Goal: Task Accomplishment & Management: Use online tool/utility

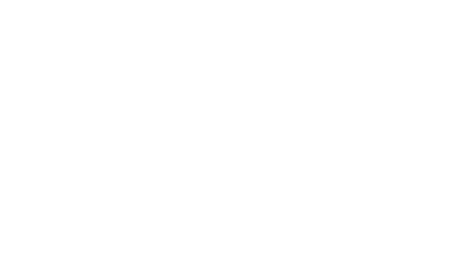
click at [27, 7] on div at bounding box center [231, 126] width 463 height 253
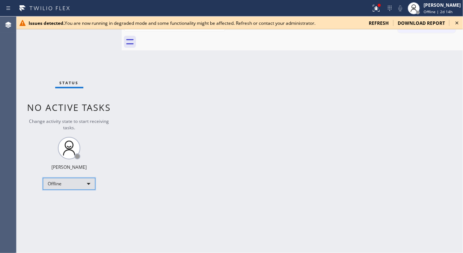
click at [57, 183] on div "Offline" at bounding box center [69, 183] width 53 height 12
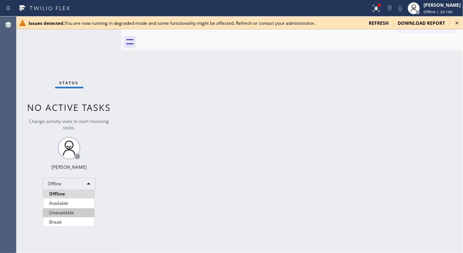
click at [62, 211] on li "Unavailable" at bounding box center [68, 212] width 51 height 9
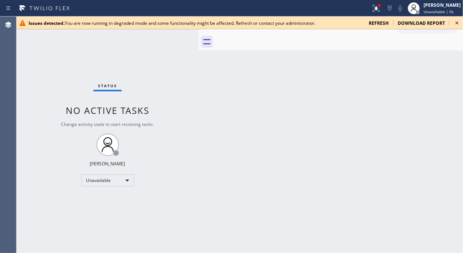
drag, startPoint x: 123, startPoint y: 55, endPoint x: 225, endPoint y: 77, distance: 104.7
click at [198, 77] on div at bounding box center [198, 135] width 0 height 236
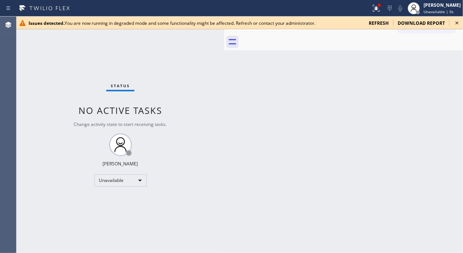
click at [453, 24] on icon at bounding box center [456, 22] width 9 height 9
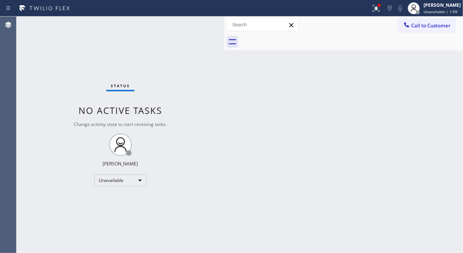
click at [42, 122] on div "Status No active tasks Change activity state to start receiving tasks. Fila Gar…" at bounding box center [120, 135] width 207 height 236
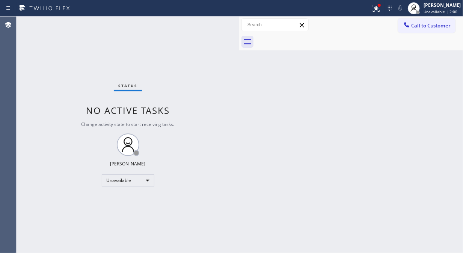
drag, startPoint x: 222, startPoint y: 72, endPoint x: 249, endPoint y: 79, distance: 27.8
click at [239, 79] on div at bounding box center [239, 135] width 0 height 236
drag, startPoint x: 249, startPoint y: 79, endPoint x: 234, endPoint y: 119, distance: 42.0
click at [239, 90] on div at bounding box center [239, 135] width 0 height 236
click at [53, 67] on div "Status No active tasks Change activity state to start receiving tasks. [PERSON_…" at bounding box center [128, 135] width 222 height 236
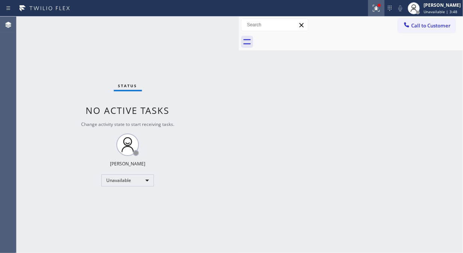
click at [380, 10] on icon at bounding box center [375, 8] width 9 height 9
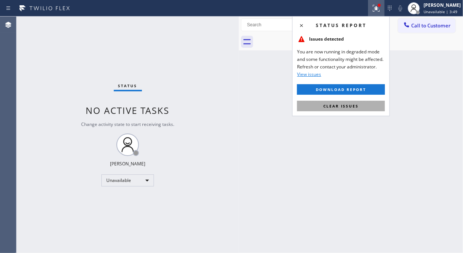
click at [349, 107] on span "Clear issues" at bounding box center [340, 105] width 35 height 5
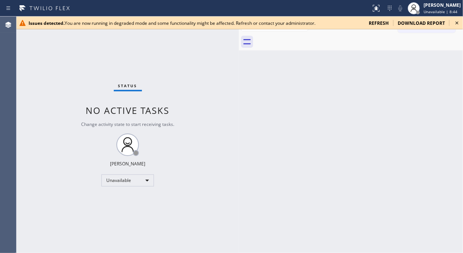
click at [455, 23] on icon at bounding box center [456, 22] width 9 height 9
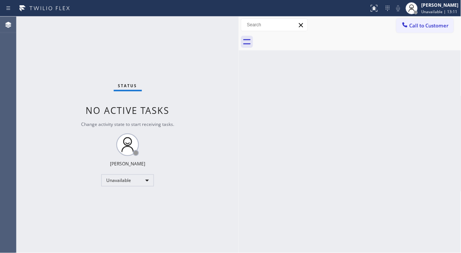
click at [413, 26] on span "Call to Customer" at bounding box center [428, 25] width 39 height 7
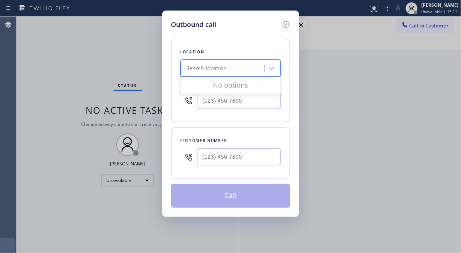
click at [236, 71] on div "Search location" at bounding box center [224, 68] width 82 height 13
type input "5 star appliance repair"
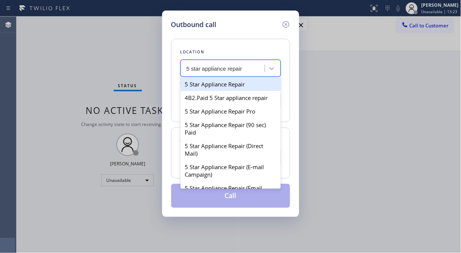
click at [215, 84] on div "5 Star Appliance Repair" at bounding box center [230, 84] width 100 height 14
type input "[PHONE_NUMBER]"
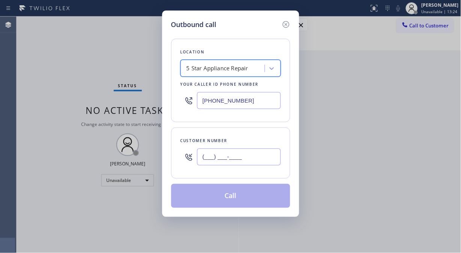
click at [205, 165] on input "(___) ___-____" at bounding box center [239, 156] width 84 height 17
paste input "424) 350-6455"
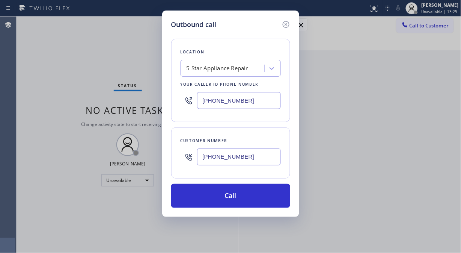
type input "(424) 350-6455"
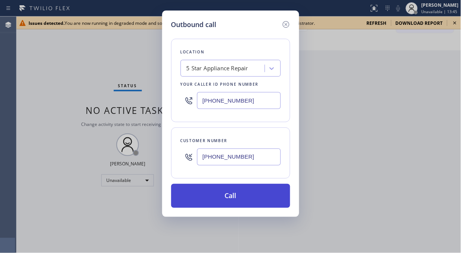
click at [271, 196] on button "Call" at bounding box center [230, 195] width 119 height 24
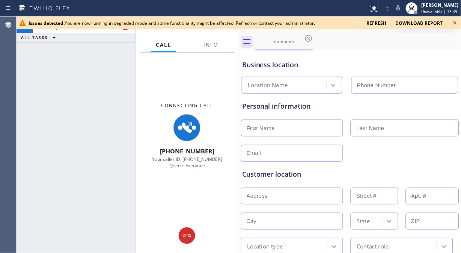
type input "[PHONE_NUMBER]"
click at [457, 22] on icon at bounding box center [454, 22] width 9 height 9
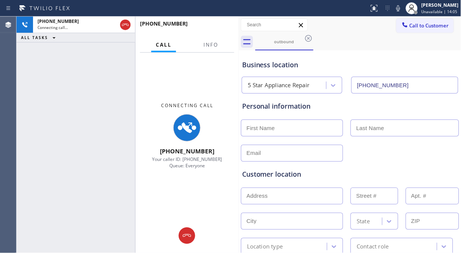
click at [219, 68] on div "Connecting Call +14243506455 Your caller ID: +18557314952 Queue: Everyone" at bounding box center [186, 135] width 103 height 165
click at [214, 44] on span "Info" at bounding box center [210, 44] width 15 height 7
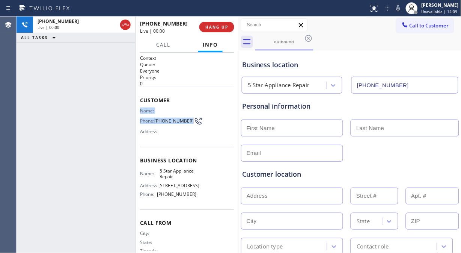
drag, startPoint x: 171, startPoint y: 127, endPoint x: 139, endPoint y: 113, distance: 34.6
click at [139, 113] on div "Context Queue: Everyone Priority: 0 Customer Name: Phone: (424) 350-6455 Addres…" at bounding box center [186, 153] width 103 height 200
copy div "Name: Phone: (424) 350-6455"
click at [48, 101] on div "+14243506455 Live | 00:07 ALL TASKS ALL TASKS ACTIVE TASKS TASKS IN WRAP UP" at bounding box center [76, 135] width 119 height 236
click at [219, 28] on span "HANG UP" at bounding box center [216, 26] width 23 height 5
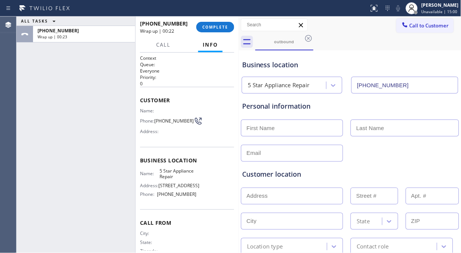
click at [49, 81] on div "ALL TASKS ALL TASKS ACTIVE TASKS TASKS IN WRAP UP +14243506455 Wrap up | 00:23" at bounding box center [76, 135] width 119 height 236
click at [218, 26] on span "COMPLETE" at bounding box center [215, 26] width 26 height 5
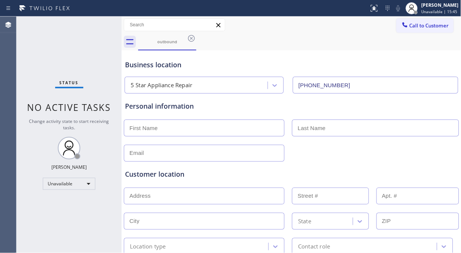
type input "[PHONE_NUMBER]"
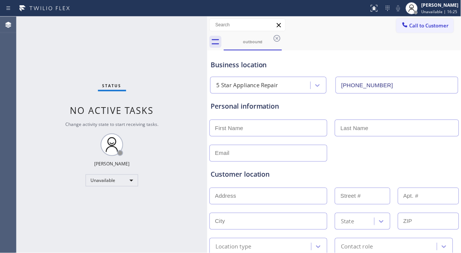
drag, startPoint x: 121, startPoint y: 54, endPoint x: 230, endPoint y: 60, distance: 109.0
click at [207, 60] on div at bounding box center [207, 135] width 0 height 236
click at [278, 36] on icon at bounding box center [277, 38] width 9 height 9
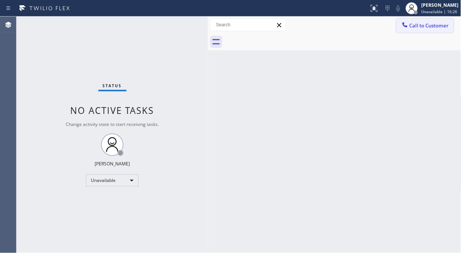
click at [426, 24] on span "Call to Customer" at bounding box center [428, 25] width 39 height 7
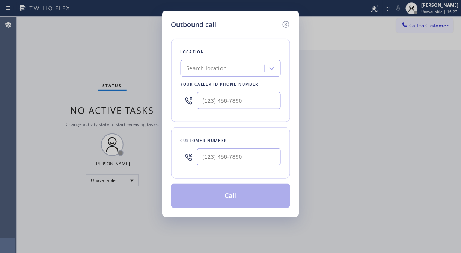
click at [245, 71] on div "Search location" at bounding box center [224, 68] width 82 height 13
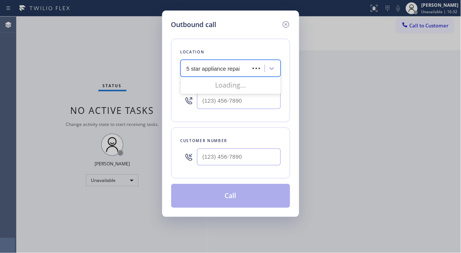
type input "5 star appliance repair"
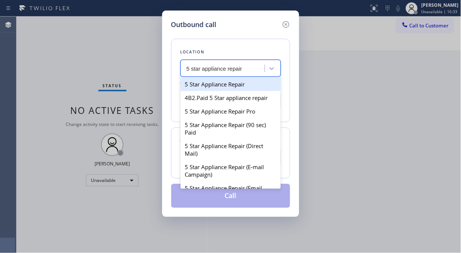
click at [242, 83] on div "5 Star Appliance Repair" at bounding box center [230, 84] width 100 height 14
type input "(855) 731-4952"
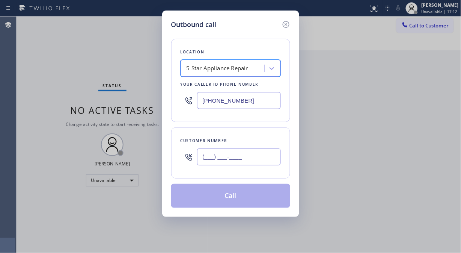
click at [254, 154] on input "(___) ___-____" at bounding box center [239, 156] width 84 height 17
paste input "310) 200-3127"
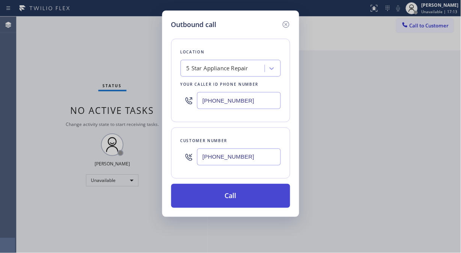
type input "(310) 200-3127"
click at [234, 194] on button "Call" at bounding box center [230, 195] width 119 height 24
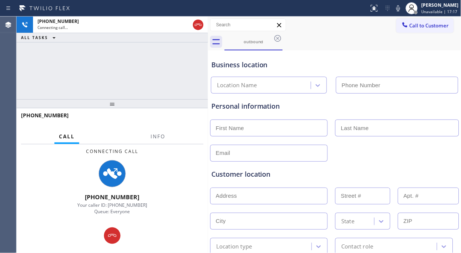
type input "(855) 731-4952"
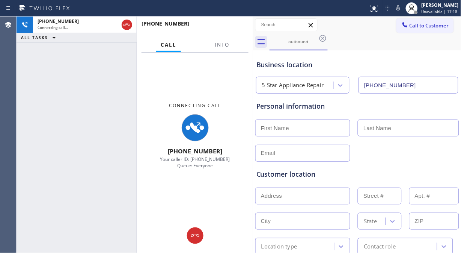
drag, startPoint x: 209, startPoint y: 69, endPoint x: 254, endPoint y: 72, distance: 45.1
click at [253, 72] on div at bounding box center [253, 135] width 0 height 236
click at [224, 48] on span "Info" at bounding box center [222, 44] width 15 height 7
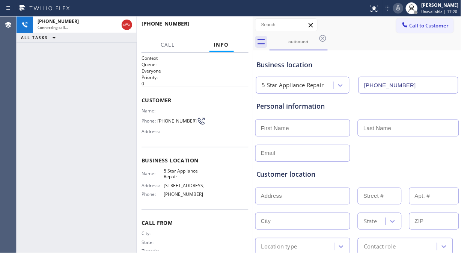
click at [402, 8] on icon at bounding box center [398, 8] width 9 height 9
click at [237, 29] on span "HANG UP" at bounding box center [230, 26] width 23 height 5
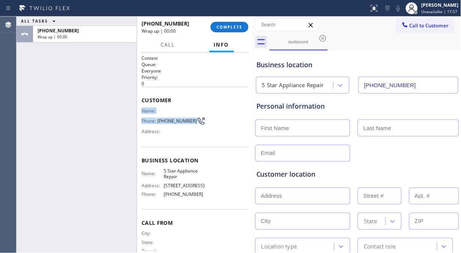
drag, startPoint x: 194, startPoint y: 119, endPoint x: 140, endPoint y: 108, distance: 55.2
click at [140, 108] on div "Context Queue: Everyone Priority: 0 Customer Name: Phone: (310) 200-3127 Addres…" at bounding box center [195, 153] width 116 height 200
copy div "Name: Phone: (310) 200-3127"
click at [38, 74] on div "ALL TASKS ALL TASKS ACTIVE TASKS TASKS IN WRAP UP +13102003127 Wrap up | 01:11" at bounding box center [77, 135] width 120 height 236
click at [236, 25] on span "COMPLETE" at bounding box center [229, 26] width 26 height 5
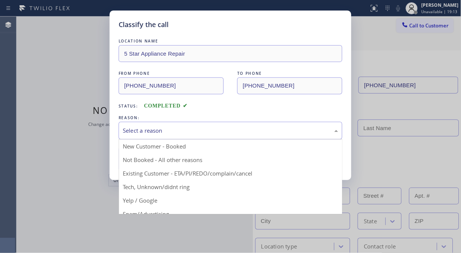
click at [228, 128] on div "Select a reason" at bounding box center [230, 130] width 215 height 9
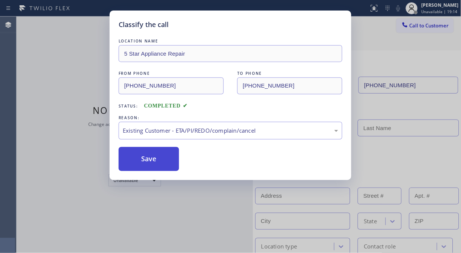
drag, startPoint x: 161, startPoint y: 160, endPoint x: 156, endPoint y: 156, distance: 6.4
click at [161, 160] on button "Save" at bounding box center [149, 159] width 60 height 24
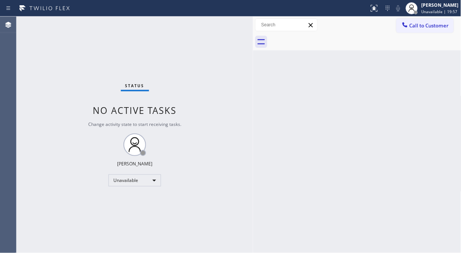
click at [398, 24] on button "Call to Customer" at bounding box center [424, 25] width 57 height 14
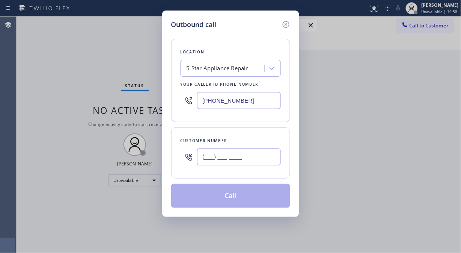
click at [241, 149] on input "(___) ___-____" at bounding box center [239, 156] width 84 height 17
paste input "310) 880-5697"
type input "(310) 880-5697"
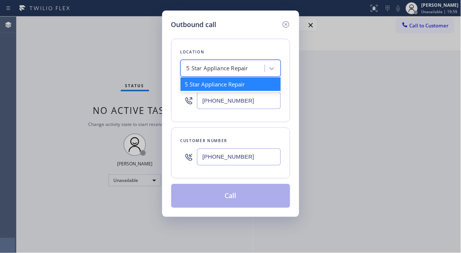
click at [216, 66] on div "5 Star Appliance Repair" at bounding box center [217, 68] width 62 height 9
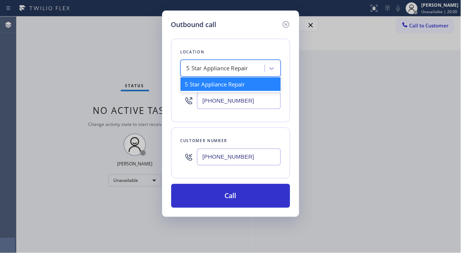
click at [266, 134] on div "Customer number (310) 880-5697" at bounding box center [230, 152] width 119 height 51
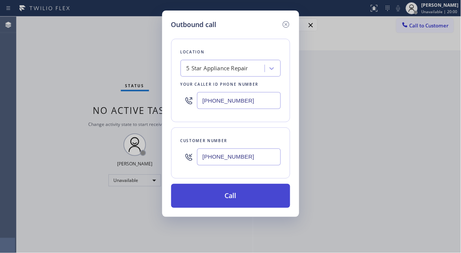
click at [256, 200] on button "Call" at bounding box center [230, 195] width 119 height 24
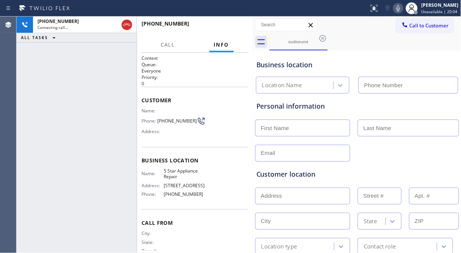
type input "(855) 731-4952"
click at [402, 9] on icon at bounding box center [398, 8] width 9 height 9
click at [400, 9] on icon at bounding box center [398, 8] width 4 height 6
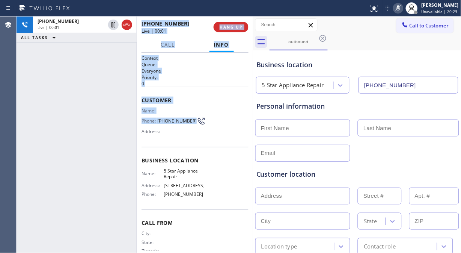
drag, startPoint x: 192, startPoint y: 122, endPoint x: 134, endPoint y: 125, distance: 58.2
click at [134, 125] on div "+13108805697 Live | 00:01 ALL TASKS ALL TASKS ACTIVE TASKS TASKS IN WRAP UP +13…" at bounding box center [135, 135] width 236 height 236
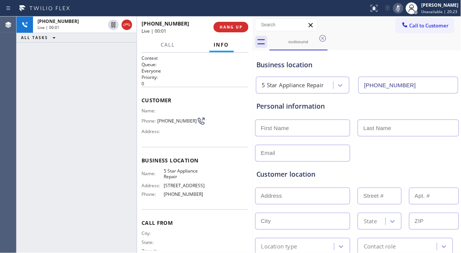
click at [134, 125] on div "+13108805697 Live | 00:01 ALL TASKS ALL TASKS ACTIVE TASKS TASKS IN WRAP UP" at bounding box center [77, 135] width 120 height 236
drag, startPoint x: 189, startPoint y: 118, endPoint x: 145, endPoint y: 118, distance: 43.9
click at [143, 121] on div "Phone: (310) 880-5697" at bounding box center [173, 120] width 64 height 9
copy div "Phone: (310) 880-5697"
click at [236, 27] on span "HANG UP" at bounding box center [230, 26] width 23 height 5
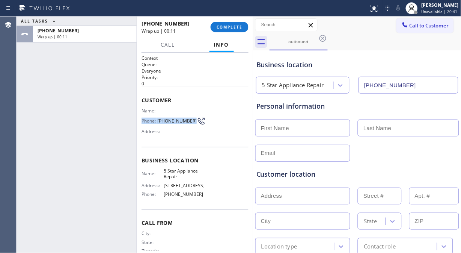
click at [44, 91] on div "ALL TASKS ALL TASKS ACTIVE TASKS TASKS IN WRAP UP +13108805697 Wrap up | 00:11" at bounding box center [77, 135] width 120 height 236
copy div "(310) 880-5697"
drag, startPoint x: 190, startPoint y: 120, endPoint x: 158, endPoint y: 119, distance: 31.9
click at [158, 119] on div "Phone: (310) 880-5697" at bounding box center [173, 120] width 64 height 9
click at [35, 50] on div "ALL TASKS ALL TASKS ACTIVE TASKS TASKS IN WRAP UP +13108805697 Wrap up | 00:25" at bounding box center [77, 135] width 120 height 236
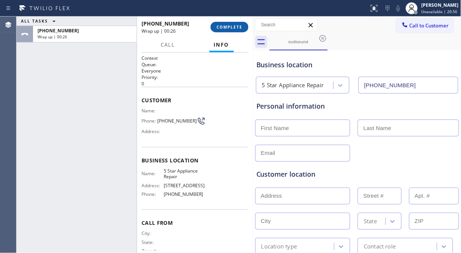
click at [227, 23] on button "COMPLETE" at bounding box center [229, 27] width 38 height 11
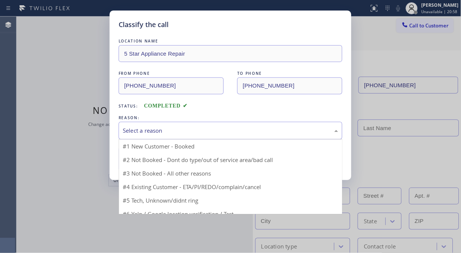
click at [221, 130] on div "Select a reason" at bounding box center [230, 130] width 215 height 9
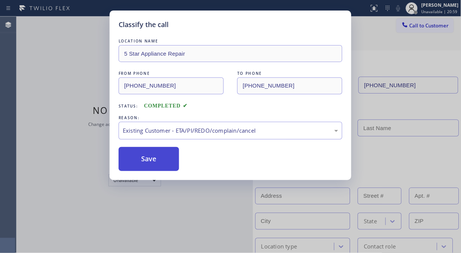
click at [163, 164] on button "Save" at bounding box center [149, 159] width 60 height 24
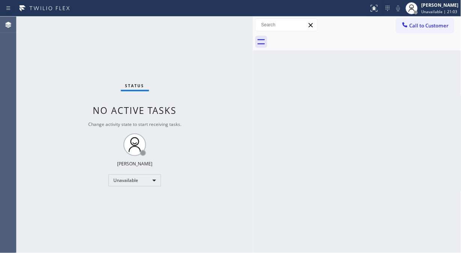
click at [169, 163] on div "Status No active tasks Change activity state to start receiving tasks. [PERSON_…" at bounding box center [135, 135] width 236 height 236
click at [408, 25] on icon at bounding box center [405, 25] width 8 height 8
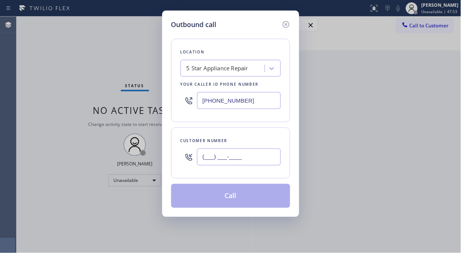
click at [203, 164] on input "(___) ___-____" at bounding box center [239, 156] width 84 height 17
paste input "310) 200-3127"
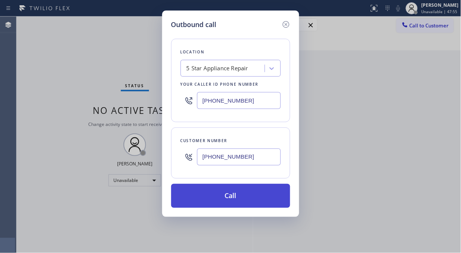
type input "(310) 200-3127"
click at [240, 197] on button "Call" at bounding box center [230, 195] width 119 height 24
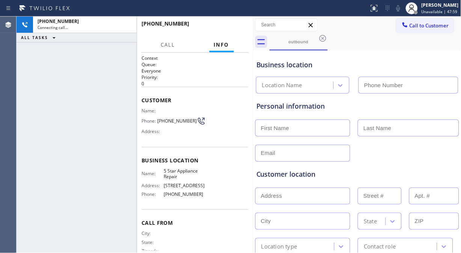
type input "[PHONE_NUMBER]"
click at [57, 99] on div "+13102003127 Connecting call… ALL TASKS ALL TASKS ACTIVE TASKS TASKS IN WRAP UP" at bounding box center [77, 135] width 120 height 236
click at [403, 10] on icon at bounding box center [398, 8] width 9 height 9
click at [401, 9] on icon at bounding box center [398, 8] width 9 height 9
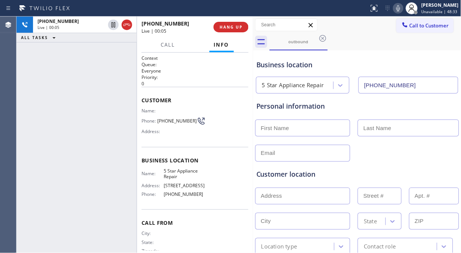
click at [45, 59] on div "+13102003127 Live | 00:05 ALL TASKS ALL TASKS ACTIVE TASKS TASKS IN WRAP UP" at bounding box center [77, 135] width 120 height 236
click at [234, 28] on span "HANG UP" at bounding box center [230, 26] width 23 height 5
click at [233, 27] on span "HANG UP" at bounding box center [230, 26] width 23 height 5
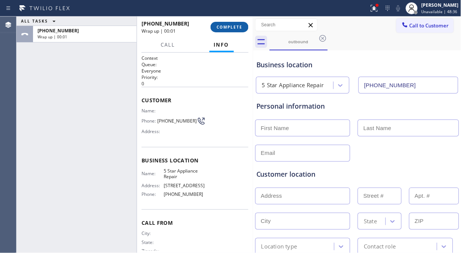
click at [231, 27] on span "COMPLETE" at bounding box center [229, 26] width 26 height 5
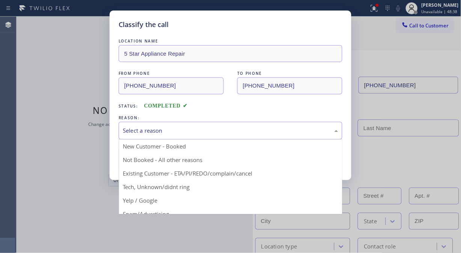
click at [199, 126] on div "Select a reason" at bounding box center [230, 130] width 215 height 9
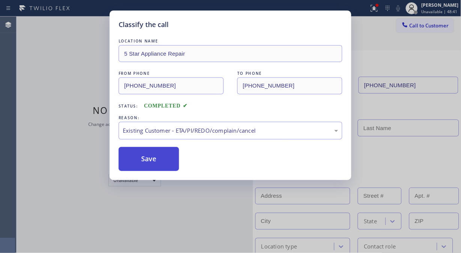
click at [135, 164] on button "Save" at bounding box center [149, 159] width 60 height 24
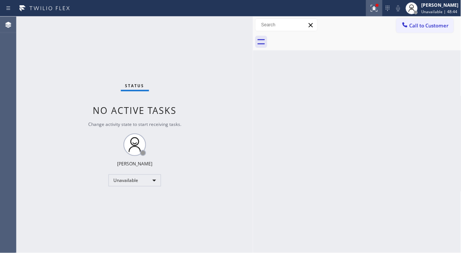
click at [377, 9] on icon at bounding box center [374, 8] width 7 height 7
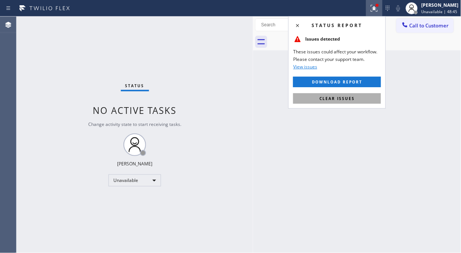
click at [353, 99] on span "Clear issues" at bounding box center [336, 98] width 35 height 5
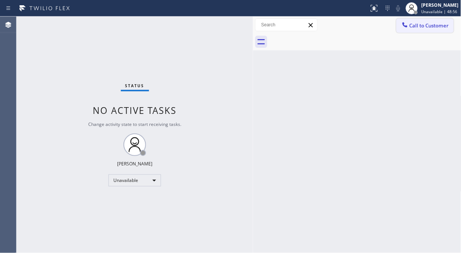
click at [414, 29] on span "Call to Customer" at bounding box center [428, 25] width 39 height 7
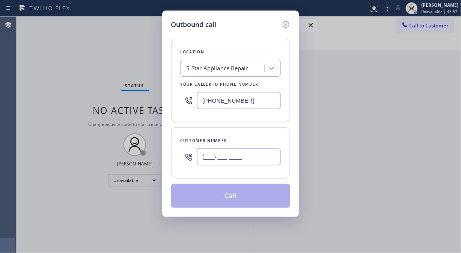
click at [220, 159] on input "(___) ___-____" at bounding box center [239, 156] width 84 height 17
paste input "414) 429-3280"
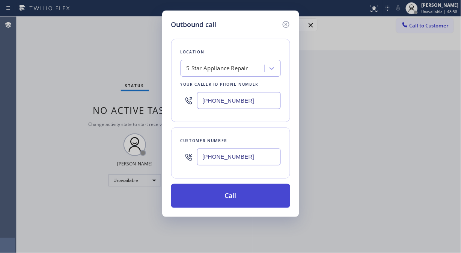
type input "(414) 429-3280"
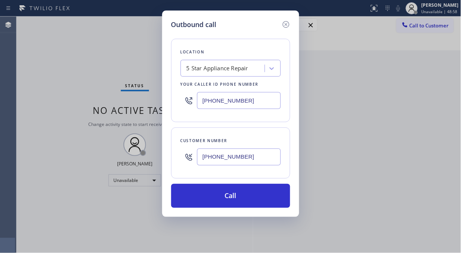
drag, startPoint x: 257, startPoint y: 193, endPoint x: 311, endPoint y: 126, distance: 86.7
click at [257, 194] on button "Call" at bounding box center [230, 195] width 119 height 24
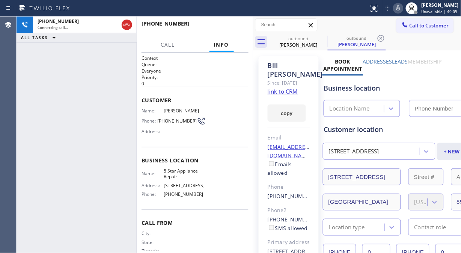
type input "[PHONE_NUMBER]"
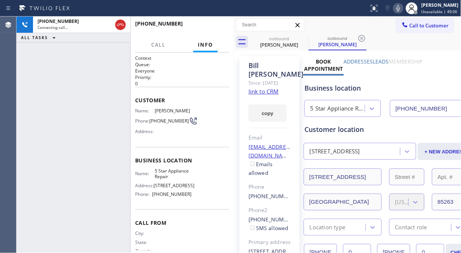
drag, startPoint x: 254, startPoint y: 59, endPoint x: 234, endPoint y: 59, distance: 19.1
click at [234, 59] on div at bounding box center [234, 135] width 0 height 236
click at [212, 23] on button "HANG UP" at bounding box center [211, 27] width 35 height 11
click at [212, 27] on span "HANG UP" at bounding box center [211, 26] width 23 height 5
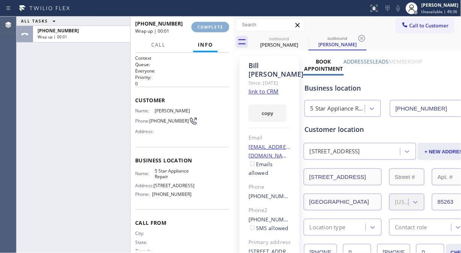
click at [212, 28] on span "COMPLETE" at bounding box center [210, 26] width 26 height 5
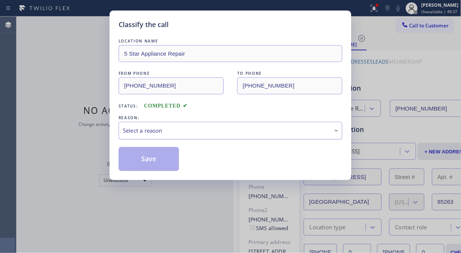
click at [211, 129] on div "Select a reason" at bounding box center [230, 130] width 215 height 9
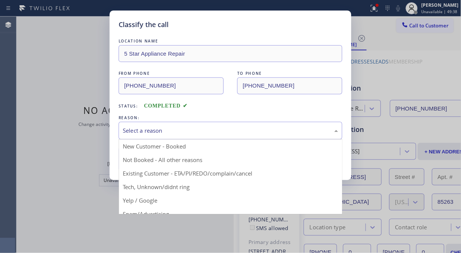
drag, startPoint x: 212, startPoint y: 173, endPoint x: 183, endPoint y: 165, distance: 29.8
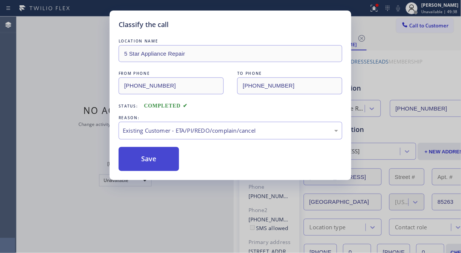
click at [153, 160] on button "Save" at bounding box center [149, 159] width 60 height 24
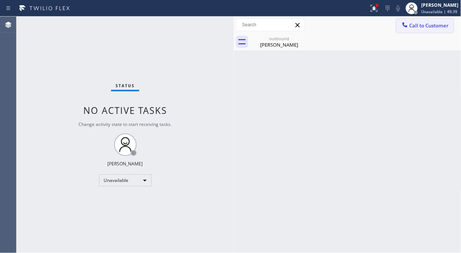
click at [426, 26] on span "Call to Customer" at bounding box center [428, 25] width 39 height 7
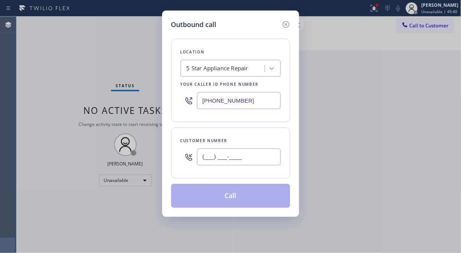
click at [259, 160] on input "(___) ___-____" at bounding box center [239, 156] width 84 height 17
paste input "808) 366-0585"
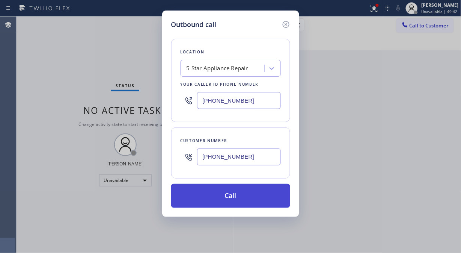
type input "(808) 366-0585"
click at [249, 200] on button "Call" at bounding box center [230, 195] width 119 height 24
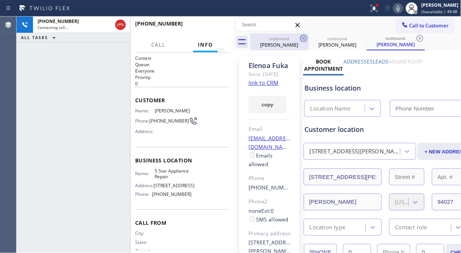
click at [301, 37] on icon at bounding box center [303, 38] width 7 height 7
click at [0, 0] on icon at bounding box center [0, 0] width 0 height 0
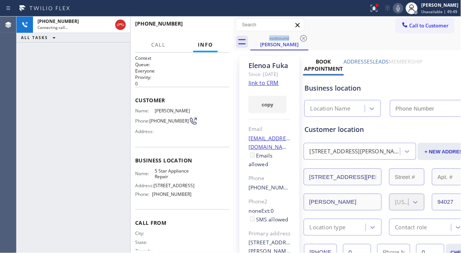
drag, startPoint x: 378, startPoint y: 9, endPoint x: 380, endPoint y: 27, distance: 18.6
click at [377, 9] on icon at bounding box center [374, 8] width 7 height 7
type input "[PHONE_NUMBER]"
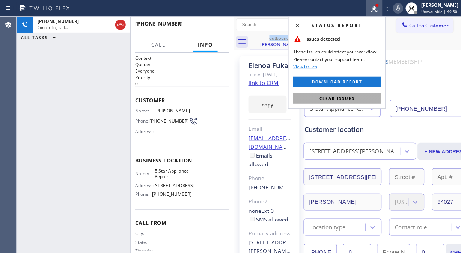
click at [346, 99] on span "Clear issues" at bounding box center [336, 98] width 35 height 5
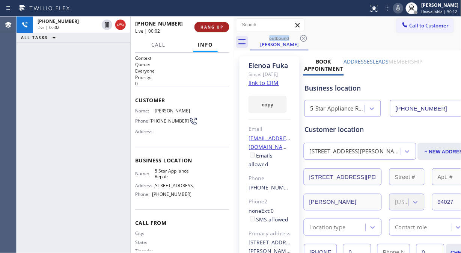
click at [207, 24] on span "HANG UP" at bounding box center [211, 26] width 23 height 5
click at [207, 25] on span "HANG UP" at bounding box center [211, 26] width 23 height 5
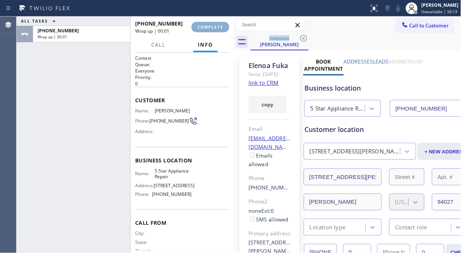
click at [209, 27] on span "COMPLETE" at bounding box center [210, 26] width 26 height 5
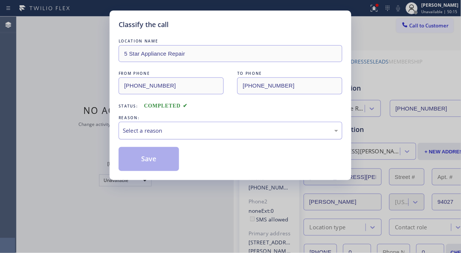
click at [242, 132] on div "Select a reason" at bounding box center [230, 130] width 215 height 9
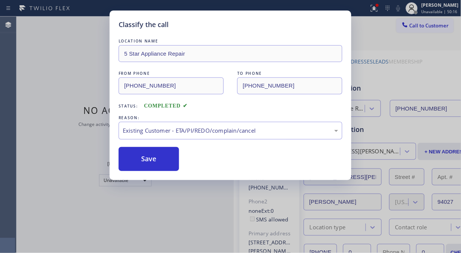
drag, startPoint x: 225, startPoint y: 171, endPoint x: 180, endPoint y: 167, distance: 45.6
click at [149, 165] on button "Save" at bounding box center [149, 159] width 60 height 24
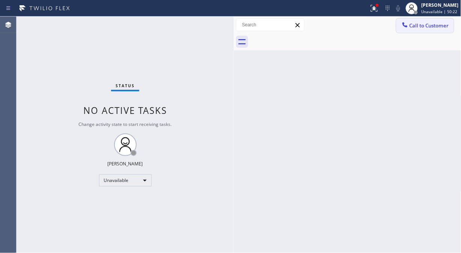
click at [425, 23] on span "Call to Customer" at bounding box center [428, 25] width 39 height 7
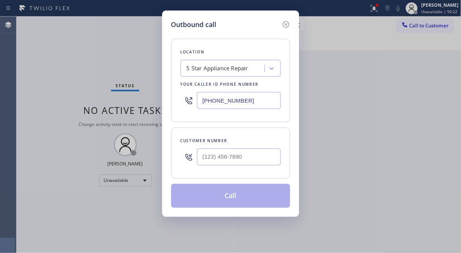
click at [231, 176] on div "Customer number" at bounding box center [230, 152] width 119 height 51
click at [230, 164] on input "(___) ___-____" at bounding box center [239, 156] width 84 height 17
paste input "310) 990-2191"
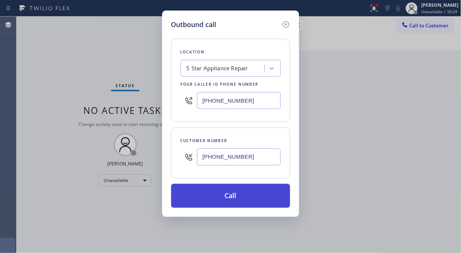
type input "(310) 990-2191"
click at [263, 201] on button "Call" at bounding box center [230, 195] width 119 height 24
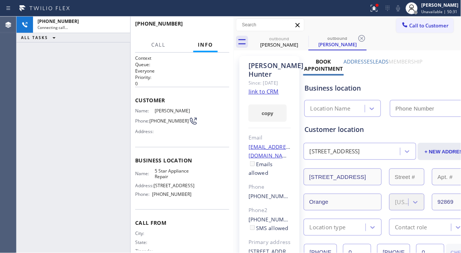
type input "[PHONE_NUMBER]"
click at [119, 23] on icon at bounding box center [120, 24] width 9 height 9
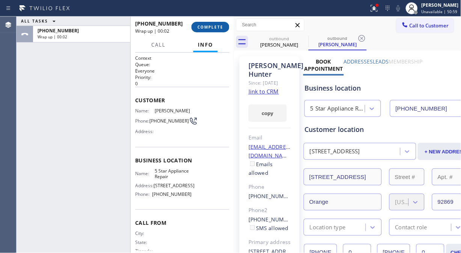
drag, startPoint x: 215, startPoint y: 26, endPoint x: 181, endPoint y: 207, distance: 184.3
click at [216, 26] on span "COMPLETE" at bounding box center [210, 26] width 26 height 5
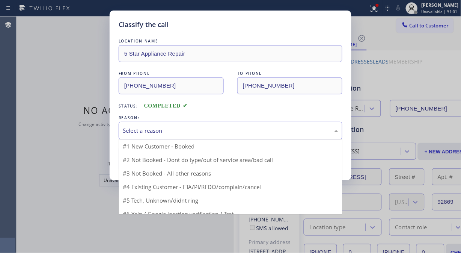
drag, startPoint x: 209, startPoint y: 129, endPoint x: 212, endPoint y: 174, distance: 45.5
click at [209, 129] on div "Select a reason" at bounding box center [230, 130] width 215 height 9
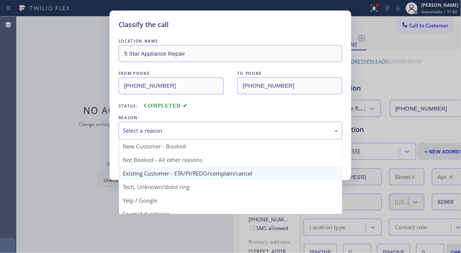
drag, startPoint x: 212, startPoint y: 172, endPoint x: 176, endPoint y: 165, distance: 36.6
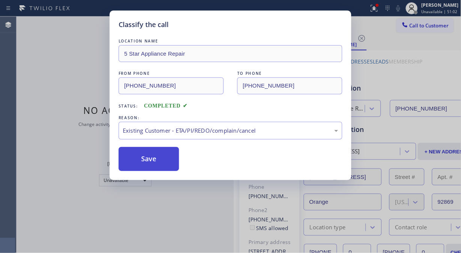
click at [171, 164] on button "Save" at bounding box center [149, 159] width 60 height 24
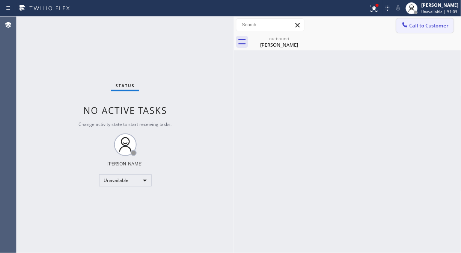
click at [433, 24] on span "Call to Customer" at bounding box center [428, 25] width 39 height 7
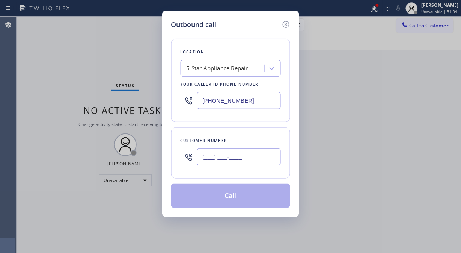
click at [233, 163] on input "(___) ___-____" at bounding box center [239, 156] width 84 height 17
paste input "206) 650-6508"
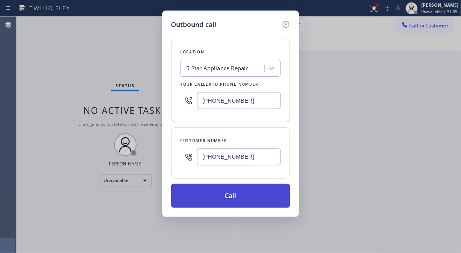
type input "(206) 650-6508"
click at [258, 197] on button "Call" at bounding box center [230, 195] width 119 height 24
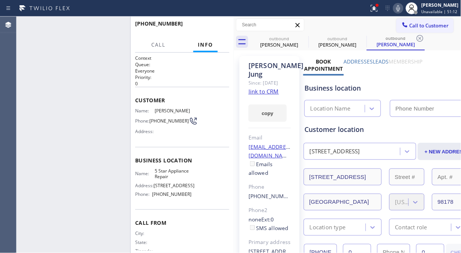
type input "[PHONE_NUMBER]"
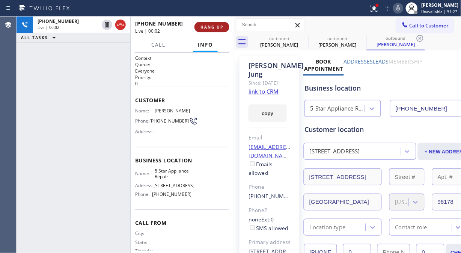
click at [205, 26] on span "HANG UP" at bounding box center [211, 26] width 23 height 5
click at [206, 27] on span "HANG UP" at bounding box center [211, 26] width 23 height 5
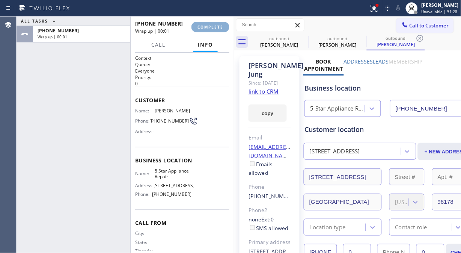
click at [208, 29] on span "COMPLETE" at bounding box center [210, 26] width 26 height 5
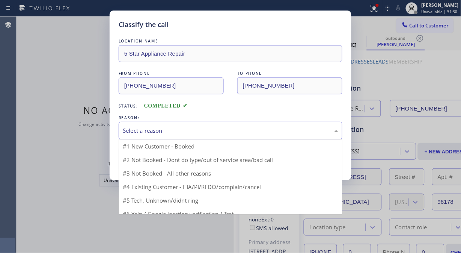
click at [208, 128] on div "Select a reason" at bounding box center [230, 130] width 215 height 9
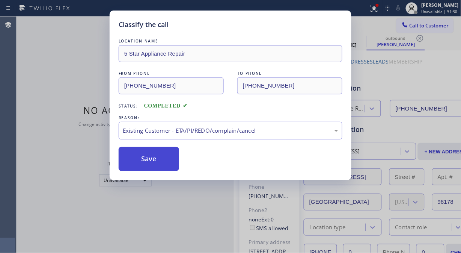
click at [168, 166] on button "Save" at bounding box center [149, 159] width 60 height 24
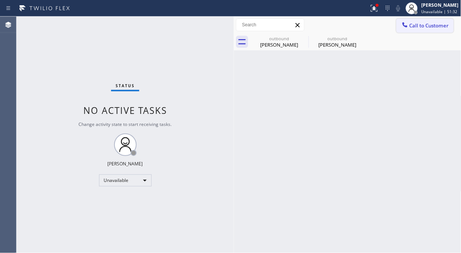
click at [401, 25] on icon at bounding box center [405, 25] width 8 height 8
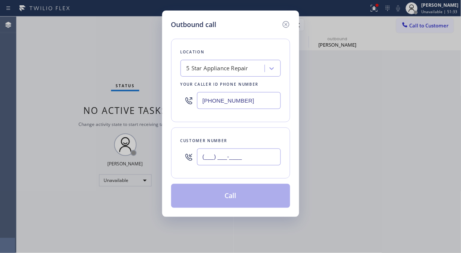
click at [227, 156] on input "(___) ___-____" at bounding box center [239, 156] width 84 height 17
paste input "650) 574-7345"
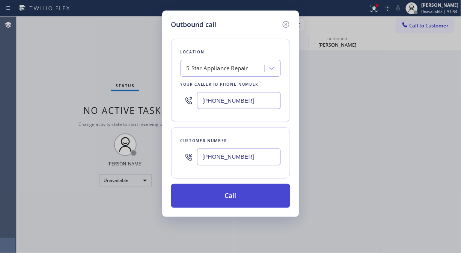
type input "(650) 574-7345"
click at [257, 194] on button "Call" at bounding box center [230, 195] width 119 height 24
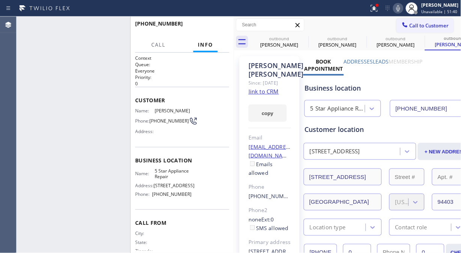
type input "[PHONE_NUMBER]"
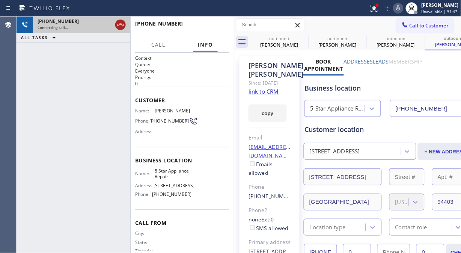
click at [120, 23] on icon at bounding box center [120, 24] width 9 height 9
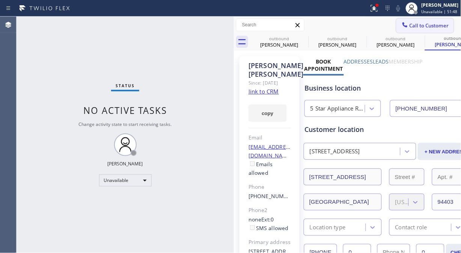
click at [419, 25] on span "Call to Customer" at bounding box center [428, 25] width 39 height 7
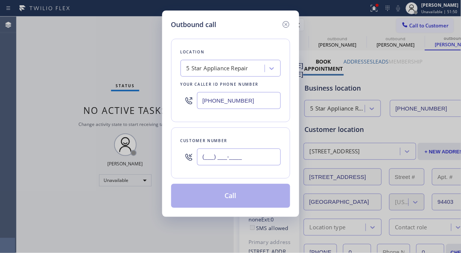
click at [237, 152] on input "(___) ___-____" at bounding box center [239, 156] width 84 height 17
paste input "323) 931-2989"
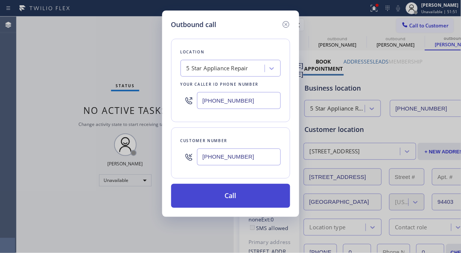
type input "(323) 931-2989"
click at [262, 201] on button "Call" at bounding box center [230, 195] width 119 height 24
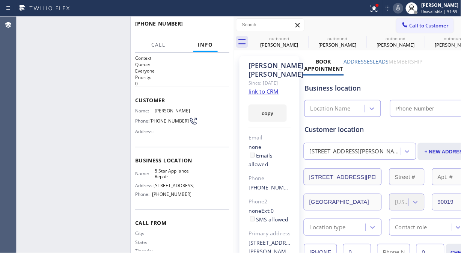
type input "[PHONE_NUMBER]"
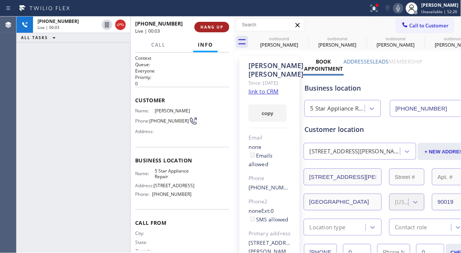
click at [206, 27] on span "HANG UP" at bounding box center [211, 26] width 23 height 5
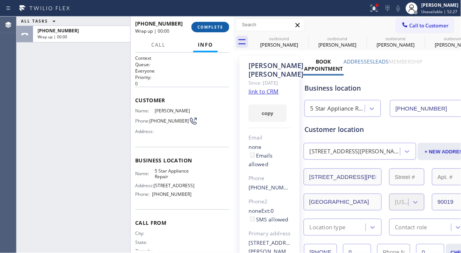
click at [207, 27] on span "COMPLETE" at bounding box center [210, 26] width 26 height 5
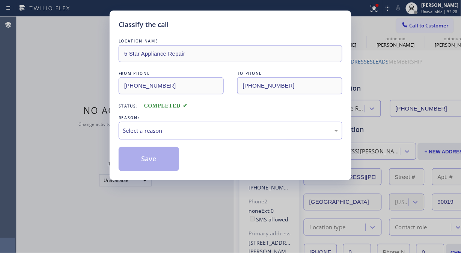
click at [205, 30] on div "LOCATION NAME 5 Star Appliance Repair FROM PHONE (855) 731-4952 TO PHONE (323) …" at bounding box center [231, 100] width 224 height 141
click at [219, 128] on div "Select a reason" at bounding box center [230, 130] width 215 height 9
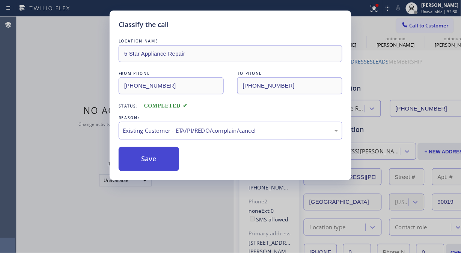
drag, startPoint x: 208, startPoint y: 171, endPoint x: 169, endPoint y: 164, distance: 39.6
click at [163, 163] on button "Save" at bounding box center [149, 159] width 60 height 24
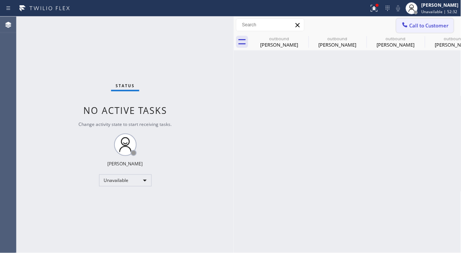
click at [417, 23] on span "Call to Customer" at bounding box center [428, 25] width 39 height 7
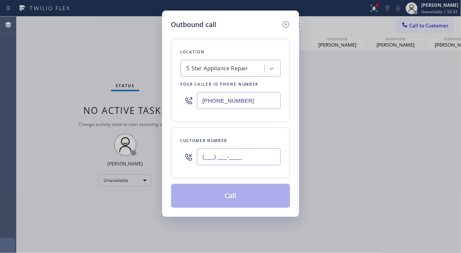
click at [257, 155] on input "(___) ___-____" at bounding box center [239, 156] width 84 height 17
paste input "562) 208-7730"
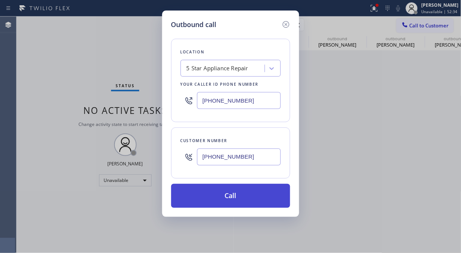
type input "(562) 208-7730"
click at [264, 201] on button "Call" at bounding box center [230, 195] width 119 height 24
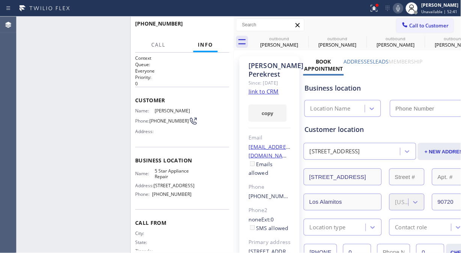
type input "[PHONE_NUMBER]"
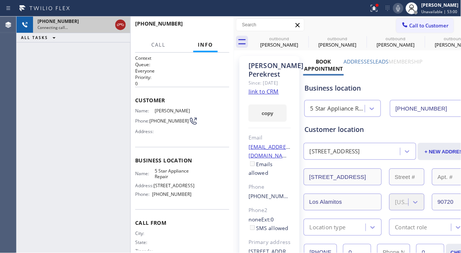
click at [118, 24] on icon at bounding box center [120, 25] width 7 height 2
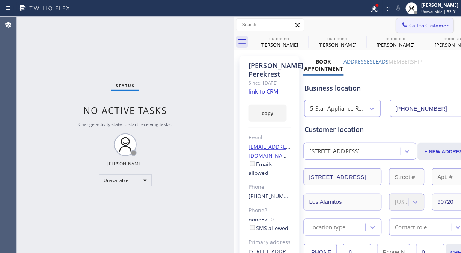
click at [415, 26] on span "Call to Customer" at bounding box center [428, 25] width 39 height 7
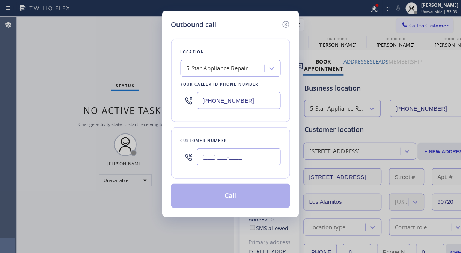
click at [206, 158] on input "(___) ___-____" at bounding box center [239, 156] width 84 height 17
paste input "310) 738-3232"
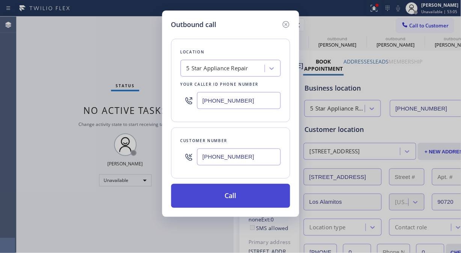
type input "(310) 738-3232"
click at [238, 197] on button "Call" at bounding box center [230, 195] width 119 height 24
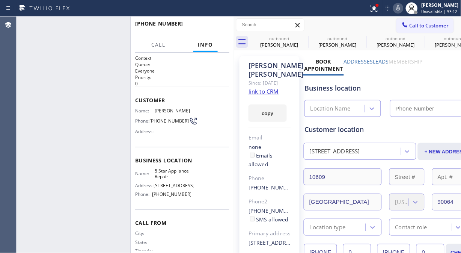
type input "[PHONE_NUMBER]"
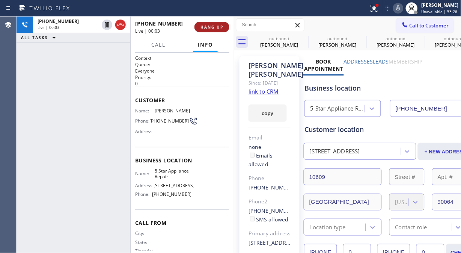
click at [213, 26] on span "HANG UP" at bounding box center [211, 26] width 23 height 5
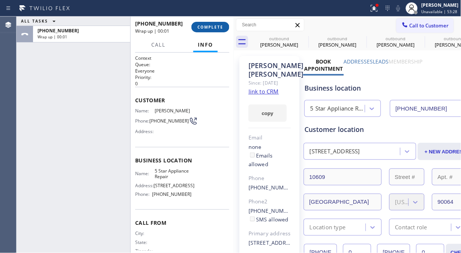
click at [205, 29] on span "COMPLETE" at bounding box center [210, 26] width 26 height 5
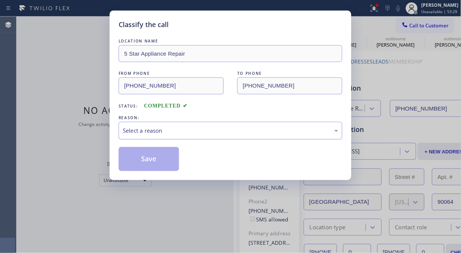
click at [212, 134] on div "Select a reason" at bounding box center [230, 130] width 215 height 9
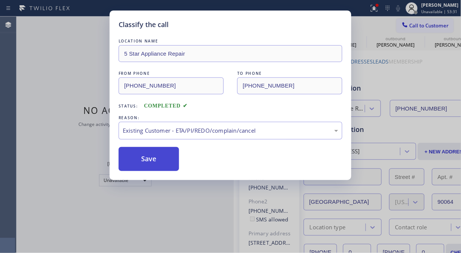
click at [158, 163] on button "Save" at bounding box center [149, 159] width 60 height 24
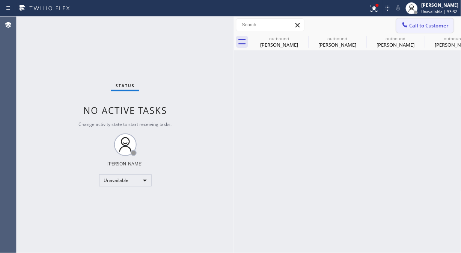
click at [422, 27] on span "Call to Customer" at bounding box center [428, 25] width 39 height 7
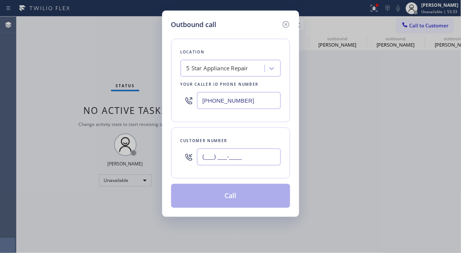
click at [241, 160] on input "(___) ___-____" at bounding box center [239, 156] width 84 height 17
paste input "786) 512-6221"
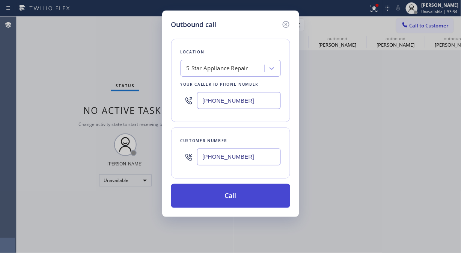
type input "(786) 512-6221"
click at [250, 195] on button "Call" at bounding box center [230, 195] width 119 height 24
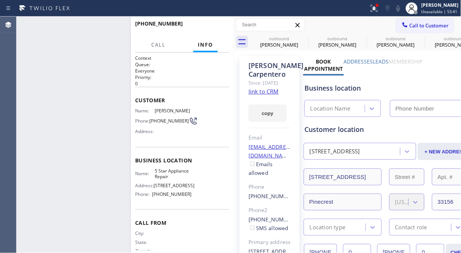
type input "[PHONE_NUMBER]"
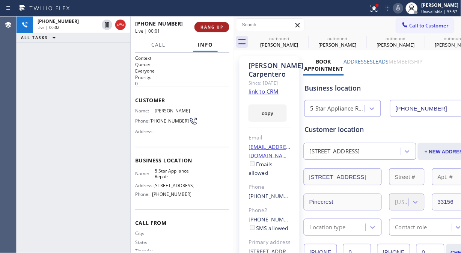
click at [221, 26] on span "HANG UP" at bounding box center [211, 26] width 23 height 5
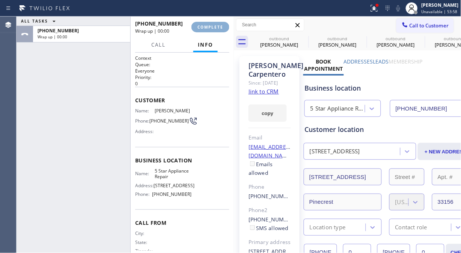
click at [221, 27] on span "COMPLETE" at bounding box center [210, 26] width 26 height 5
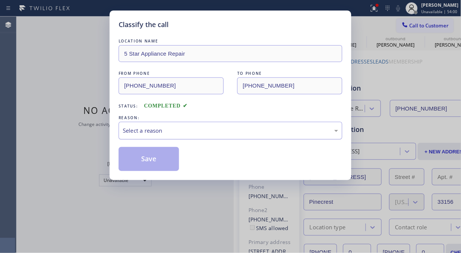
click at [203, 133] on div "Select a reason" at bounding box center [230, 130] width 215 height 9
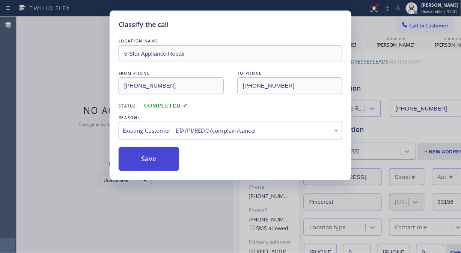
click at [155, 161] on button "Save" at bounding box center [149, 159] width 60 height 24
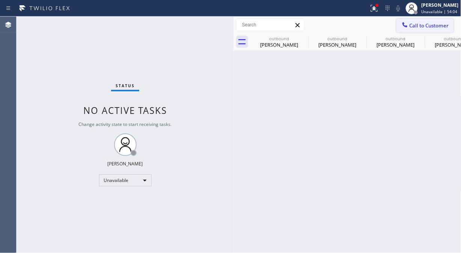
click at [428, 24] on span "Call to Customer" at bounding box center [428, 25] width 39 height 7
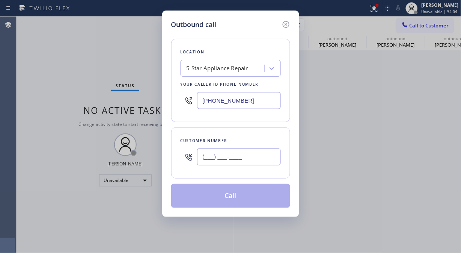
click at [243, 159] on input "(___) ___-____" at bounding box center [239, 156] width 84 height 17
paste input "203) 273-7433"
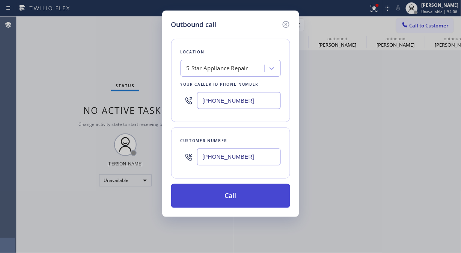
type input "(203) 273-7433"
click at [257, 195] on button "Call" at bounding box center [230, 195] width 119 height 24
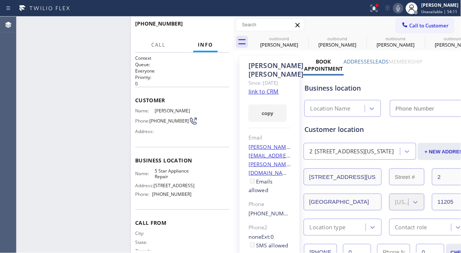
type input "[PHONE_NUMBER]"
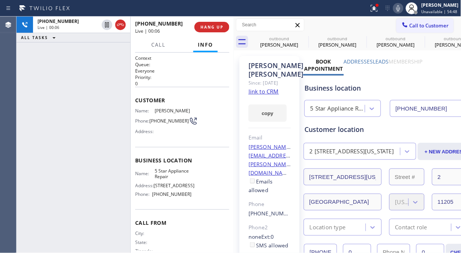
drag, startPoint x: 121, startPoint y: 24, endPoint x: 151, endPoint y: 24, distance: 30.4
click at [122, 24] on icon at bounding box center [120, 25] width 7 height 2
click at [211, 25] on span "HANG UP" at bounding box center [211, 26] width 23 height 5
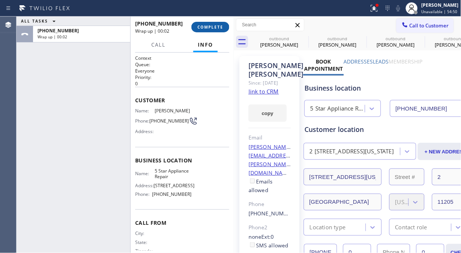
click at [215, 27] on span "COMPLETE" at bounding box center [210, 26] width 26 height 5
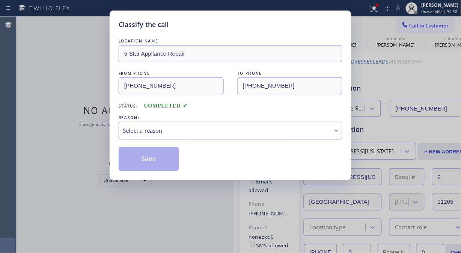
click at [45, 69] on div "Classify the call LOCATION NAME 5 Star Appliance Repair FROM PHONE (855) 731-49…" at bounding box center [230, 126] width 461 height 253
click at [214, 134] on div "Select a reason" at bounding box center [230, 130] width 215 height 9
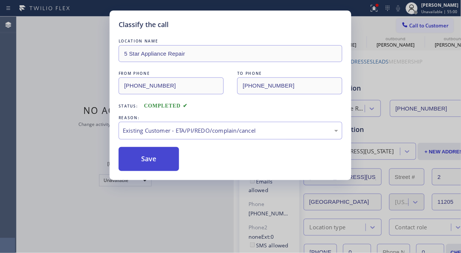
click at [154, 158] on button "Save" at bounding box center [149, 159] width 60 height 24
click at [418, 24] on span "Call to Customer" at bounding box center [428, 25] width 39 height 7
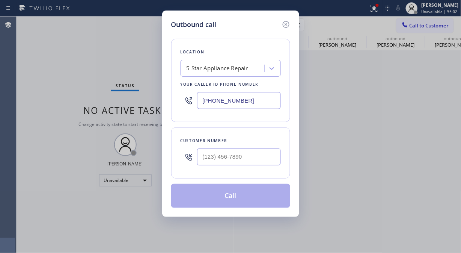
click at [418, 24] on div "Outbound call Location 5 Star Appliance Repair Your caller id phone number [PHO…" at bounding box center [230, 126] width 461 height 253
click at [252, 149] on input "(___) ___-____" at bounding box center [239, 156] width 84 height 17
paste input "954) 873-3116"
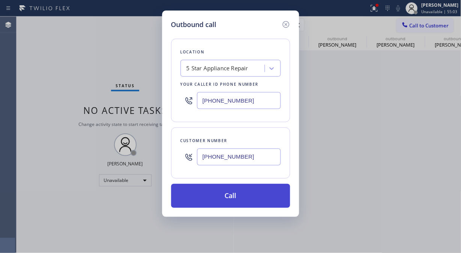
type input "(954) 873-3116"
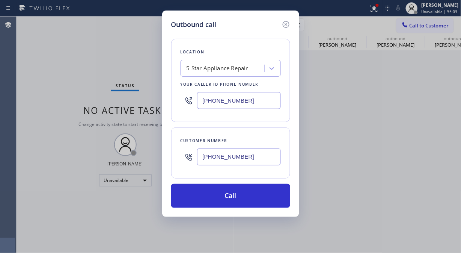
drag, startPoint x: 254, startPoint y: 196, endPoint x: 308, endPoint y: 41, distance: 164.6
click at [256, 196] on button "Call" at bounding box center [230, 195] width 119 height 24
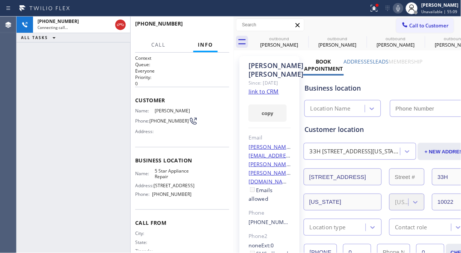
click at [400, 9] on icon at bounding box center [398, 8] width 4 height 6
type input "[PHONE_NUMBER]"
click at [400, 10] on icon at bounding box center [398, 8] width 9 height 9
click at [211, 30] on button "HANG UP" at bounding box center [211, 27] width 35 height 11
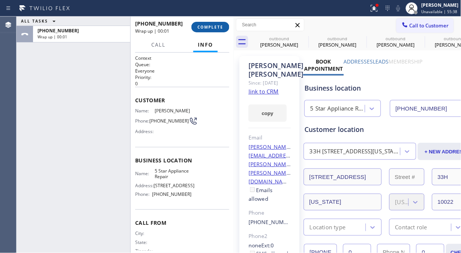
click at [215, 24] on span "COMPLETE" at bounding box center [210, 26] width 26 height 5
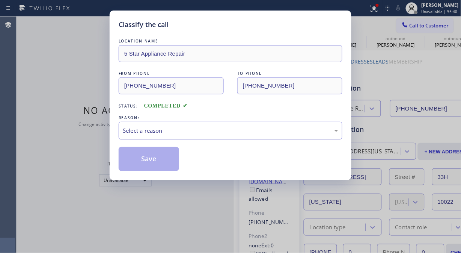
click at [237, 136] on div "Select a reason" at bounding box center [231, 131] width 224 height 18
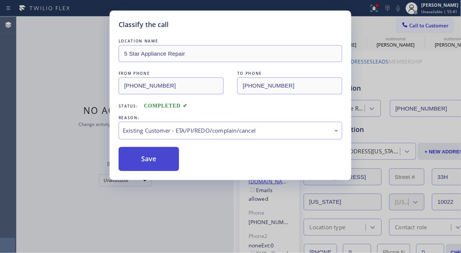
click at [155, 164] on button "Save" at bounding box center [149, 159] width 60 height 24
click at [410, 28] on span "Call to Customer" at bounding box center [428, 25] width 39 height 7
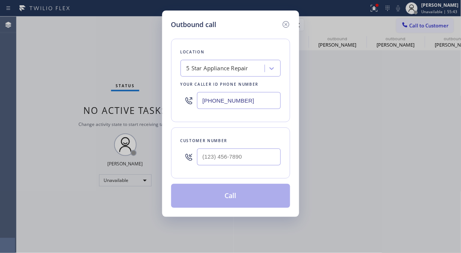
click at [410, 28] on div "Outbound call Location 5 Star Appliance Repair Your caller id phone number [PHO…" at bounding box center [230, 126] width 461 height 253
click at [234, 158] on input "(___) ___-____" at bounding box center [239, 156] width 84 height 17
paste input "310) 386-9144"
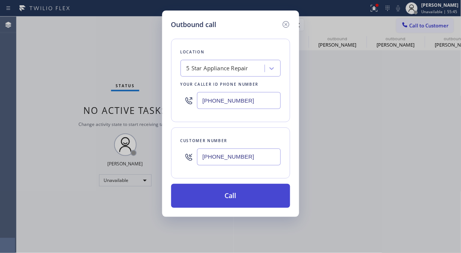
type input "(310) 386-9144"
click at [257, 197] on button "Call" at bounding box center [230, 195] width 119 height 24
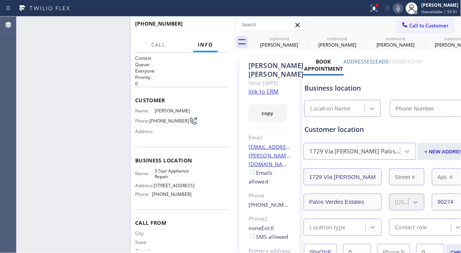
type input "[PHONE_NUMBER]"
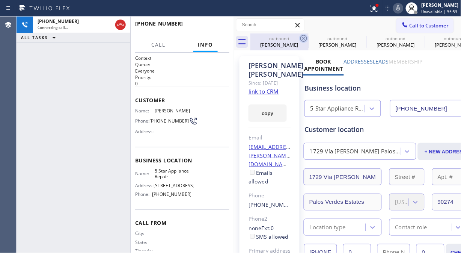
click at [306, 38] on icon at bounding box center [303, 38] width 9 height 9
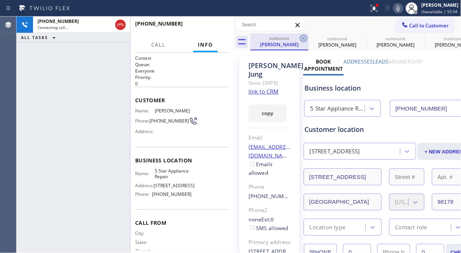
click at [305, 38] on icon at bounding box center [303, 38] width 9 height 9
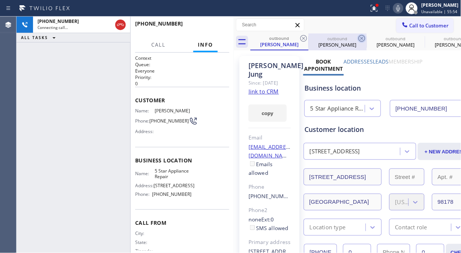
click at [357, 39] on icon at bounding box center [361, 38] width 9 height 9
click at [0, 0] on icon at bounding box center [0, 0] width 0 height 0
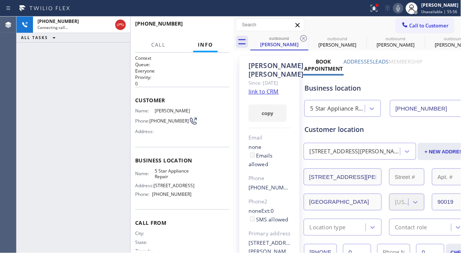
click at [305, 39] on icon at bounding box center [303, 38] width 9 height 9
click at [0, 0] on icon at bounding box center [0, 0] width 0 height 0
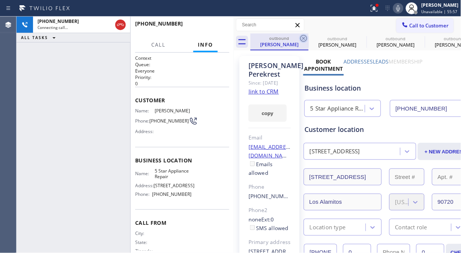
click at [305, 39] on icon at bounding box center [303, 38] width 9 height 9
click at [0, 0] on icon at bounding box center [0, 0] width 0 height 0
click at [305, 39] on icon at bounding box center [303, 38] width 9 height 9
click at [0, 0] on icon at bounding box center [0, 0] width 0 height 0
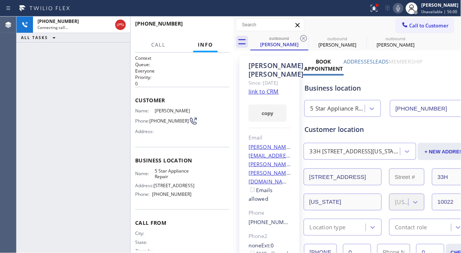
click at [305, 39] on icon at bounding box center [303, 38] width 9 height 9
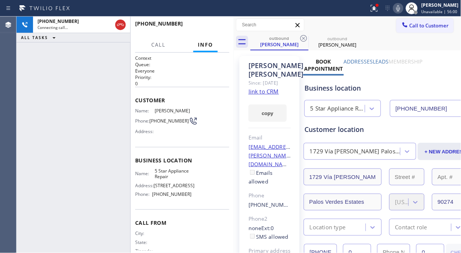
click at [305, 39] on icon at bounding box center [303, 38] width 9 height 9
click at [373, 9] on icon at bounding box center [374, 8] width 9 height 9
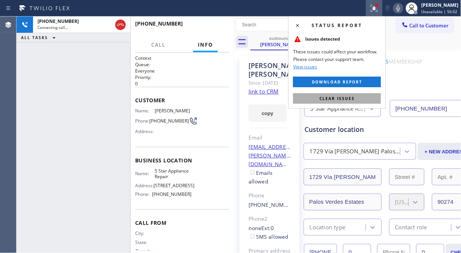
click at [343, 99] on span "Clear issues" at bounding box center [336, 98] width 35 height 5
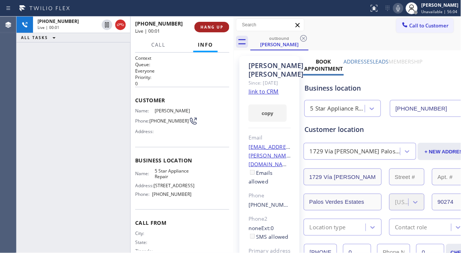
click at [210, 27] on span "HANG UP" at bounding box center [211, 26] width 23 height 5
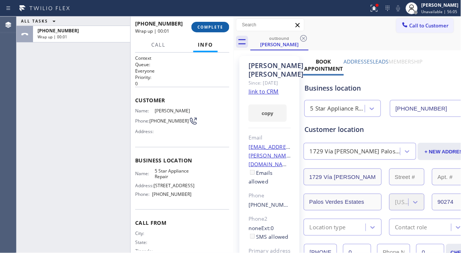
click at [211, 27] on span "COMPLETE" at bounding box center [210, 26] width 26 height 5
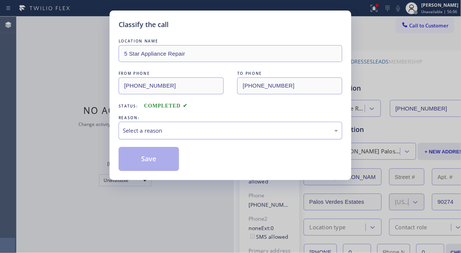
click at [220, 138] on div "Select a reason" at bounding box center [231, 131] width 224 height 18
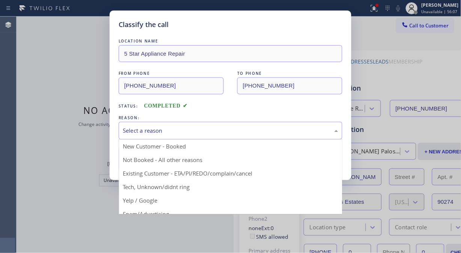
drag, startPoint x: 227, startPoint y: 173, endPoint x: 208, endPoint y: 173, distance: 19.1
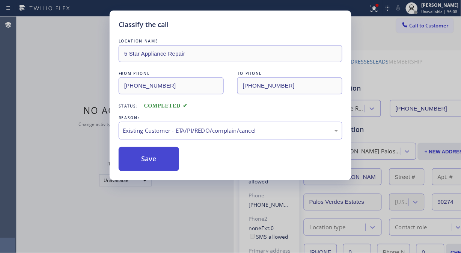
click at [167, 162] on button "Save" at bounding box center [149, 159] width 60 height 24
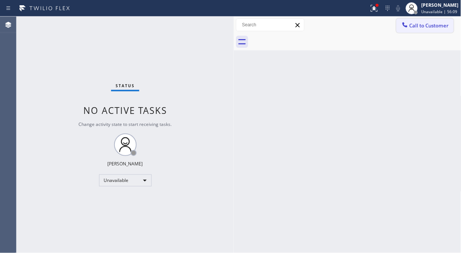
click at [419, 28] on span "Call to Customer" at bounding box center [428, 25] width 39 height 7
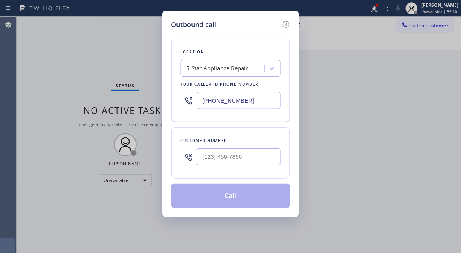
click at [216, 166] on div at bounding box center [239, 156] width 84 height 24
click at [215, 161] on input "(___) ___-____" at bounding box center [239, 156] width 84 height 17
paste input "305) 903-3201"
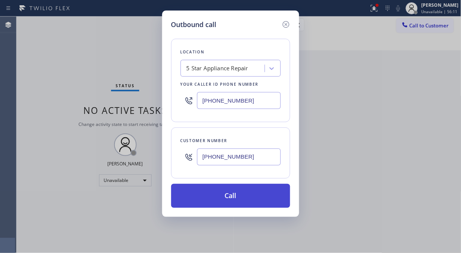
type input "(305) 903-3201"
click at [243, 201] on button "Call" at bounding box center [230, 195] width 119 height 24
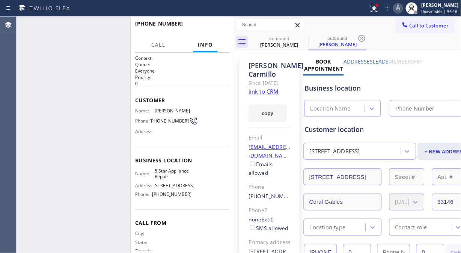
type input "[PHONE_NUMBER]"
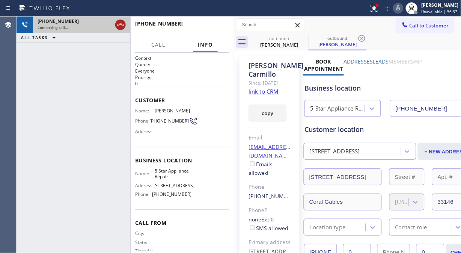
click at [123, 26] on icon at bounding box center [120, 24] width 9 height 9
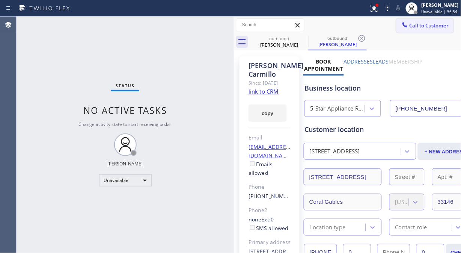
click at [409, 26] on span "Call to Customer" at bounding box center [428, 25] width 39 height 7
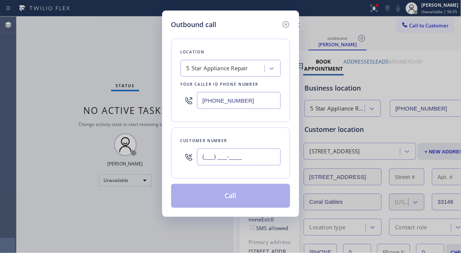
click at [226, 155] on input "(___) ___-____" at bounding box center [239, 156] width 84 height 17
paste input "305) 801-8020"
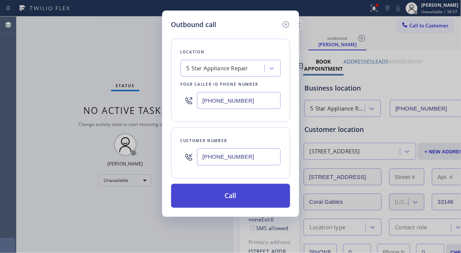
type input "(305) 801-8020"
click at [241, 199] on button "Call" at bounding box center [230, 195] width 119 height 24
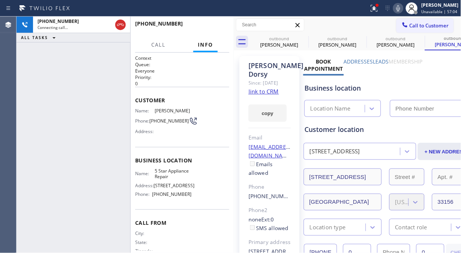
type input "[PHONE_NUMBER]"
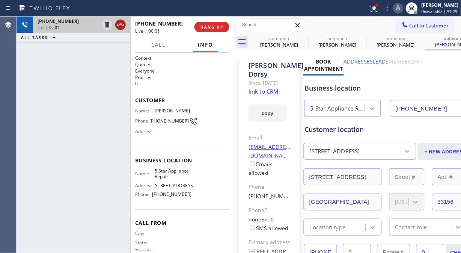
click at [123, 26] on icon at bounding box center [120, 25] width 7 height 2
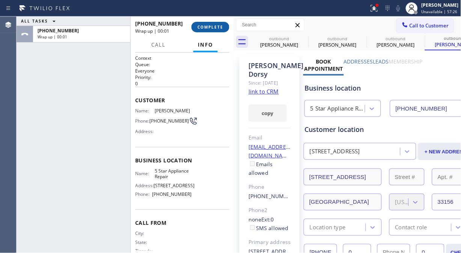
click at [201, 26] on span "COMPLETE" at bounding box center [210, 26] width 26 height 5
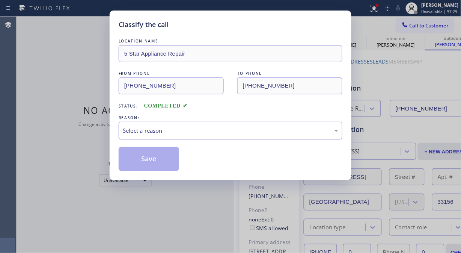
click at [197, 129] on div "Select a reason" at bounding box center [230, 130] width 215 height 9
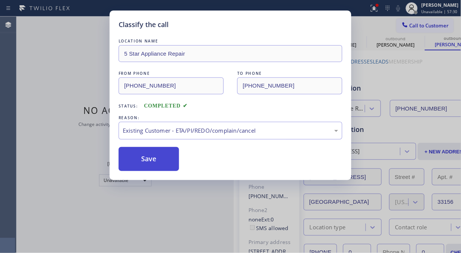
click at [159, 165] on button "Save" at bounding box center [149, 159] width 60 height 24
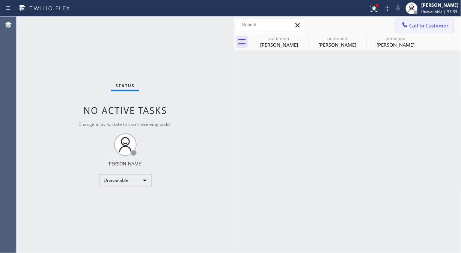
click at [413, 27] on span "Call to Customer" at bounding box center [428, 25] width 39 height 7
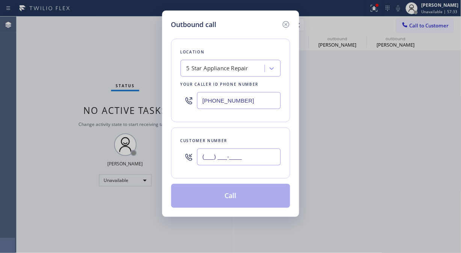
click at [213, 155] on input "(___) ___-____" at bounding box center [239, 156] width 84 height 17
paste input "415) 728-2770"
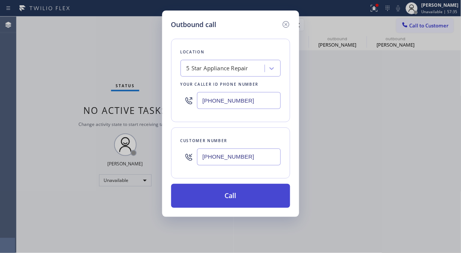
type input "(415) 728-2770"
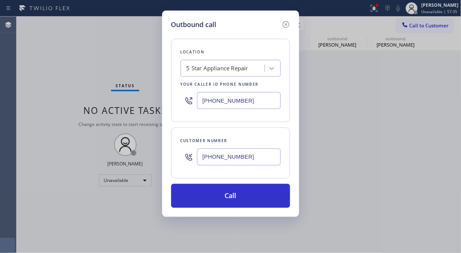
drag, startPoint x: 236, startPoint y: 196, endPoint x: 332, endPoint y: 9, distance: 210.4
click at [236, 196] on button "Call" at bounding box center [230, 195] width 119 height 24
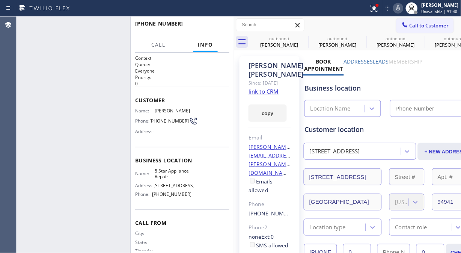
type input "[PHONE_NUMBER]"
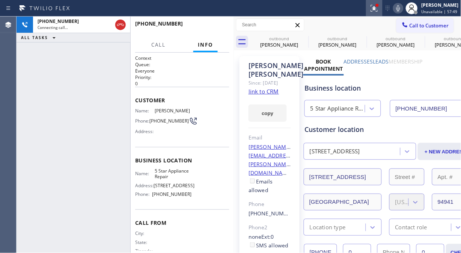
click at [379, 9] on icon at bounding box center [374, 8] width 9 height 9
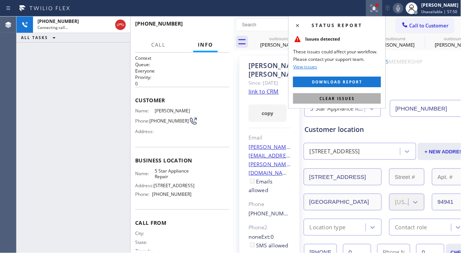
click at [347, 101] on button "Clear issues" at bounding box center [337, 98] width 88 height 11
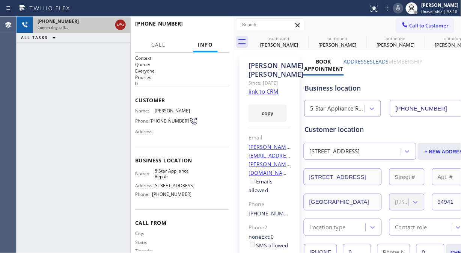
click at [119, 24] on icon at bounding box center [120, 25] width 7 height 2
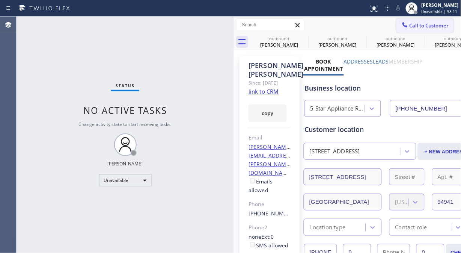
click at [418, 29] on button "Call to Customer" at bounding box center [424, 25] width 57 height 14
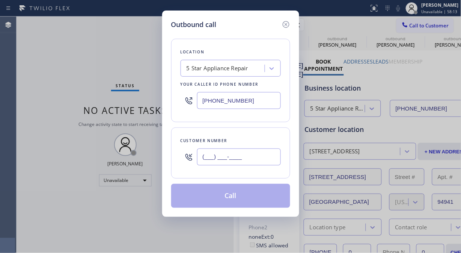
click at [206, 155] on input "(___) ___-____" at bounding box center [239, 156] width 84 height 17
paste input "480) 534-0664"
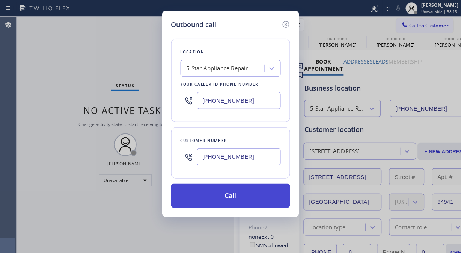
type input "(480) 534-0664"
click at [250, 197] on button "Call" at bounding box center [230, 195] width 119 height 24
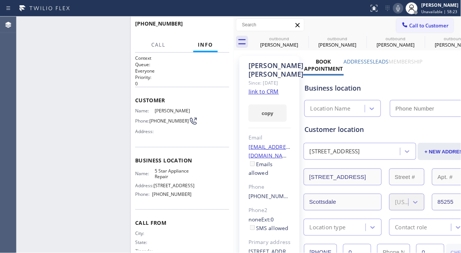
type input "[PHONE_NUMBER]"
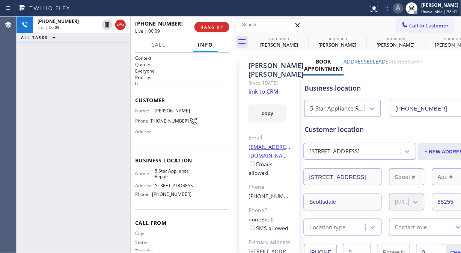
click at [265, 95] on link "link to CRM" at bounding box center [263, 91] width 30 height 8
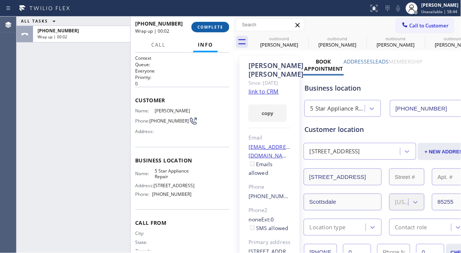
click at [212, 24] on button "COMPLETE" at bounding box center [210, 27] width 38 height 11
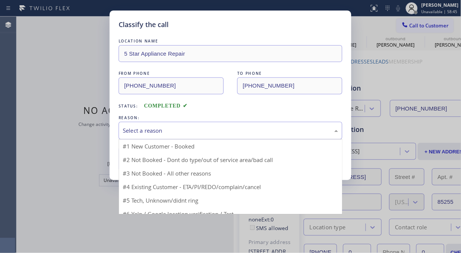
click at [213, 132] on div "Select a reason" at bounding box center [230, 130] width 215 height 9
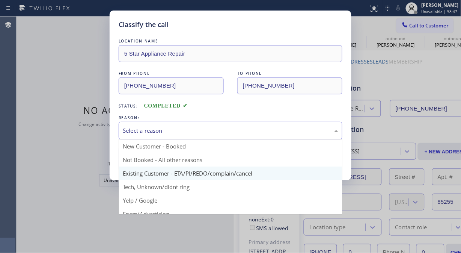
drag, startPoint x: 215, startPoint y: 175, endPoint x: 171, endPoint y: 167, distance: 44.7
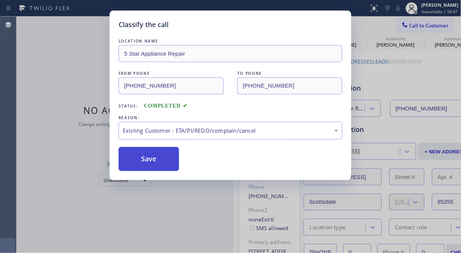
drag, startPoint x: 158, startPoint y: 165, endPoint x: 92, endPoint y: 10, distance: 168.1
click at [158, 164] on button "Save" at bounding box center [149, 159] width 60 height 24
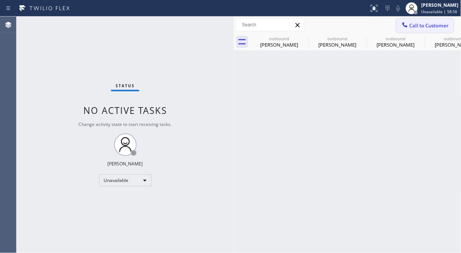
click at [428, 24] on span "Call to Customer" at bounding box center [428, 25] width 39 height 7
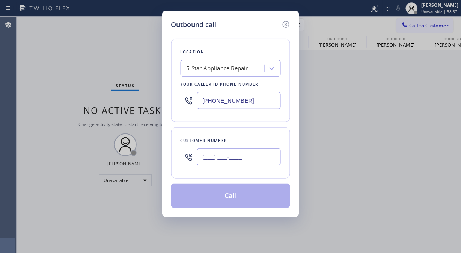
click at [219, 157] on input "(___) ___-____" at bounding box center [239, 156] width 84 height 17
paste input "206) 850-6210"
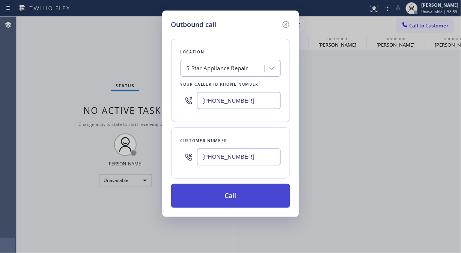
type input "(206) 850-6210"
drag, startPoint x: 233, startPoint y: 198, endPoint x: 358, endPoint y: 12, distance: 223.5
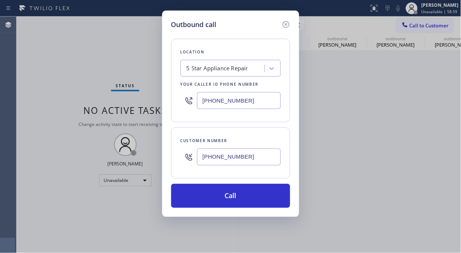
click at [234, 196] on button "Call" at bounding box center [230, 195] width 119 height 24
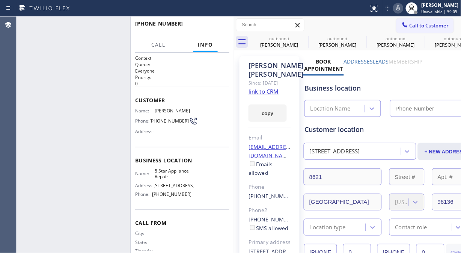
type input "[PHONE_NUMBER]"
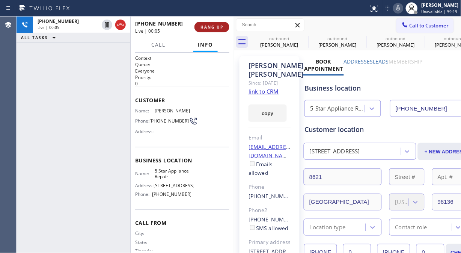
click at [199, 27] on button "HANG UP" at bounding box center [211, 27] width 35 height 11
click at [203, 26] on span "HANG UP" at bounding box center [211, 26] width 23 height 5
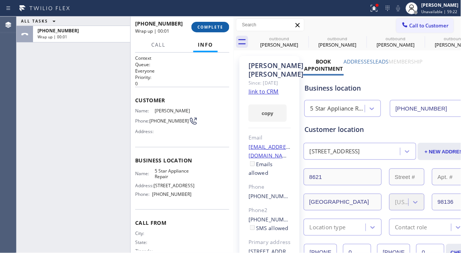
click at [204, 26] on span "COMPLETE" at bounding box center [210, 26] width 26 height 5
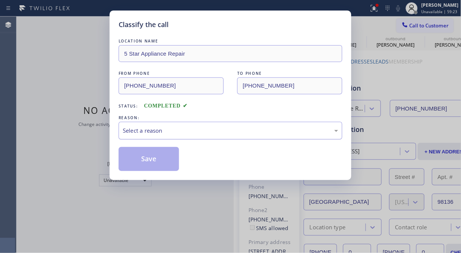
click at [201, 129] on div "Select a reason" at bounding box center [230, 130] width 215 height 9
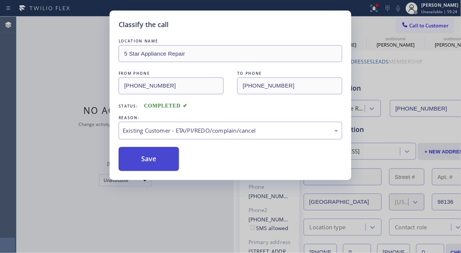
click at [162, 158] on button "Save" at bounding box center [149, 159] width 60 height 24
click at [425, 23] on div "Classify the call LOCATION NAME 5 Star Appliance Repair FROM PHONE (855) 731-49…" at bounding box center [230, 126] width 461 height 253
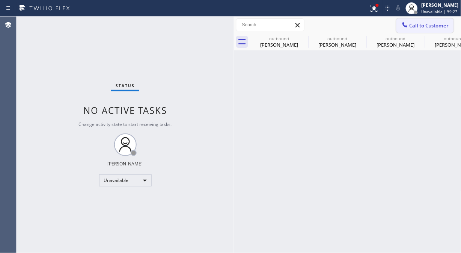
click at [421, 24] on span "Call to Customer" at bounding box center [428, 25] width 39 height 7
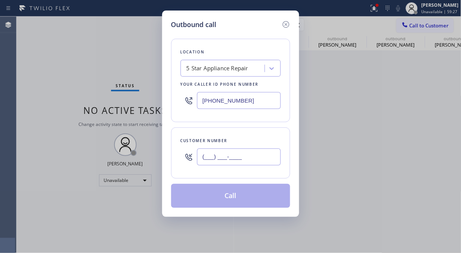
click at [268, 161] on input "(___) ___-____" at bounding box center [239, 156] width 84 height 17
paste input "602) 359-6053"
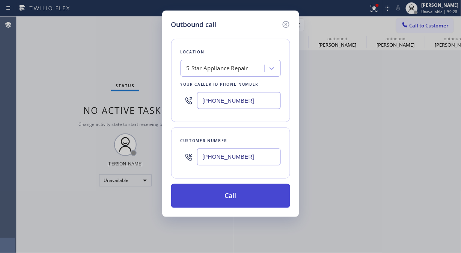
type input "(602) 359-6053"
click at [261, 195] on button "Call" at bounding box center [230, 195] width 119 height 24
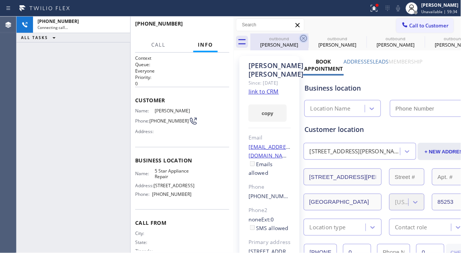
click at [305, 37] on icon at bounding box center [303, 38] width 7 height 7
click at [0, 0] on icon at bounding box center [0, 0] width 0 height 0
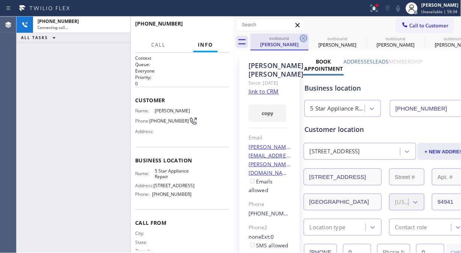
type input "[PHONE_NUMBER]"
click at [305, 36] on icon at bounding box center [303, 38] width 9 height 9
click at [0, 0] on icon at bounding box center [0, 0] width 0 height 0
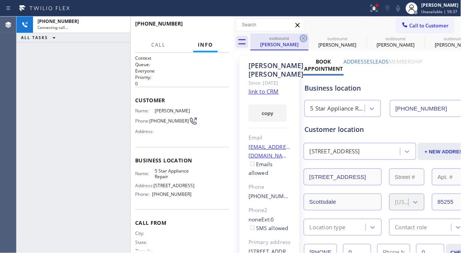
click at [305, 36] on icon at bounding box center [303, 38] width 9 height 9
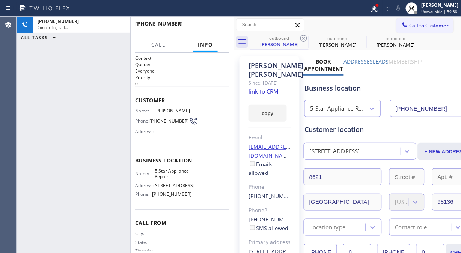
click at [305, 36] on icon at bounding box center [303, 38] width 9 height 9
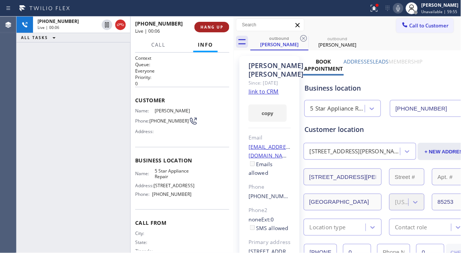
click at [219, 30] on button "HANG UP" at bounding box center [211, 27] width 35 height 11
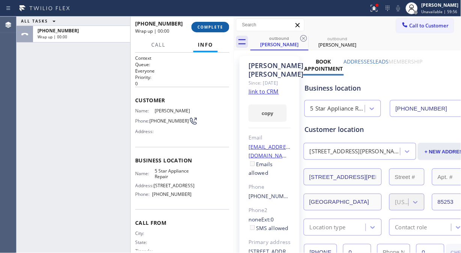
click at [215, 28] on span "COMPLETE" at bounding box center [210, 26] width 26 height 5
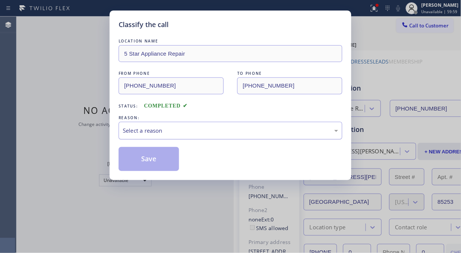
click at [238, 129] on div "Select a reason" at bounding box center [230, 130] width 215 height 9
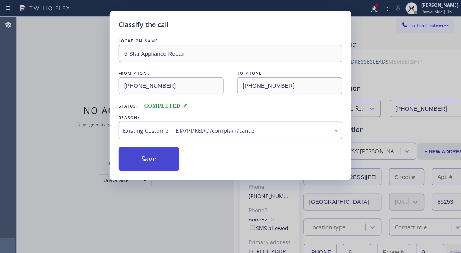
click at [156, 166] on button "Save" at bounding box center [149, 159] width 60 height 24
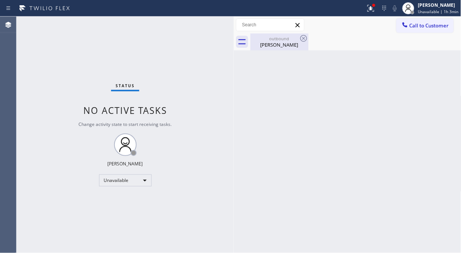
drag, startPoint x: 282, startPoint y: 46, endPoint x: 290, endPoint y: 43, distance: 8.1
click at [283, 46] on div "Ted Hofstedt" at bounding box center [279, 44] width 57 height 7
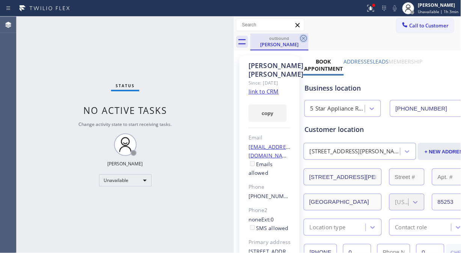
click at [304, 36] on icon at bounding box center [303, 38] width 9 height 9
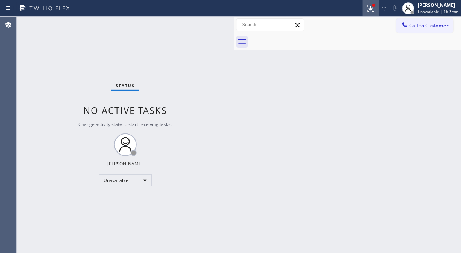
click at [375, 12] on icon at bounding box center [370, 8] width 9 height 9
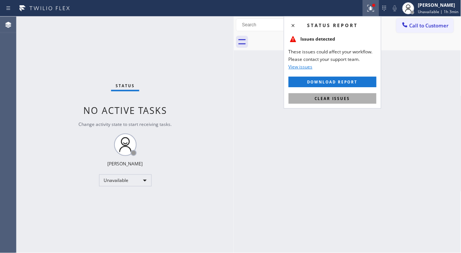
click at [321, 100] on span "Clear issues" at bounding box center [332, 98] width 35 height 5
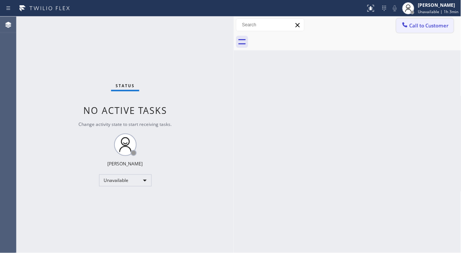
click at [408, 27] on div at bounding box center [404, 25] width 9 height 9
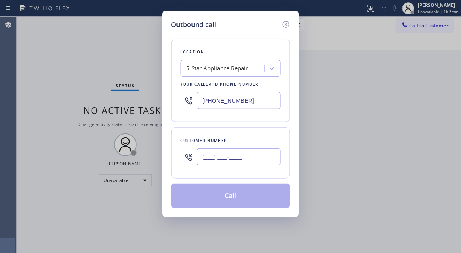
click at [261, 154] on input "(___) ___-____" at bounding box center [239, 156] width 84 height 17
paste input "310) 502-0602"
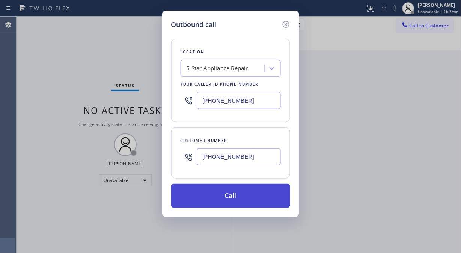
type input "(310) 502-0602"
click at [231, 198] on button "Call" at bounding box center [230, 195] width 119 height 24
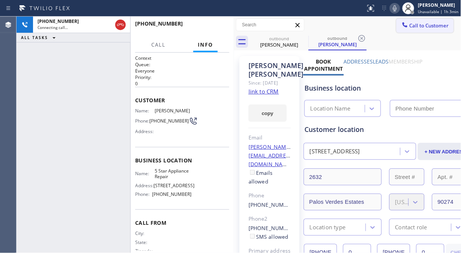
type input "[PHONE_NUMBER]"
click at [61, 83] on div "+13105020602 Connecting call… ALL TASKS ALL TASKS ACTIVE TASKS TASKS IN WRAP UP" at bounding box center [74, 135] width 114 height 236
click at [397, 9] on icon at bounding box center [394, 8] width 9 height 9
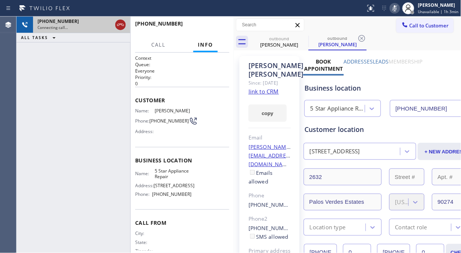
click at [119, 24] on icon at bounding box center [120, 25] width 7 height 2
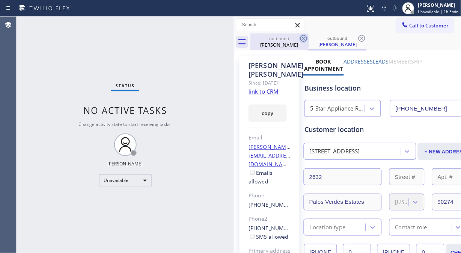
click at [301, 39] on icon at bounding box center [303, 38] width 7 height 7
click at [300, 39] on icon at bounding box center [303, 38] width 9 height 9
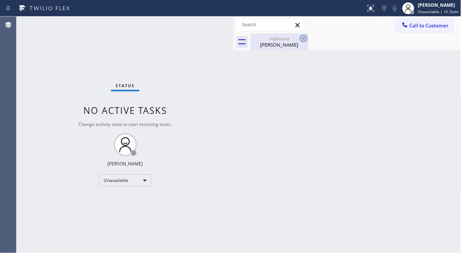
click at [301, 41] on icon at bounding box center [303, 38] width 9 height 9
click at [274, 49] on div "outbound Megan Jonson" at bounding box center [279, 41] width 57 height 17
click at [31, 115] on div "Status No active tasks Change activity state to start receiving tasks. [PERSON_…" at bounding box center [125, 135] width 217 height 236
drag, startPoint x: 38, startPoint y: 74, endPoint x: 48, endPoint y: 63, distance: 14.9
click at [38, 74] on div "Status No active tasks Change activity state to start receiving tasks. [PERSON_…" at bounding box center [125, 135] width 217 height 236
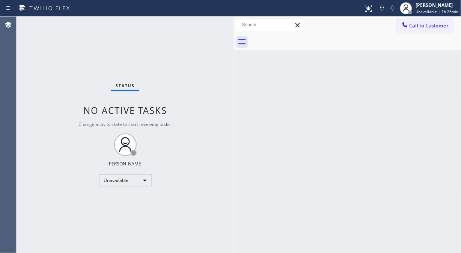
click at [40, 81] on div "Status No active tasks Change activity state to start receiving tasks. [PERSON_…" at bounding box center [125, 135] width 217 height 236
drag, startPoint x: 234, startPoint y: 59, endPoint x: 239, endPoint y: 61, distance: 5.6
click at [239, 61] on div at bounding box center [239, 135] width 0 height 236
drag, startPoint x: 421, startPoint y: 27, endPoint x: 200, endPoint y: 50, distance: 221.8
click at [421, 27] on span "Call to Customer" at bounding box center [428, 25] width 39 height 7
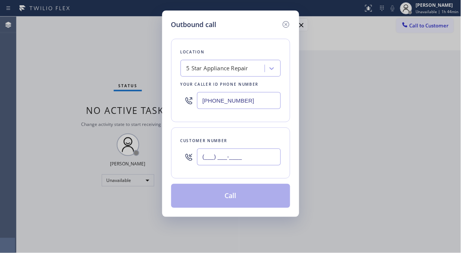
click at [199, 160] on input "(___) ___-____" at bounding box center [239, 156] width 84 height 17
paste input "310) 200-3127"
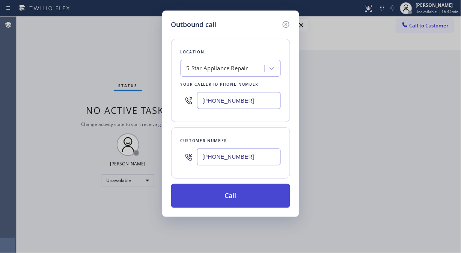
type input "(310) 200-3127"
click at [239, 201] on button "Call" at bounding box center [230, 195] width 119 height 24
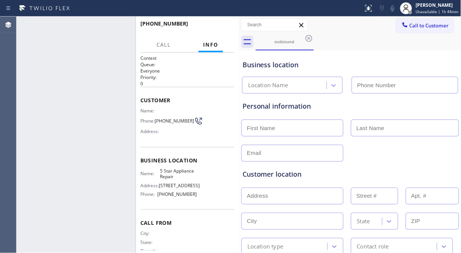
type input "[PHONE_NUMBER]"
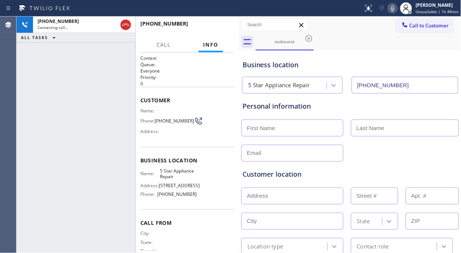
click at [392, 8] on icon at bounding box center [392, 8] width 9 height 9
click at [56, 62] on div "+13102003127 Connecting call… ALL TASKS ALL TASKS ACTIVE TASKS TASKS IN WRAP UP" at bounding box center [76, 135] width 119 height 236
click at [223, 27] on span "HANG UP" at bounding box center [217, 26] width 23 height 5
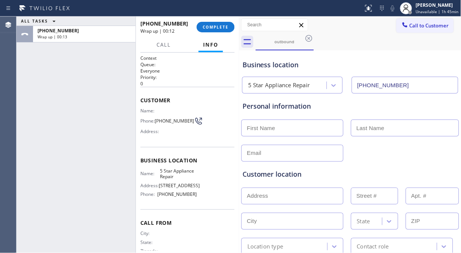
click at [47, 75] on div "ALL TASKS ALL TASKS ACTIVE TASKS TASKS IN WRAP UP +13102003127 Wrap up | 00:13" at bounding box center [76, 135] width 119 height 236
drag, startPoint x: 44, startPoint y: 49, endPoint x: 50, endPoint y: 47, distance: 6.2
click at [44, 49] on div "ALL TASKS ALL TASKS ACTIVE TASKS TASKS IN WRAP UP +13102003127 Wrap up | 00:26" at bounding box center [76, 135] width 119 height 236
click at [222, 27] on span "COMPLETE" at bounding box center [216, 26] width 26 height 5
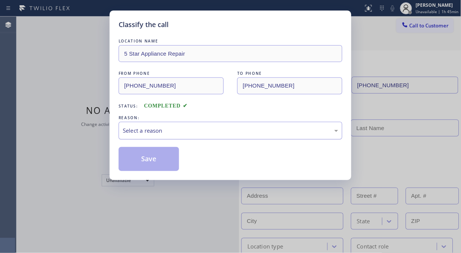
click at [219, 131] on div "Select a reason" at bounding box center [230, 130] width 215 height 9
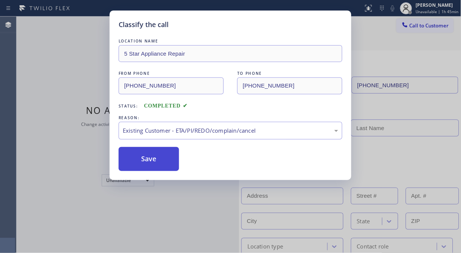
click at [141, 155] on button "Save" at bounding box center [149, 159] width 60 height 24
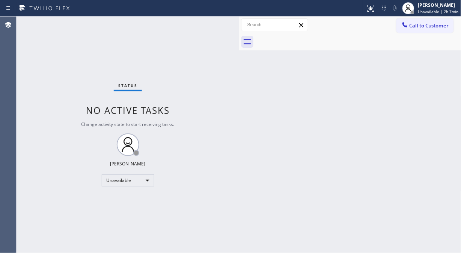
click at [424, 29] on button "Call to Customer" at bounding box center [424, 25] width 57 height 14
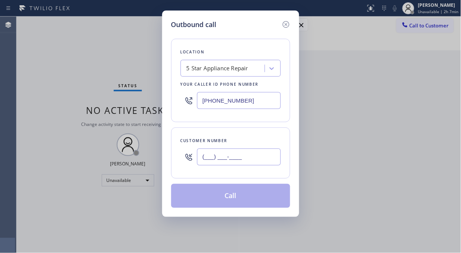
click at [208, 157] on input "(___) ___-____" at bounding box center [239, 156] width 84 height 17
paste input "310) 880-5697"
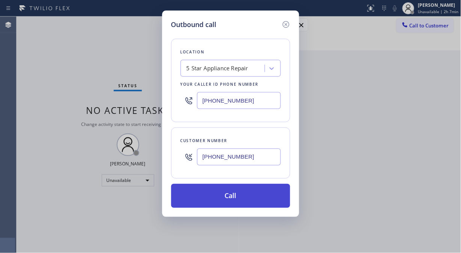
type input "(310) 880-5697"
click at [225, 199] on button "Call" at bounding box center [230, 195] width 119 height 24
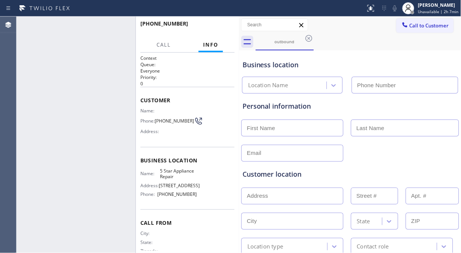
type input "[PHONE_NUMBER]"
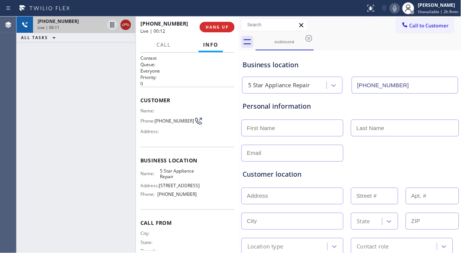
click at [121, 29] on icon at bounding box center [125, 24] width 9 height 9
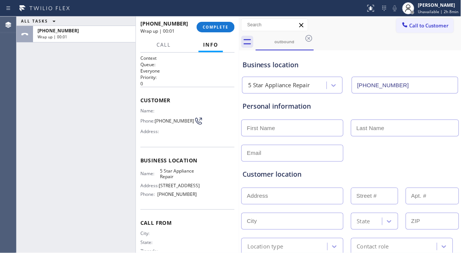
click at [214, 20] on div "+13108805697 Wrap up | 00:01 COMPLETE" at bounding box center [187, 27] width 94 height 20
click at [216, 27] on span "COMPLETE" at bounding box center [216, 26] width 26 height 5
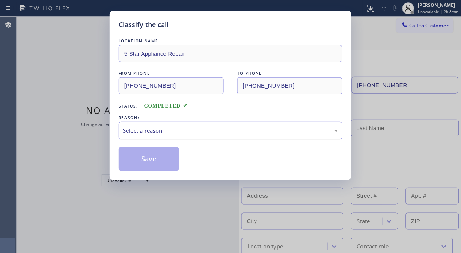
click at [210, 132] on div "Select a reason" at bounding box center [230, 130] width 215 height 9
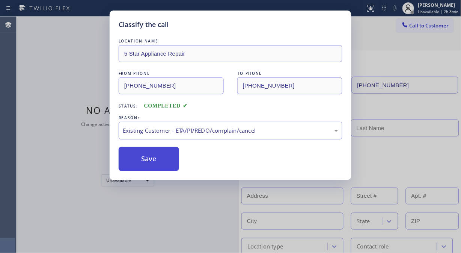
click at [156, 166] on button "Save" at bounding box center [149, 159] width 60 height 24
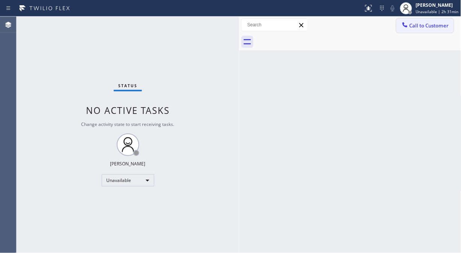
click at [418, 27] on span "Call to Customer" at bounding box center [428, 25] width 39 height 7
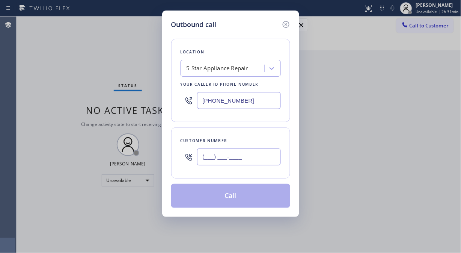
drag, startPoint x: 259, startPoint y: 152, endPoint x: 252, endPoint y: 158, distance: 8.9
click at [258, 153] on input "(___) ___-____" at bounding box center [239, 156] width 84 height 17
paste input "760) 402-3400"
type input "(760) 402-3400"
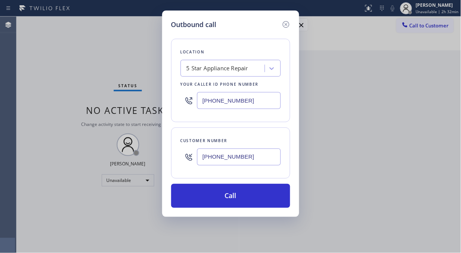
click at [34, 91] on div "Outbound call Location 5 Star Appliance Repair Your caller id phone number (855…" at bounding box center [230, 126] width 461 height 253
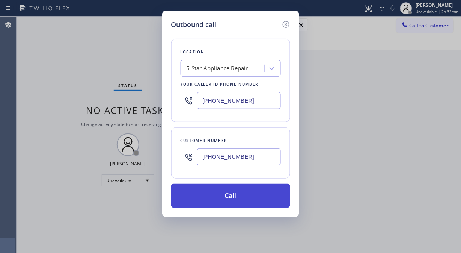
click at [231, 193] on button "Call" at bounding box center [230, 195] width 119 height 24
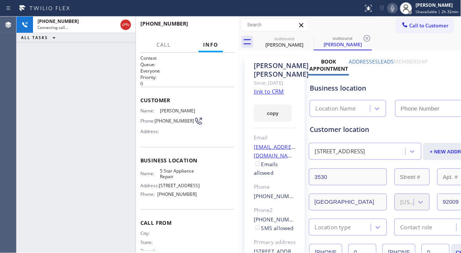
type input "[PHONE_NUMBER]"
click at [53, 77] on div "+17604023400 Live | 00:01 ALL TASKS ALL TASKS ACTIVE TASKS TASKS IN WRAP UP" at bounding box center [76, 135] width 119 height 236
click at [211, 24] on span "HANG UP" at bounding box center [217, 26] width 23 height 5
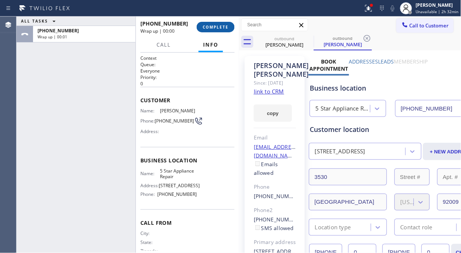
click at [211, 24] on span "COMPLETE" at bounding box center [216, 26] width 26 height 5
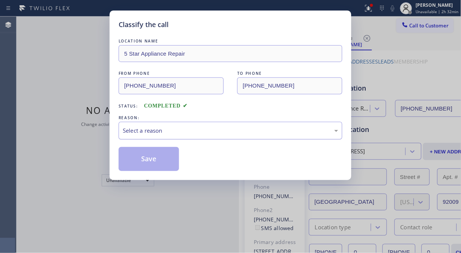
click at [222, 131] on div "Select a reason" at bounding box center [230, 130] width 215 height 9
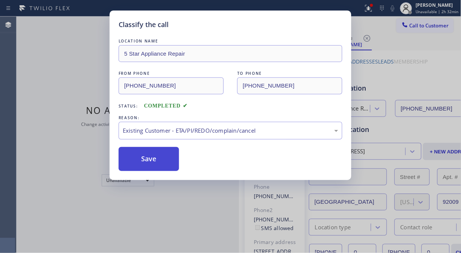
click at [156, 157] on button "Save" at bounding box center [149, 159] width 60 height 24
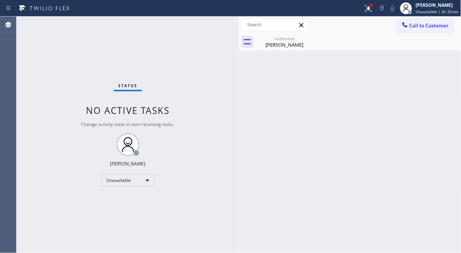
click at [413, 29] on button "Call to Customer" at bounding box center [424, 25] width 57 height 14
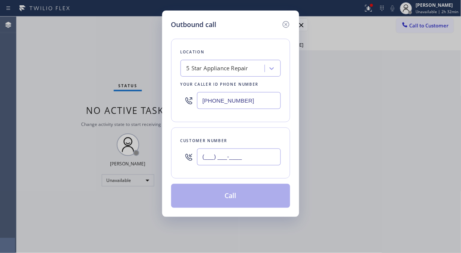
click at [231, 160] on input "(___) ___-____" at bounding box center [239, 156] width 84 height 17
paste input "949) 637-9190"
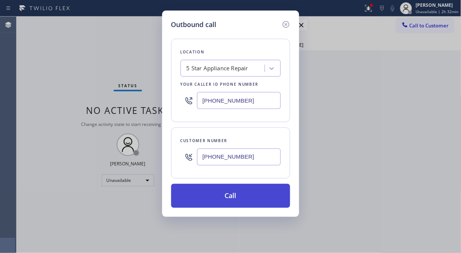
type input "(949) 637-9190"
drag, startPoint x: 246, startPoint y: 197, endPoint x: 254, endPoint y: 195, distance: 8.0
click at [250, 197] on button "Call" at bounding box center [230, 195] width 119 height 24
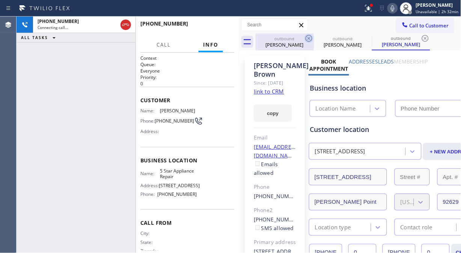
type input "[PHONE_NUMBER]"
click at [310, 37] on icon at bounding box center [308, 38] width 9 height 9
click at [0, 0] on icon at bounding box center [0, 0] width 0 height 0
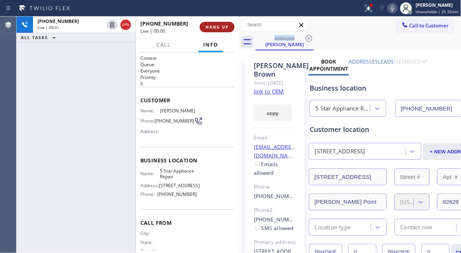
click at [218, 29] on span "HANG UP" at bounding box center [217, 26] width 23 height 5
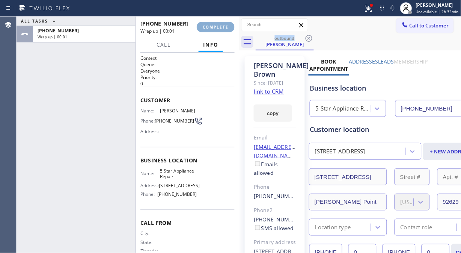
click at [218, 29] on span "COMPLETE" at bounding box center [216, 26] width 26 height 5
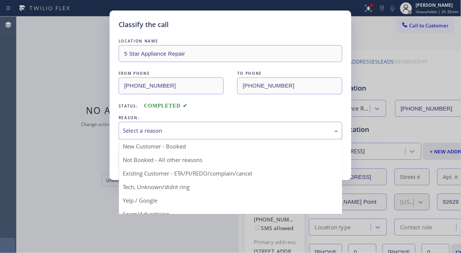
click at [224, 132] on div "Select a reason" at bounding box center [230, 130] width 215 height 9
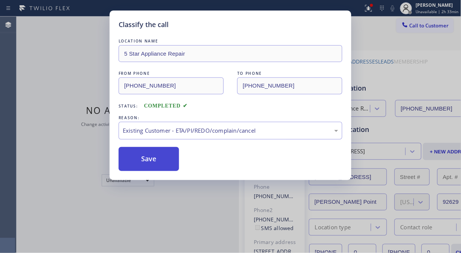
click at [176, 167] on button "Save" at bounding box center [149, 159] width 60 height 24
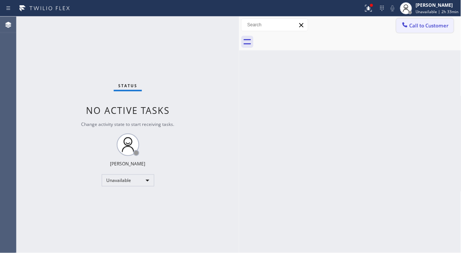
click at [434, 25] on span "Call to Customer" at bounding box center [428, 25] width 39 height 7
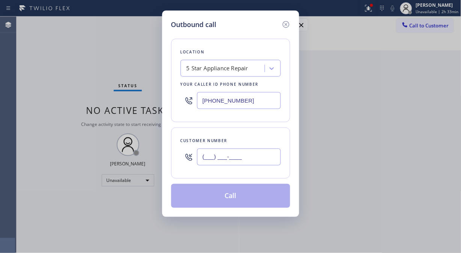
click at [262, 163] on input "(___) ___-____" at bounding box center [239, 156] width 84 height 17
paste input "415) 298-6114"
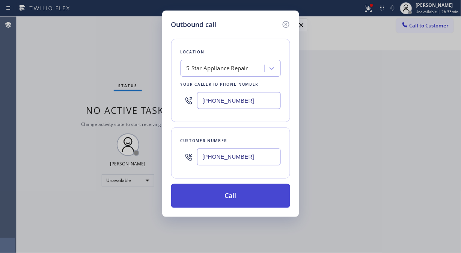
type input "(415) 298-6114"
drag, startPoint x: 244, startPoint y: 198, endPoint x: 315, endPoint y: 71, distance: 145.5
click at [244, 198] on button "Call" at bounding box center [230, 195] width 119 height 24
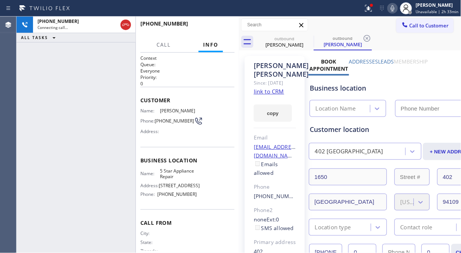
type input "[PHONE_NUMBER]"
click at [224, 28] on span "HANG UP" at bounding box center [217, 26] width 23 height 5
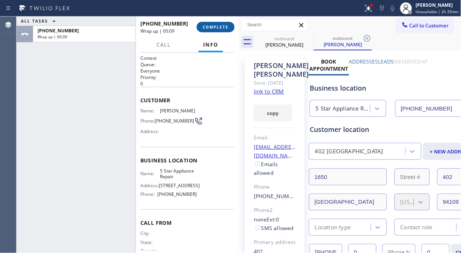
click at [224, 28] on span "COMPLETE" at bounding box center [216, 26] width 26 height 5
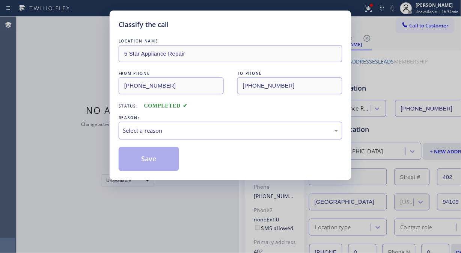
click at [215, 132] on div "Select a reason" at bounding box center [230, 130] width 215 height 9
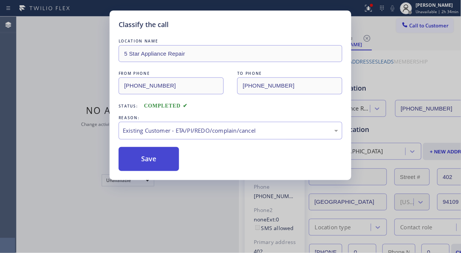
drag, startPoint x: 163, startPoint y: 166, endPoint x: 167, endPoint y: 163, distance: 5.0
click at [163, 166] on button "Save" at bounding box center [149, 159] width 60 height 24
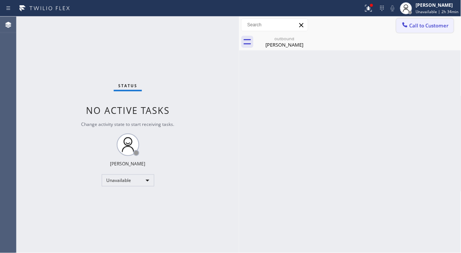
click at [418, 27] on span "Call to Customer" at bounding box center [428, 25] width 39 height 7
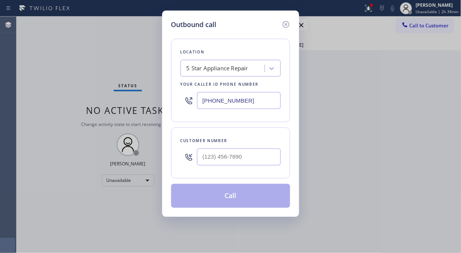
click at [216, 169] on div "Customer number" at bounding box center [230, 152] width 119 height 51
click at [218, 163] on input "(___) ___-____" at bounding box center [239, 156] width 84 height 17
paste input "510) 495-5745"
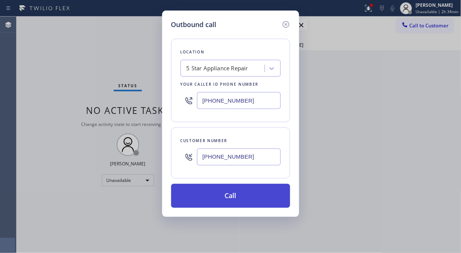
type input "(510) 495-5745"
click at [240, 197] on button "Call" at bounding box center [230, 195] width 119 height 24
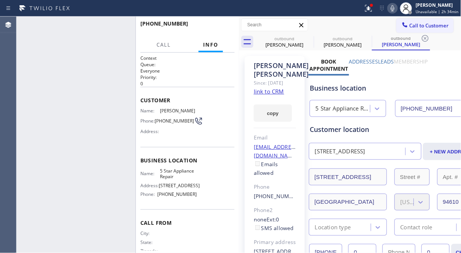
type input "[PHONE_NUMBER]"
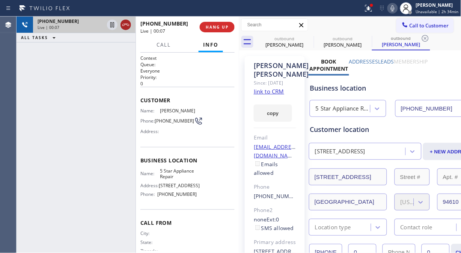
click at [124, 29] on icon at bounding box center [125, 24] width 9 height 9
click at [209, 25] on span "HANG UP" at bounding box center [217, 26] width 23 height 5
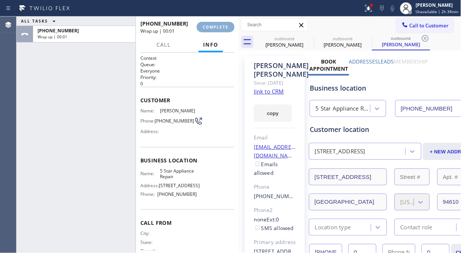
click at [209, 25] on span "COMPLETE" at bounding box center [216, 26] width 26 height 5
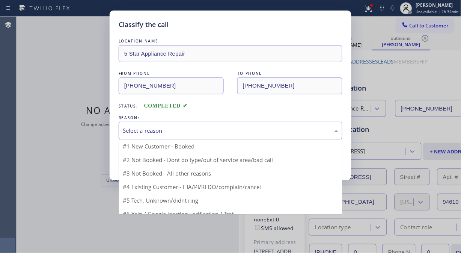
click at [212, 127] on div "Select a reason" at bounding box center [230, 130] width 215 height 9
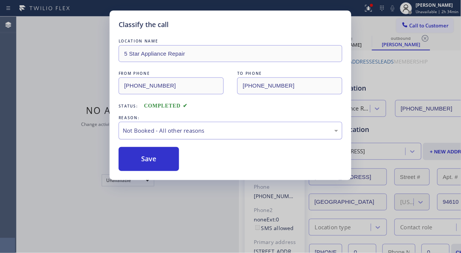
click at [204, 134] on div "Not Booked - All other reasons" at bounding box center [230, 130] width 215 height 9
drag, startPoint x: 161, startPoint y: 161, endPoint x: 283, endPoint y: 109, distance: 131.6
click at [162, 161] on button "Save" at bounding box center [149, 159] width 60 height 24
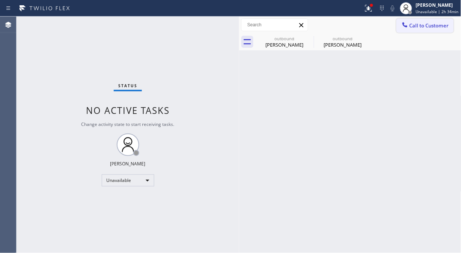
click at [419, 27] on span "Call to Customer" at bounding box center [428, 25] width 39 height 7
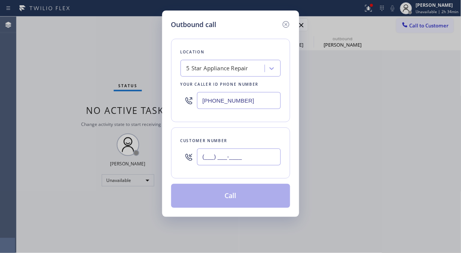
click at [236, 155] on input "(___) ___-____" at bounding box center [239, 156] width 84 height 17
paste input "626) 353-3106"
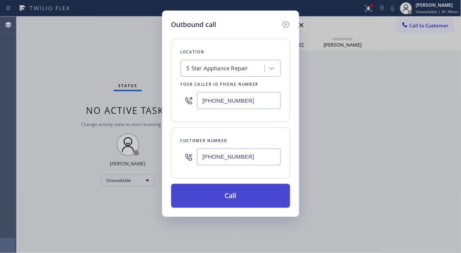
type input "(626) 353-3106"
click at [248, 194] on button "Call" at bounding box center [230, 195] width 119 height 24
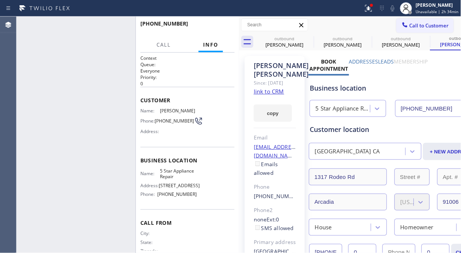
type input "[PHONE_NUMBER]"
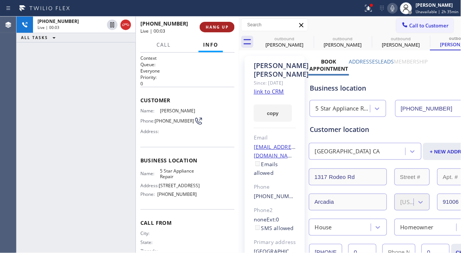
click at [217, 27] on span "HANG UP" at bounding box center [217, 26] width 23 height 5
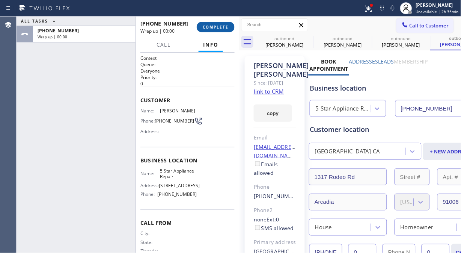
click at [218, 27] on span "COMPLETE" at bounding box center [216, 26] width 26 height 5
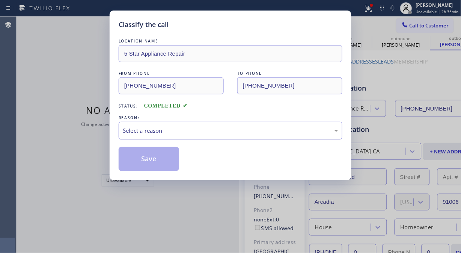
click at [219, 133] on div "Select a reason" at bounding box center [230, 130] width 215 height 9
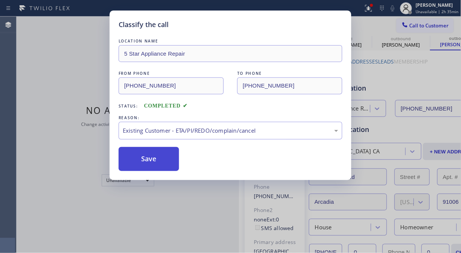
click at [157, 160] on button "Save" at bounding box center [149, 159] width 60 height 24
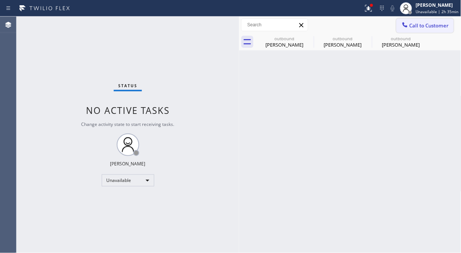
click at [412, 27] on span "Call to Customer" at bounding box center [428, 25] width 39 height 7
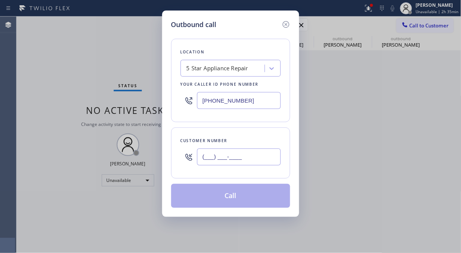
click at [251, 154] on input "(___) ___-____" at bounding box center [239, 156] width 84 height 17
paste input "310) 344-9691"
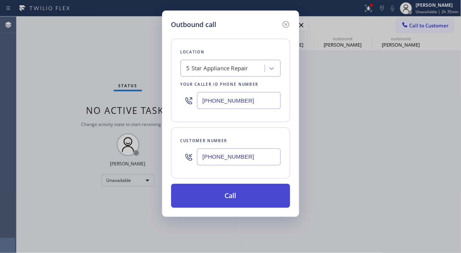
type input "(310) 344-9691"
click at [253, 200] on button "Call" at bounding box center [230, 195] width 119 height 24
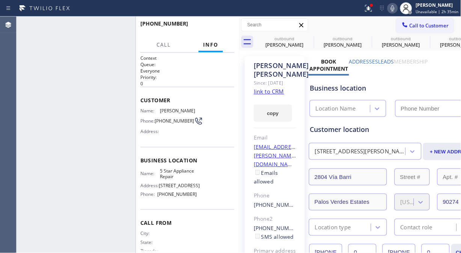
type input "[PHONE_NUMBER]"
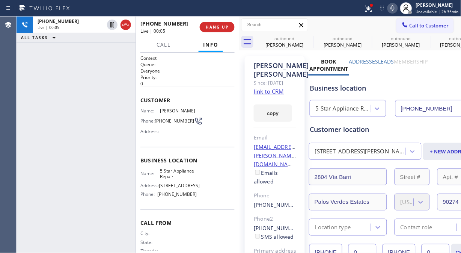
click at [268, 95] on link "link to CRM" at bounding box center [269, 91] width 30 height 8
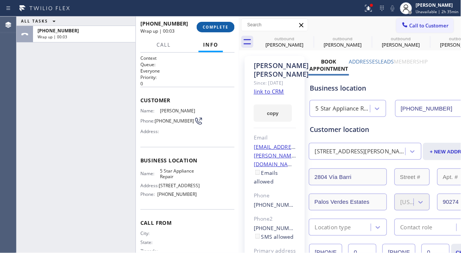
click at [215, 26] on span "COMPLETE" at bounding box center [216, 26] width 26 height 5
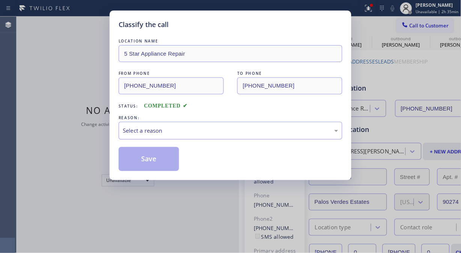
click at [235, 134] on div "Select a reason" at bounding box center [230, 130] width 215 height 9
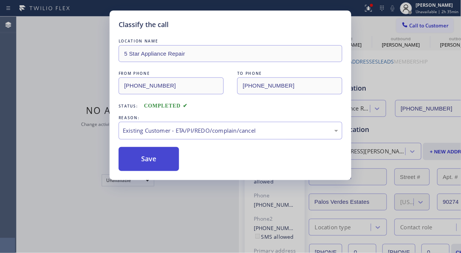
click at [154, 157] on button "Save" at bounding box center [149, 159] width 60 height 24
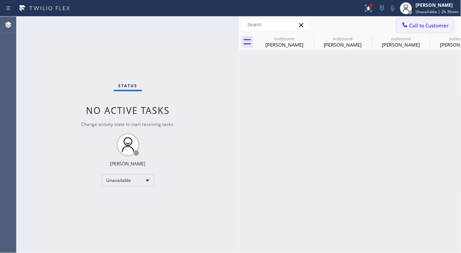
click at [412, 23] on span "Call to Customer" at bounding box center [428, 25] width 39 height 7
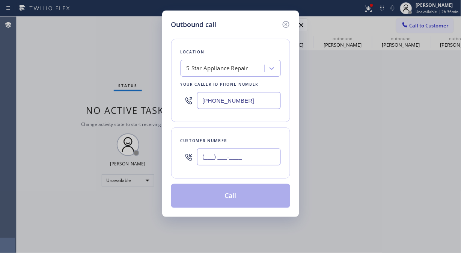
click at [263, 154] on input "(___) ___-____" at bounding box center [239, 156] width 84 height 17
paste input "716) 574-0830"
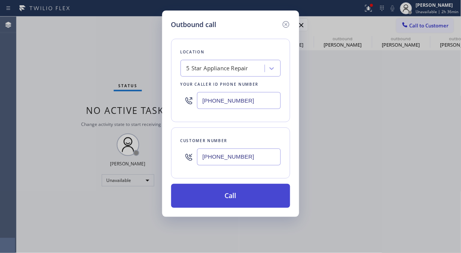
type input "(716) 574-0830"
click at [267, 196] on button "Call" at bounding box center [230, 195] width 119 height 24
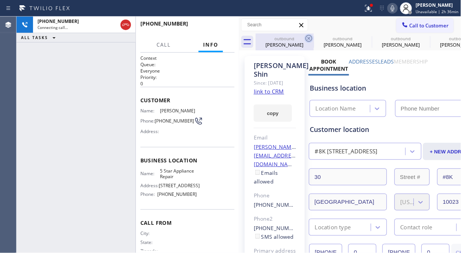
click at [308, 37] on icon at bounding box center [308, 38] width 9 height 9
click at [0, 0] on icon at bounding box center [0, 0] width 0 height 0
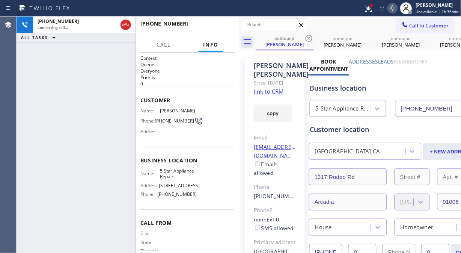
click at [308, 37] on icon at bounding box center [308, 38] width 9 height 9
click at [0, 0] on icon at bounding box center [0, 0] width 0 height 0
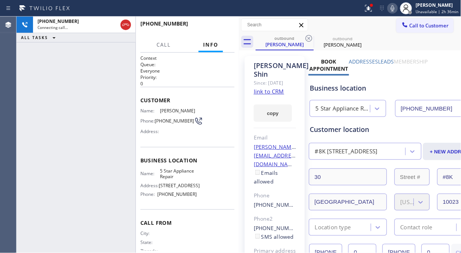
type input "[PHONE_NUMBER]"
click at [308, 37] on icon at bounding box center [308, 38] width 9 height 9
click at [366, 5] on icon at bounding box center [368, 8] width 9 height 9
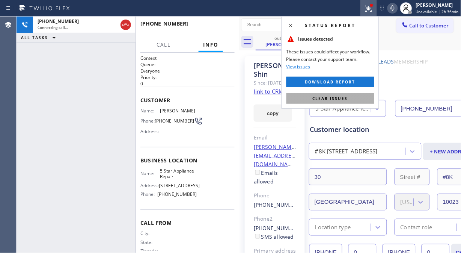
click at [331, 101] on span "Clear issues" at bounding box center [330, 98] width 35 height 5
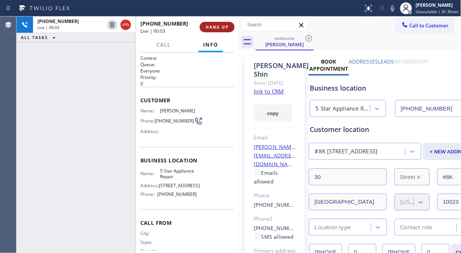
click at [220, 29] on span "HANG UP" at bounding box center [217, 26] width 23 height 5
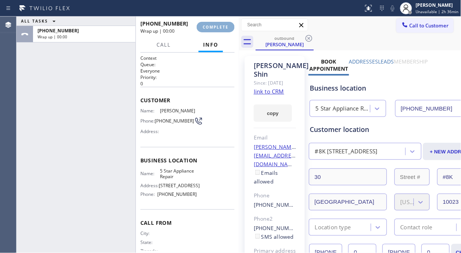
click at [220, 29] on span "COMPLETE" at bounding box center [216, 26] width 26 height 5
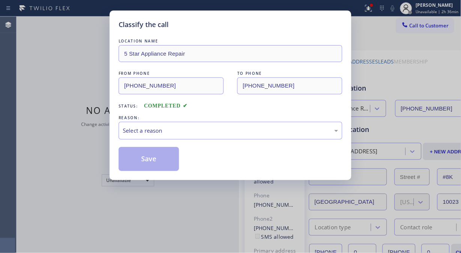
click at [220, 29] on div "Classify the call" at bounding box center [231, 25] width 224 height 10
click at [223, 137] on div "Select a reason" at bounding box center [231, 131] width 224 height 18
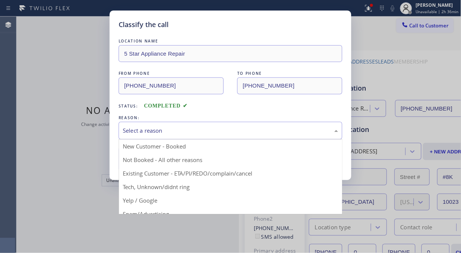
drag, startPoint x: 216, startPoint y: 172, endPoint x: 164, endPoint y: 169, distance: 52.2
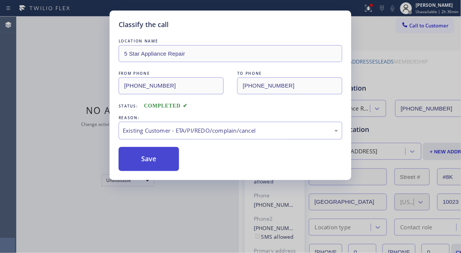
click at [161, 169] on button "Save" at bounding box center [149, 159] width 60 height 24
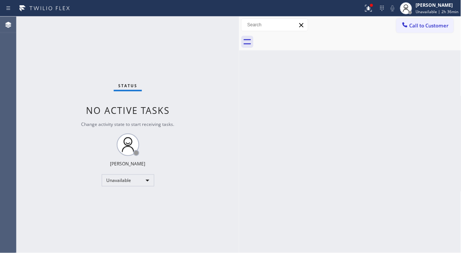
drag, startPoint x: 414, startPoint y: 29, endPoint x: 388, endPoint y: 52, distance: 35.1
click at [415, 29] on button "Call to Customer" at bounding box center [424, 25] width 57 height 14
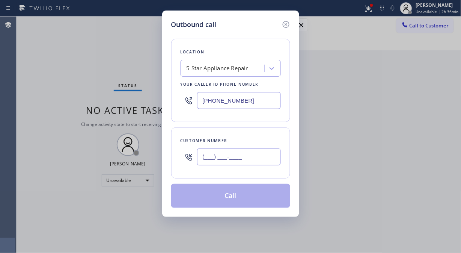
click at [214, 158] on input "(___) ___-____" at bounding box center [239, 156] width 84 height 17
paste input "347) 401-1972"
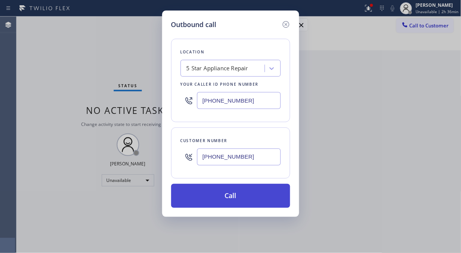
type input "(347) 401-1972"
click at [251, 196] on button "Call" at bounding box center [230, 195] width 119 height 24
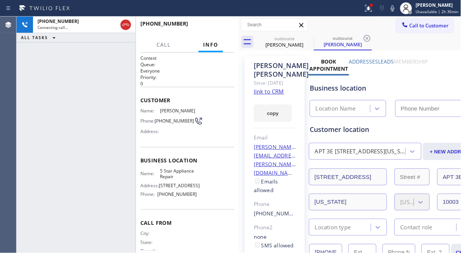
type input "(855) 731-4952"
click at [208, 29] on span "HANG UP" at bounding box center [217, 26] width 23 height 5
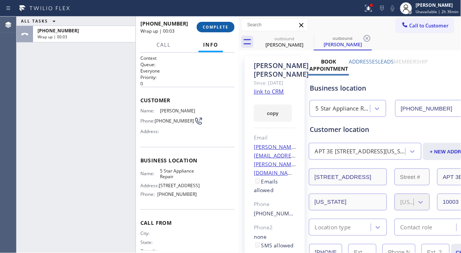
click at [221, 30] on button "COMPLETE" at bounding box center [216, 27] width 38 height 11
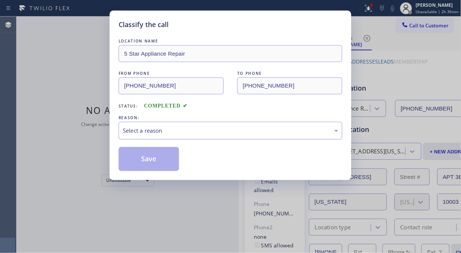
drag, startPoint x: 216, startPoint y: 129, endPoint x: 219, endPoint y: 134, distance: 5.9
click at [216, 129] on div "Select a reason" at bounding box center [230, 130] width 215 height 9
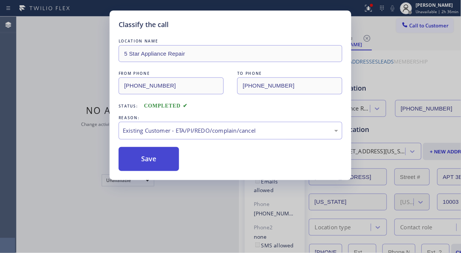
click at [156, 160] on button "Save" at bounding box center [149, 159] width 60 height 24
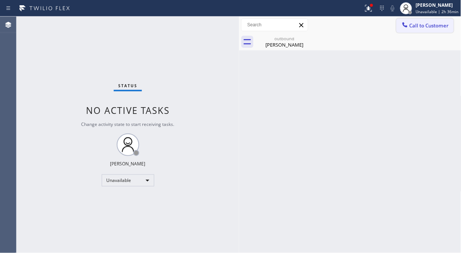
click at [403, 24] on icon at bounding box center [404, 24] width 5 height 5
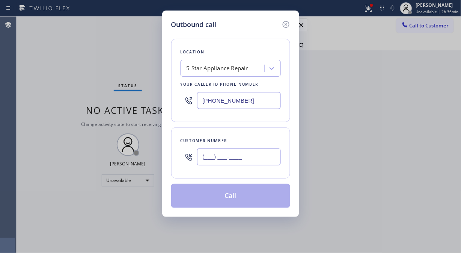
click at [272, 163] on input "(___) ___-____" at bounding box center [239, 156] width 84 height 17
paste input "669) 278-0909"
type input "(669) 278-0909"
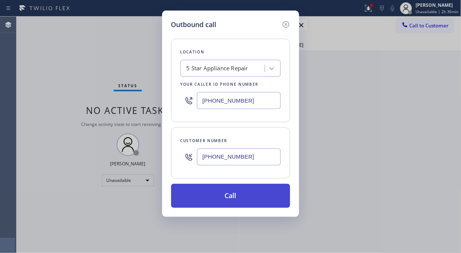
click at [263, 192] on button "Call" at bounding box center [230, 195] width 119 height 24
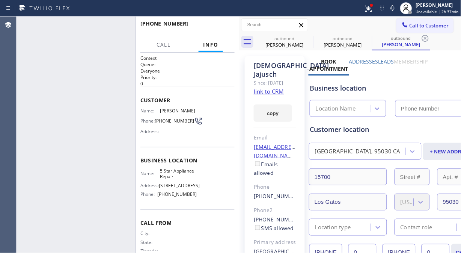
type input "[PHONE_NUMBER]"
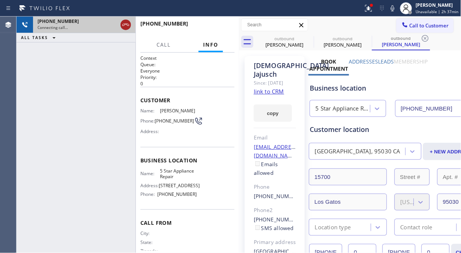
click at [124, 24] on icon at bounding box center [125, 24] width 9 height 9
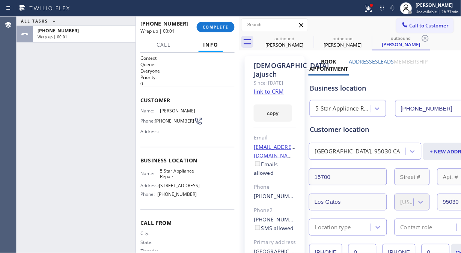
click at [227, 26] on span "COMPLETE" at bounding box center [216, 26] width 26 height 5
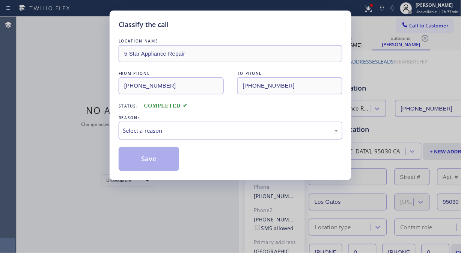
click at [267, 134] on div "Select a reason" at bounding box center [230, 130] width 215 height 9
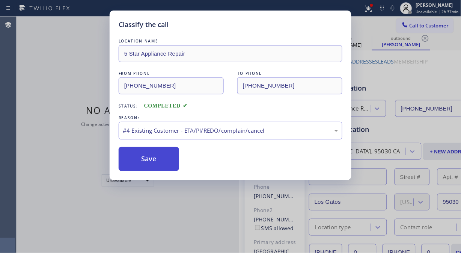
click at [165, 163] on button "Save" at bounding box center [149, 159] width 60 height 24
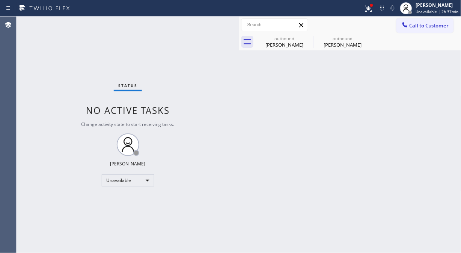
click at [426, 27] on span "Call to Customer" at bounding box center [428, 25] width 39 height 7
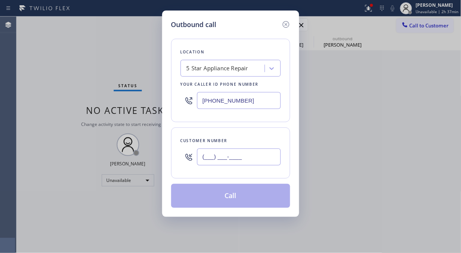
click at [272, 158] on input "(___) ___-____" at bounding box center [239, 156] width 84 height 17
paste input "480) 223-7111"
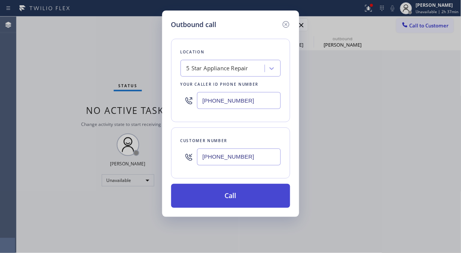
type input "(480) 223-7111"
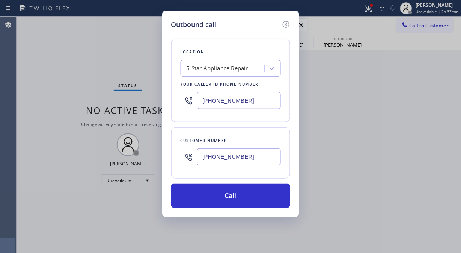
drag, startPoint x: 245, startPoint y: 204, endPoint x: 304, endPoint y: 74, distance: 143.2
click at [246, 204] on button "Call" at bounding box center [230, 195] width 119 height 24
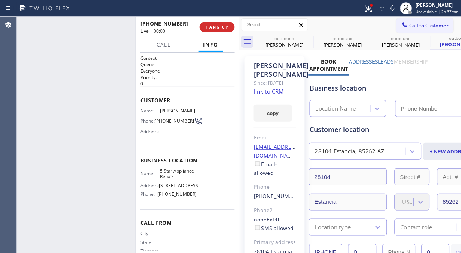
type input "[PHONE_NUMBER]"
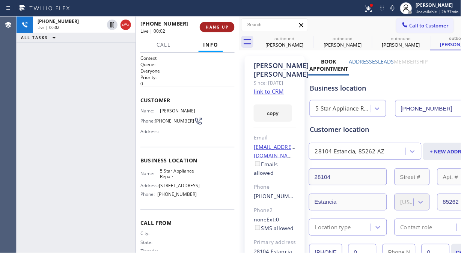
click at [222, 23] on button "HANG UP" at bounding box center [217, 27] width 35 height 11
click at [222, 24] on button "HANG UP" at bounding box center [217, 27] width 35 height 11
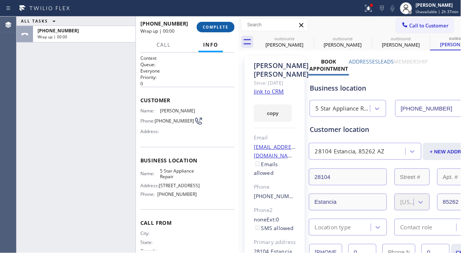
click at [222, 25] on span "COMPLETE" at bounding box center [216, 26] width 26 height 5
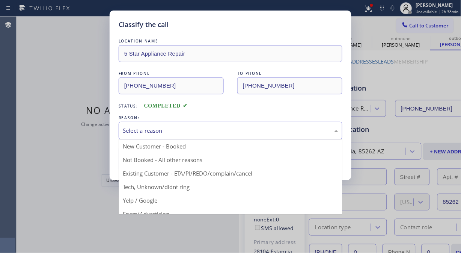
drag, startPoint x: 219, startPoint y: 125, endPoint x: 215, endPoint y: 171, distance: 47.1
click at [219, 125] on div "Select a reason" at bounding box center [231, 131] width 224 height 18
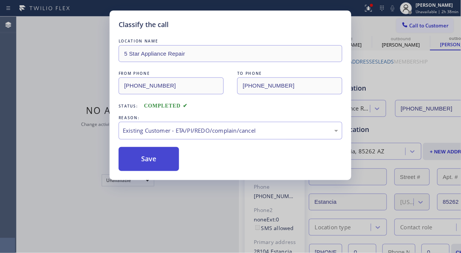
click at [141, 158] on button "Save" at bounding box center [149, 159] width 60 height 24
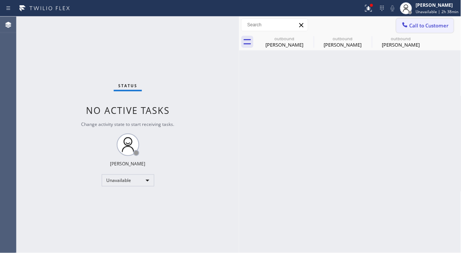
click at [419, 25] on span "Call to Customer" at bounding box center [428, 25] width 39 height 7
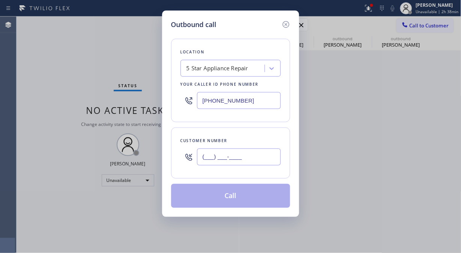
click at [275, 162] on input "(___) ___-____" at bounding box center [239, 156] width 84 height 17
paste input "917) 862-1184"
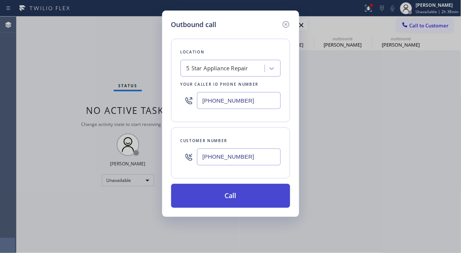
type input "(917) 862-1184"
click at [252, 197] on button "Call" at bounding box center [230, 195] width 119 height 24
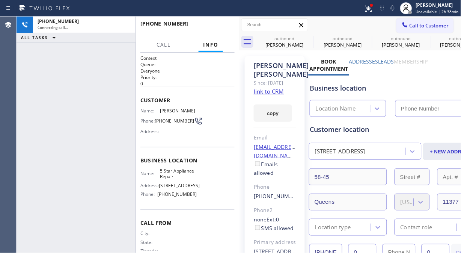
type input "[PHONE_NUMBER]"
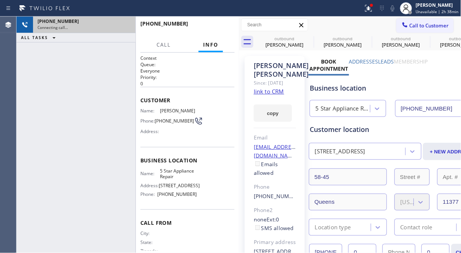
click at [123, 27] on div "Connecting call…" at bounding box center [84, 27] width 93 height 5
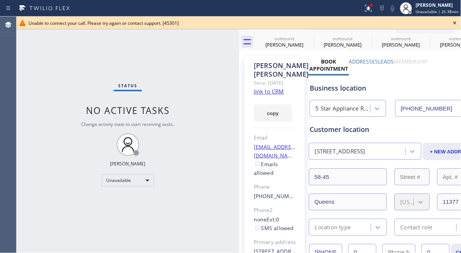
click at [453, 24] on icon at bounding box center [454, 22] width 9 height 9
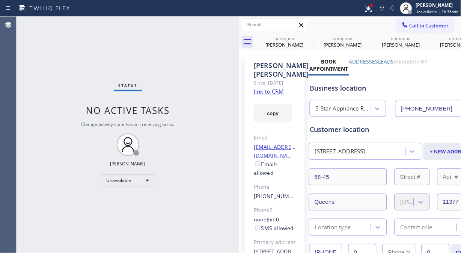
click at [424, 29] on span "Call to Customer" at bounding box center [428, 25] width 39 height 7
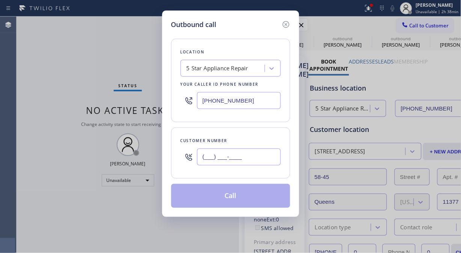
click at [232, 162] on input "(___) ___-____" at bounding box center [239, 156] width 84 height 17
paste input "310) 422-2036"
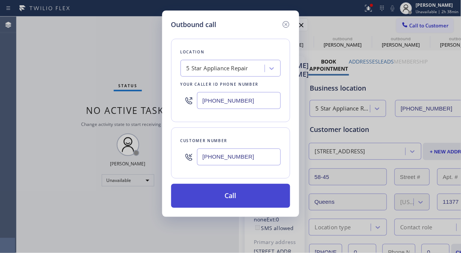
type input "(310) 422-2036"
drag, startPoint x: 235, startPoint y: 200, endPoint x: 306, endPoint y: 3, distance: 209.7
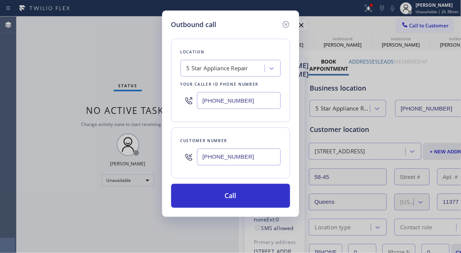
click at [236, 200] on button "Call" at bounding box center [230, 195] width 119 height 24
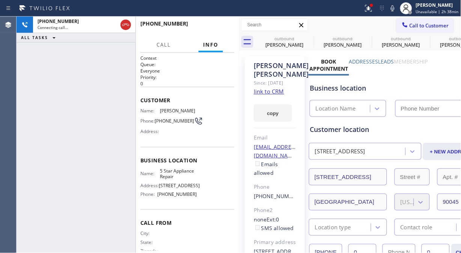
type input "[PHONE_NUMBER]"
click at [370, 9] on icon at bounding box center [368, 8] width 7 height 7
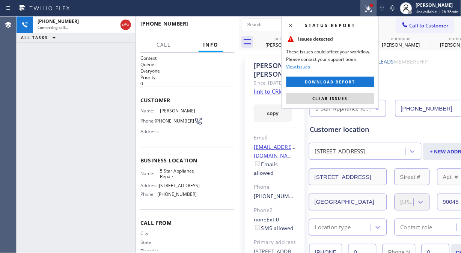
click at [346, 99] on span "Clear issues" at bounding box center [330, 98] width 35 height 5
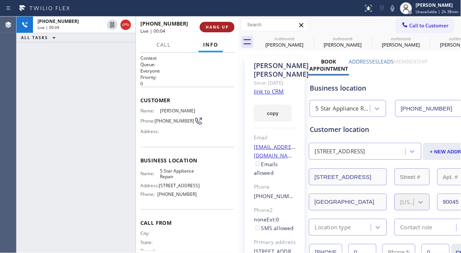
click at [214, 28] on span "HANG UP" at bounding box center [217, 26] width 23 height 5
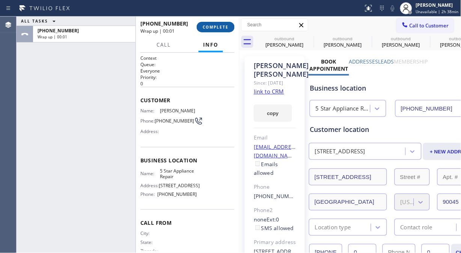
click at [214, 28] on span "COMPLETE" at bounding box center [216, 26] width 26 height 5
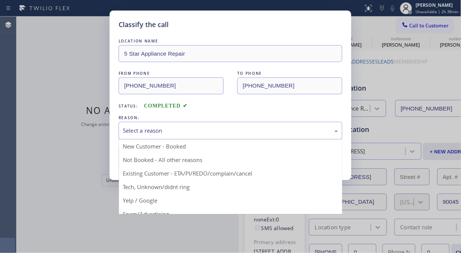
click at [218, 128] on div "Select a reason" at bounding box center [230, 130] width 215 height 9
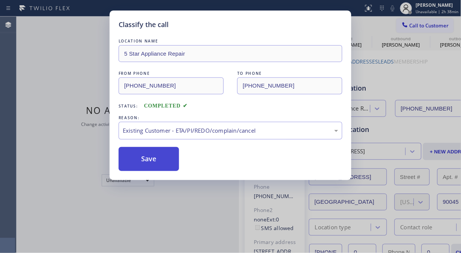
click at [132, 159] on button "Save" at bounding box center [149, 159] width 60 height 24
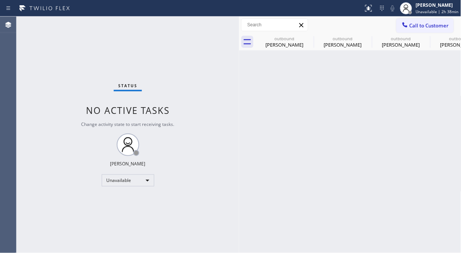
click at [409, 28] on span "Call to Customer" at bounding box center [428, 25] width 39 height 7
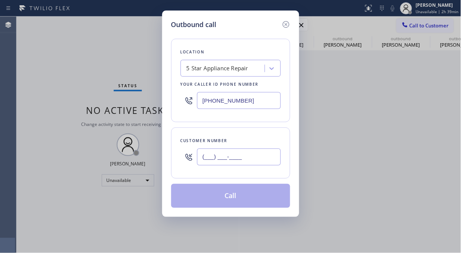
click at [243, 161] on input "(___) ___-____" at bounding box center [239, 156] width 84 height 17
paste input "818) 400-2692"
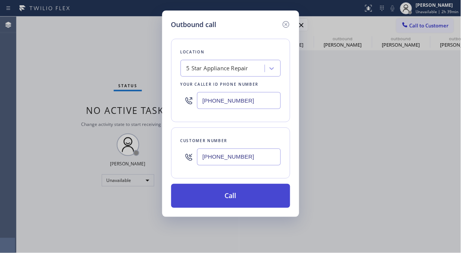
type input "(818) 400-2692"
click at [238, 196] on button "Call" at bounding box center [230, 195] width 119 height 24
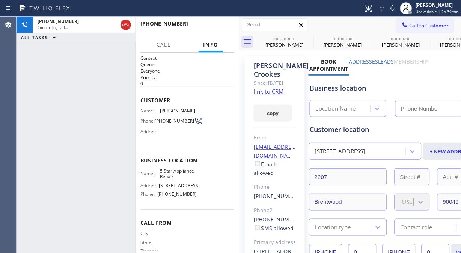
type input "[PHONE_NUMBER]"
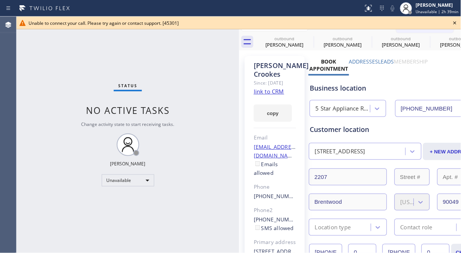
click at [453, 24] on icon at bounding box center [454, 22] width 9 height 9
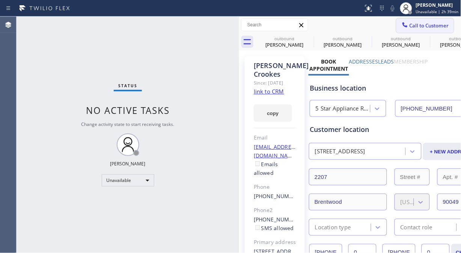
click at [419, 31] on button "Call to Customer" at bounding box center [424, 25] width 57 height 14
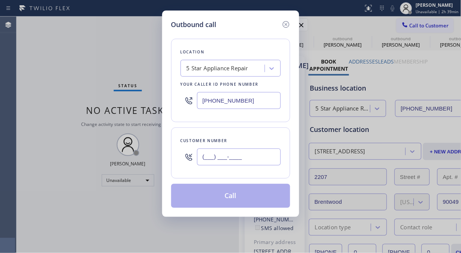
click at [273, 158] on input "(___) ___-____" at bounding box center [239, 156] width 84 height 17
paste input "310) 890-5696"
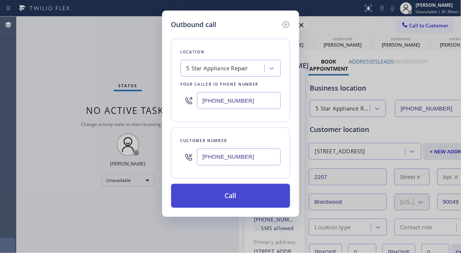
type input "(310) 890-5696"
click at [256, 200] on button "Call" at bounding box center [230, 195] width 119 height 24
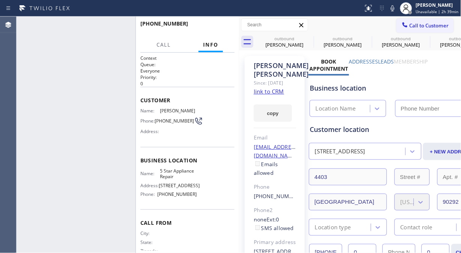
type input "[PHONE_NUMBER]"
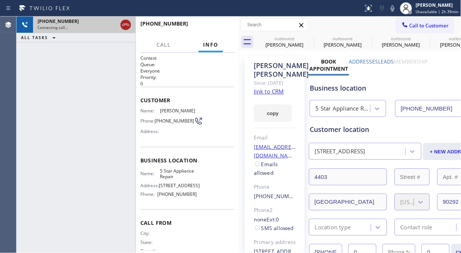
click at [125, 27] on icon at bounding box center [125, 24] width 9 height 9
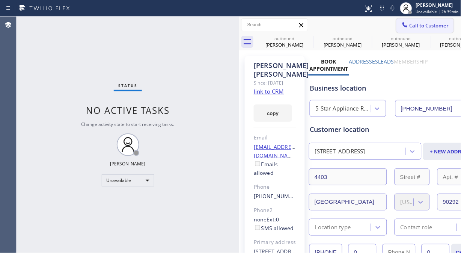
click at [419, 27] on span "Call to Customer" at bounding box center [428, 25] width 39 height 7
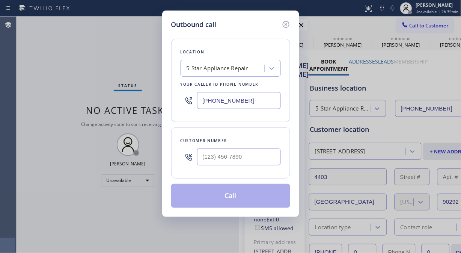
drag, startPoint x: 231, startPoint y: 146, endPoint x: 230, endPoint y: 149, distance: 3.8
click at [230, 147] on div at bounding box center [239, 156] width 84 height 24
click at [229, 155] on input "(___) ___-____" at bounding box center [239, 156] width 84 height 17
paste input "408) 688-4347"
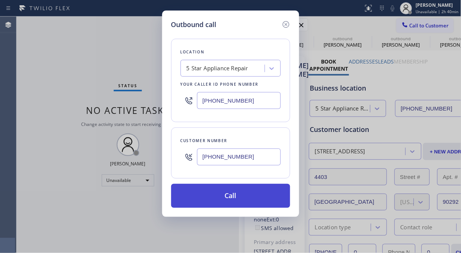
type input "(408) 688-4347"
click at [245, 200] on button "Call" at bounding box center [230, 195] width 119 height 24
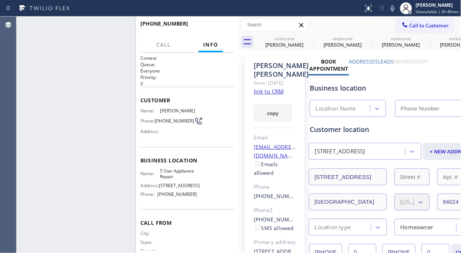
type input "[PHONE_NUMBER]"
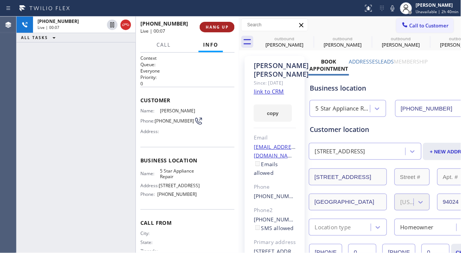
click at [205, 27] on button "HANG UP" at bounding box center [217, 27] width 35 height 11
click at [206, 27] on span "HANG UP" at bounding box center [217, 26] width 23 height 5
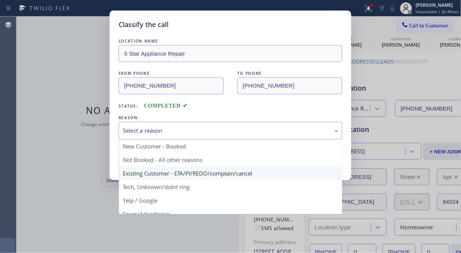
drag, startPoint x: 180, startPoint y: 125, endPoint x: 193, endPoint y: 166, distance: 43.2
click at [181, 125] on div "Select a reason" at bounding box center [231, 131] width 224 height 18
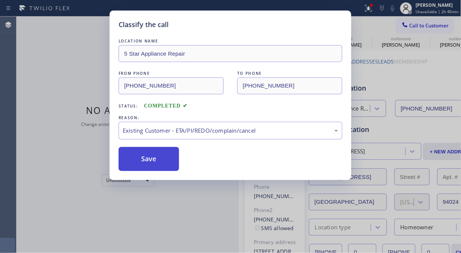
drag, startPoint x: 150, startPoint y: 153, endPoint x: 156, endPoint y: 155, distance: 6.3
click at [150, 152] on button "Save" at bounding box center [149, 159] width 60 height 24
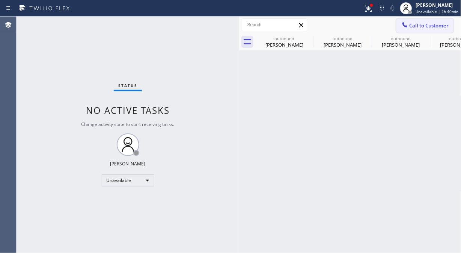
click at [401, 27] on icon at bounding box center [405, 25] width 8 height 8
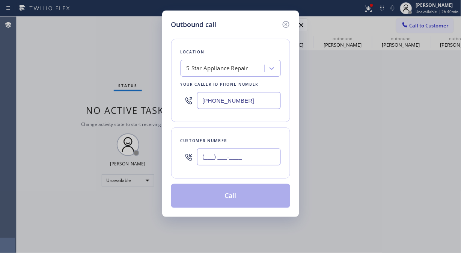
click at [215, 163] on input "(___) ___-____" at bounding box center [239, 156] width 84 height 17
paste input "917) 567-7181"
type input "(917) 567-7181"
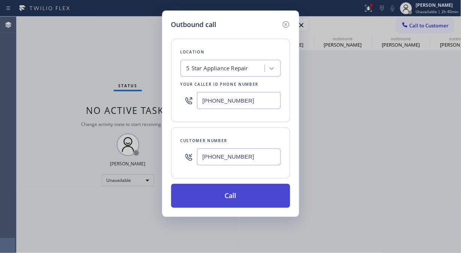
click at [260, 196] on button "Call" at bounding box center [230, 195] width 119 height 24
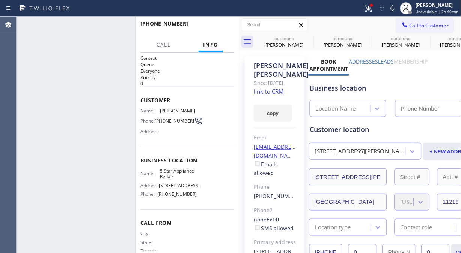
type input "[PHONE_NUMBER]"
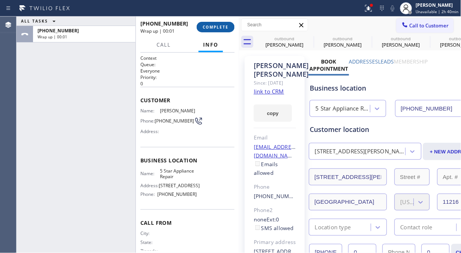
click at [211, 26] on span "COMPLETE" at bounding box center [216, 26] width 26 height 5
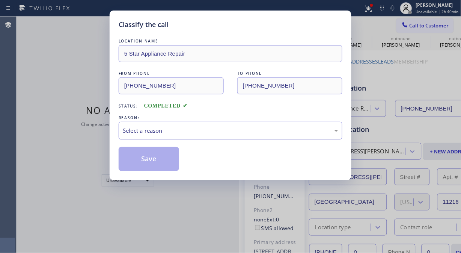
click at [206, 128] on div "Select a reason" at bounding box center [230, 130] width 215 height 9
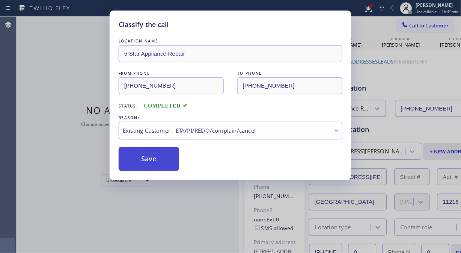
click at [134, 162] on button "Save" at bounding box center [149, 159] width 60 height 24
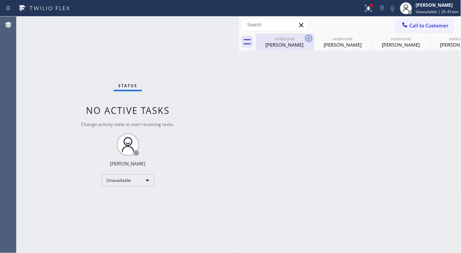
click at [309, 38] on icon at bounding box center [308, 38] width 9 height 9
click at [0, 0] on icon at bounding box center [0, 0] width 0 height 0
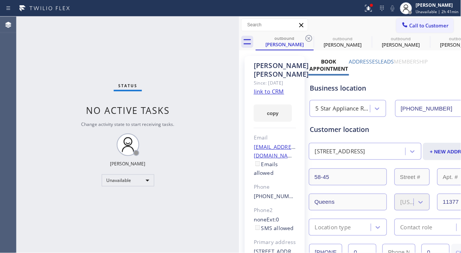
click at [309, 38] on icon at bounding box center [308, 38] width 9 height 9
click at [0, 0] on icon at bounding box center [0, 0] width 0 height 0
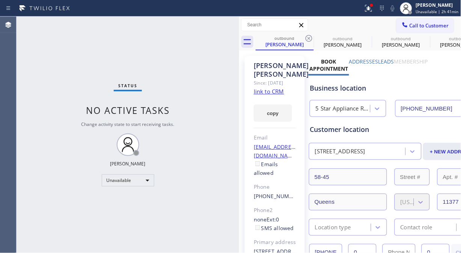
click at [0, 0] on icon at bounding box center [0, 0] width 0 height 0
click at [310, 37] on div "outbound Norma Calero outbound Norma Calero outbound Gina Galang outbound Peter…" at bounding box center [359, 41] width 206 height 17
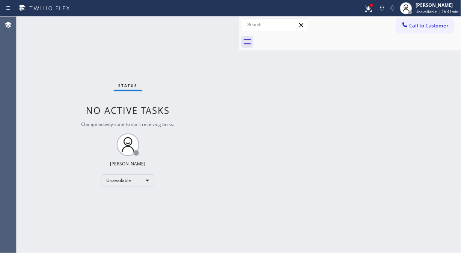
click at [412, 23] on span "Call to Customer" at bounding box center [428, 25] width 39 height 7
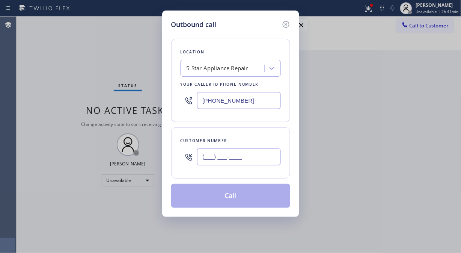
click at [233, 159] on input "(___) ___-____" at bounding box center [239, 156] width 84 height 17
paste input "310) 213-1306"
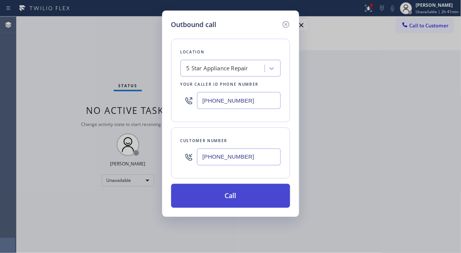
type input "(310) 213-1306"
click at [234, 194] on button "Call" at bounding box center [230, 195] width 119 height 24
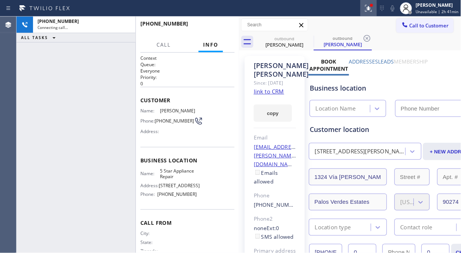
click at [366, 7] on icon at bounding box center [368, 8] width 9 height 9
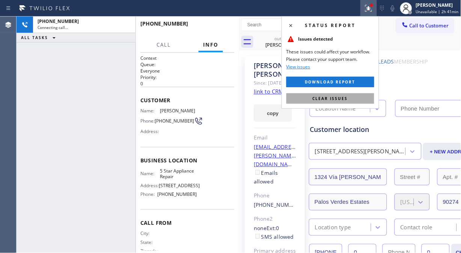
type input "[PHONE_NUMBER]"
click at [346, 98] on span "Clear issues" at bounding box center [330, 98] width 35 height 5
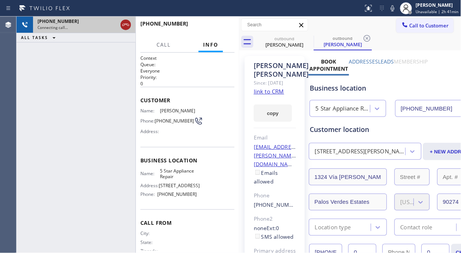
click at [122, 24] on icon at bounding box center [125, 24] width 9 height 9
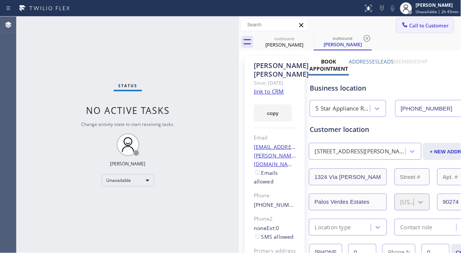
click at [413, 29] on button "Call to Customer" at bounding box center [424, 25] width 57 height 14
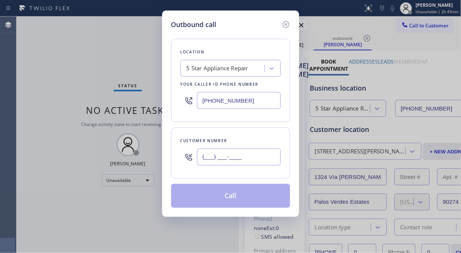
click at [254, 152] on input "(___) ___-____" at bounding box center [239, 156] width 84 height 17
paste input "310) 806-7004"
type input "(310) 806-7004"
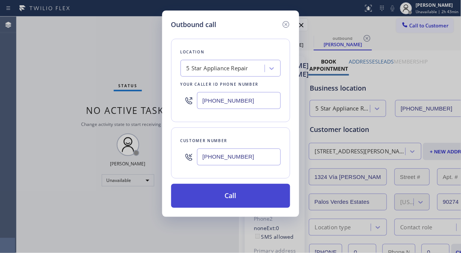
click at [254, 201] on button "Call" at bounding box center [230, 195] width 119 height 24
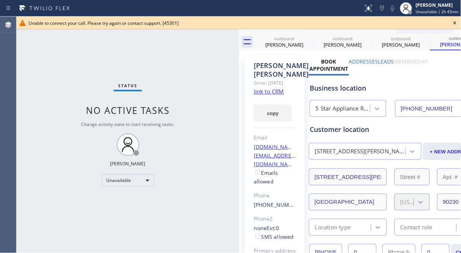
type input "[PHONE_NUMBER]"
click at [455, 21] on icon at bounding box center [454, 22] width 9 height 9
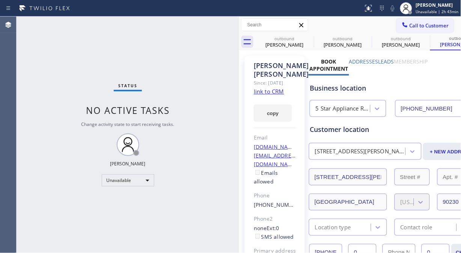
drag, startPoint x: 444, startPoint y: 24, endPoint x: 435, endPoint y: 26, distance: 9.3
click at [444, 24] on button "Call to Customer" at bounding box center [424, 25] width 57 height 14
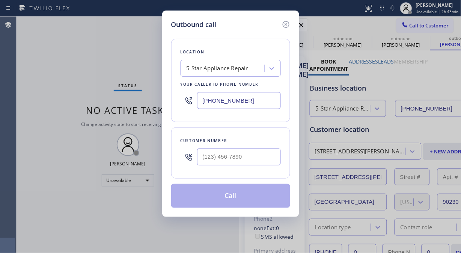
click at [263, 144] on div "Customer number" at bounding box center [230, 152] width 119 height 51
click at [269, 157] on input "(___) ___-____" at bounding box center [239, 156] width 84 height 17
paste input "212) 988-3596"
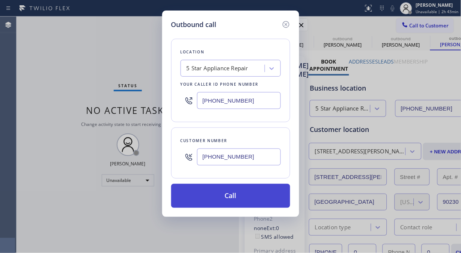
type input "(212) 988-3596"
click at [238, 201] on button "Call" at bounding box center [230, 195] width 119 height 24
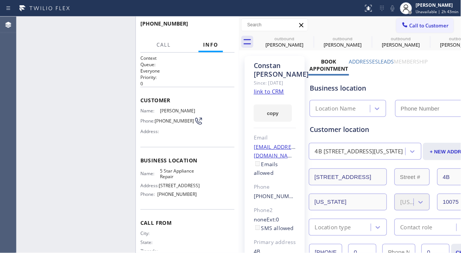
type input "[PHONE_NUMBER]"
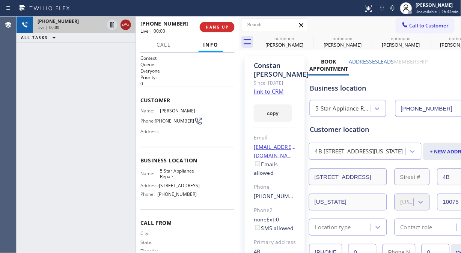
click at [123, 23] on icon at bounding box center [125, 24] width 9 height 9
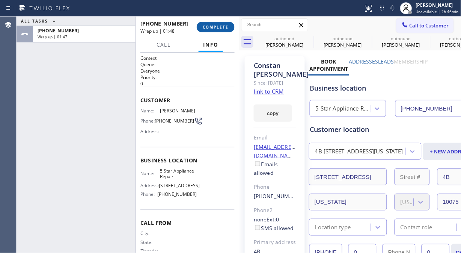
click at [216, 24] on span "COMPLETE" at bounding box center [216, 26] width 26 height 5
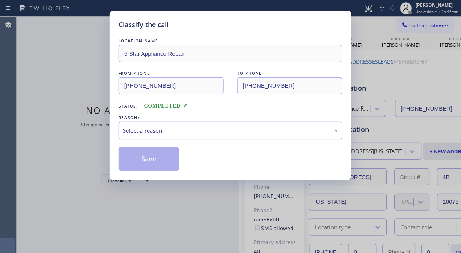
click at [237, 134] on div "Select a reason" at bounding box center [230, 130] width 215 height 9
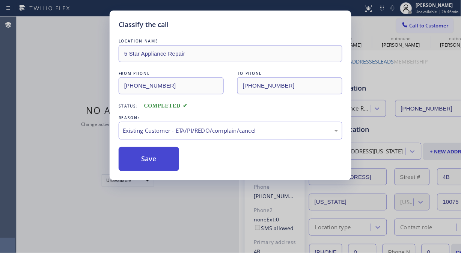
click at [139, 152] on button "Save" at bounding box center [149, 159] width 60 height 24
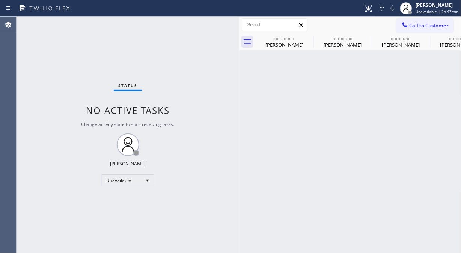
click at [54, 75] on div "Status No active tasks Change activity state to start receiving tasks. [PERSON_…" at bounding box center [128, 135] width 222 height 236
click at [414, 24] on span "Call to Customer" at bounding box center [428, 25] width 39 height 7
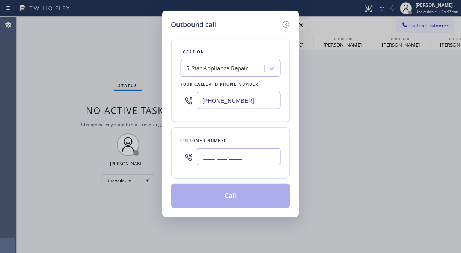
click at [217, 159] on input "(___) ___-____" at bounding box center [239, 156] width 84 height 17
paste input "917) 417-7021"
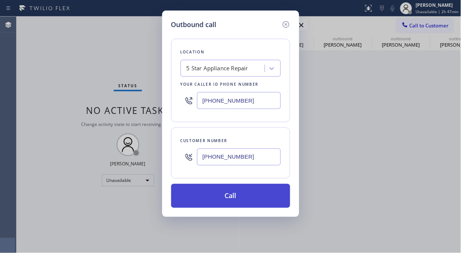
type input "(917) 417-7021"
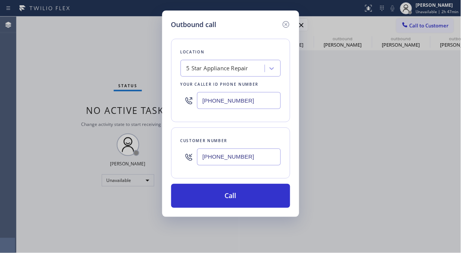
drag, startPoint x: 241, startPoint y: 198, endPoint x: 260, endPoint y: 182, distance: 24.3
click at [241, 198] on button "Call" at bounding box center [230, 195] width 119 height 24
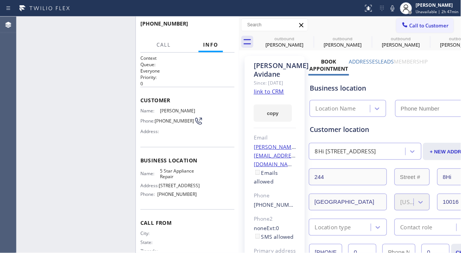
type input "[PHONE_NUMBER]"
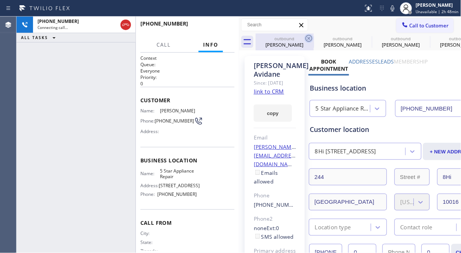
click at [308, 36] on icon at bounding box center [308, 38] width 9 height 9
click at [0, 0] on icon at bounding box center [0, 0] width 0 height 0
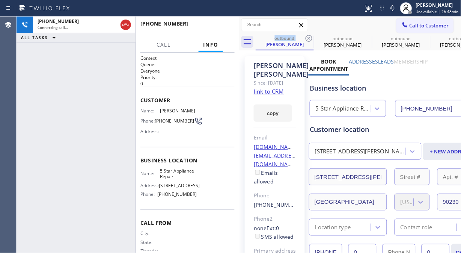
click at [308, 36] on icon at bounding box center [308, 38] width 9 height 9
click at [0, 0] on icon at bounding box center [0, 0] width 0 height 0
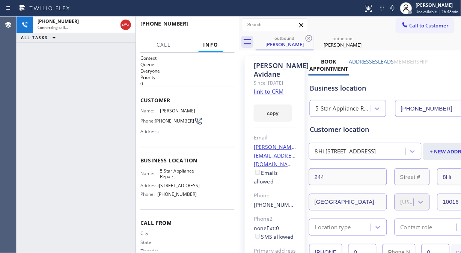
click at [308, 36] on icon at bounding box center [308, 38] width 9 height 9
click at [391, 8] on icon at bounding box center [392, 8] width 9 height 9
click at [205, 25] on button "HANG UP" at bounding box center [217, 27] width 35 height 11
click at [215, 29] on span "HANG UP" at bounding box center [217, 26] width 23 height 5
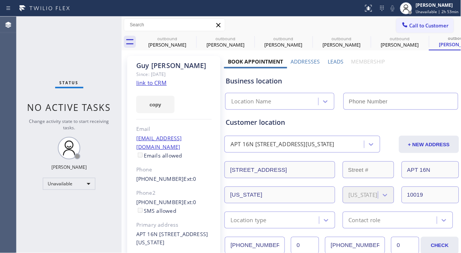
click at [30, 51] on div "Status No active tasks Change activity state to start receiving tasks. [PERSON_…" at bounding box center [69, 135] width 105 height 236
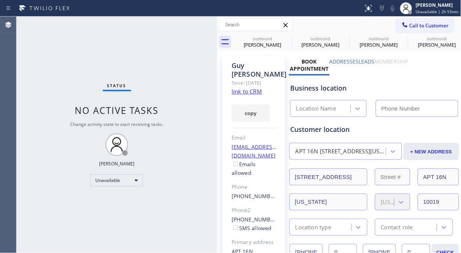
drag, startPoint x: 122, startPoint y: 60, endPoint x: 296, endPoint y: 95, distance: 178.3
click at [217, 104] on div at bounding box center [217, 135] width 0 height 236
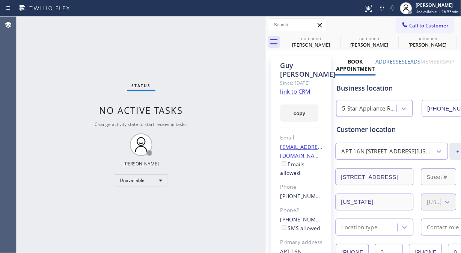
type input "[PHONE_NUMBER]"
click at [335, 37] on icon at bounding box center [335, 38] width 9 height 9
click at [0, 0] on icon at bounding box center [0, 0] width 0 height 0
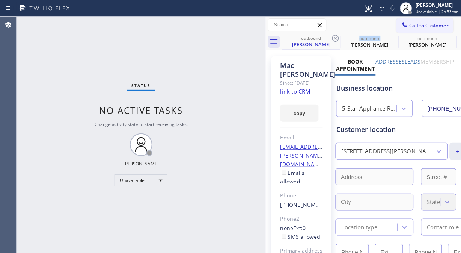
click at [335, 37] on icon at bounding box center [335, 38] width 9 height 9
click at [0, 0] on icon at bounding box center [0, 0] width 0 height 0
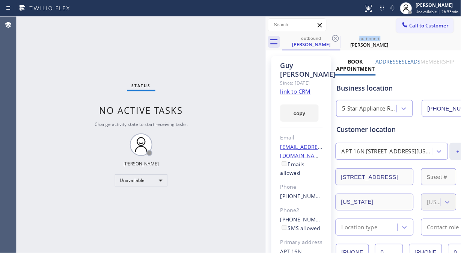
click at [335, 37] on icon at bounding box center [335, 38] width 9 height 9
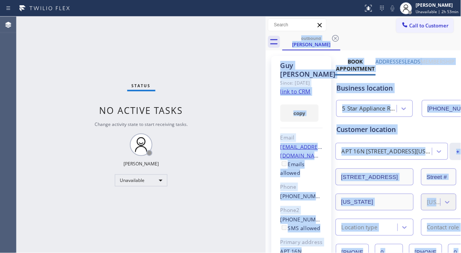
click at [335, 37] on div "outbound [PERSON_NAME]" at bounding box center [371, 41] width 179 height 17
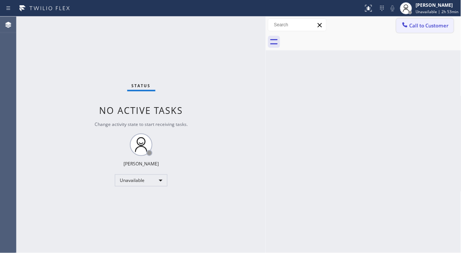
click at [403, 24] on icon at bounding box center [404, 24] width 5 height 5
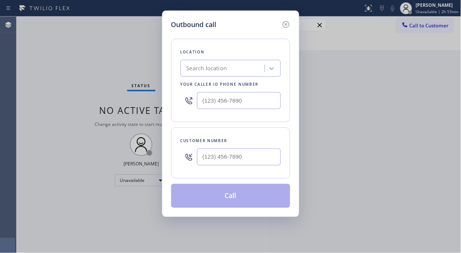
click at [225, 72] on div "Search location" at bounding box center [206, 68] width 41 height 9
type input "4"
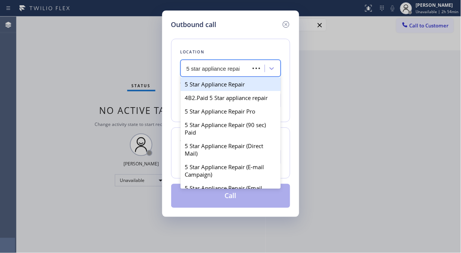
type input "5 star appliance repair"
click at [226, 82] on div "5 Star Appliance Repair" at bounding box center [230, 84] width 100 height 14
type input "[PHONE_NUMBER]"
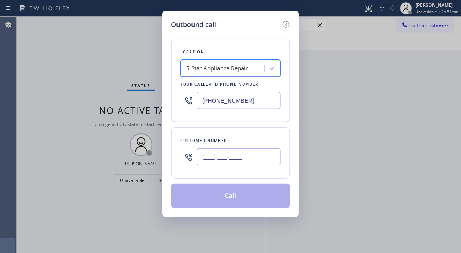
click at [202, 160] on input "(___) ___-____" at bounding box center [239, 156] width 84 height 17
paste input "212) 213-1519"
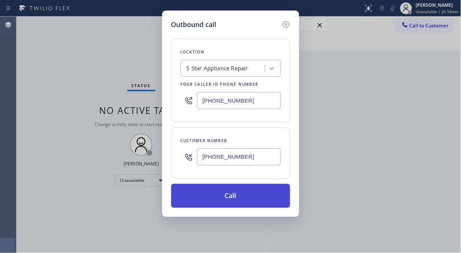
type input "[PHONE_NUMBER]"
click at [235, 197] on button "Call" at bounding box center [230, 195] width 119 height 24
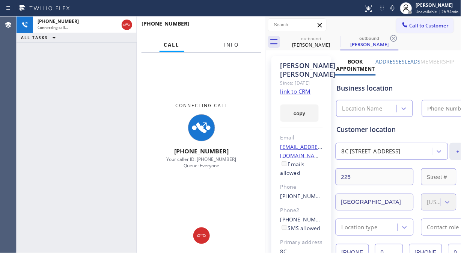
drag, startPoint x: 228, startPoint y: 42, endPoint x: 227, endPoint y: 48, distance: 5.7
click at [228, 42] on span "Info" at bounding box center [231, 44] width 15 height 7
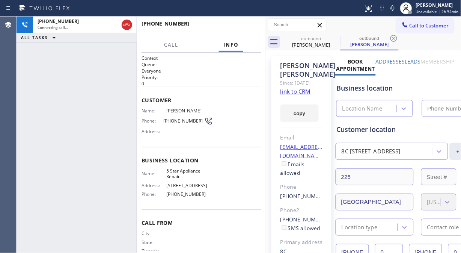
type input "[PHONE_NUMBER]"
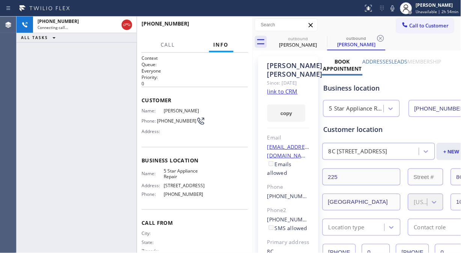
drag, startPoint x: 263, startPoint y: 106, endPoint x: 250, endPoint y: 109, distance: 13.4
click at [253, 109] on div at bounding box center [253, 135] width 0 height 236
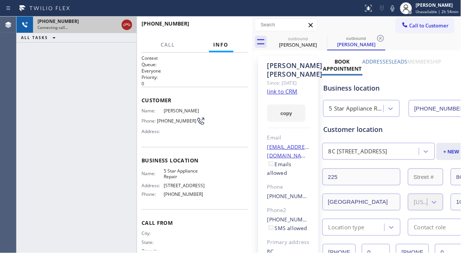
click at [127, 27] on icon at bounding box center [126, 24] width 9 height 9
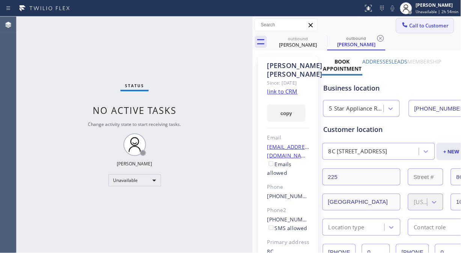
click at [418, 27] on span "Call to Customer" at bounding box center [428, 25] width 39 height 7
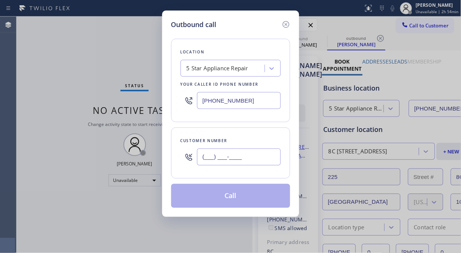
click at [207, 156] on input "(___) ___-____" at bounding box center [239, 156] width 84 height 17
paste input "201) 218-1251"
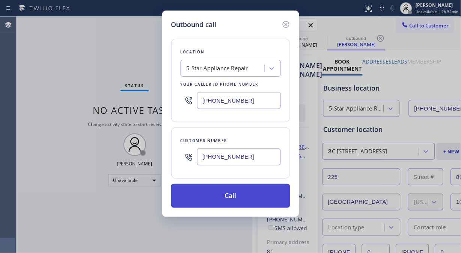
type input "[PHONE_NUMBER]"
drag, startPoint x: 239, startPoint y: 195, endPoint x: 322, endPoint y: 69, distance: 150.8
click at [239, 195] on button "Call" at bounding box center [230, 195] width 119 height 24
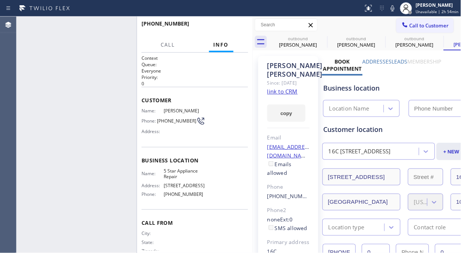
type input "[PHONE_NUMBER]"
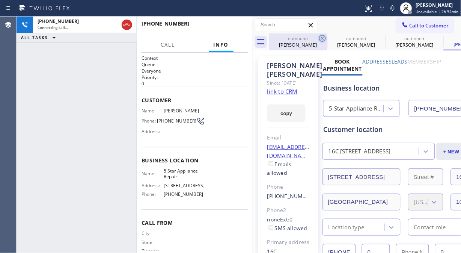
click at [322, 38] on icon at bounding box center [322, 38] width 7 height 7
click at [0, 0] on icon at bounding box center [0, 0] width 0 height 0
click at [322, 37] on icon at bounding box center [322, 38] width 9 height 9
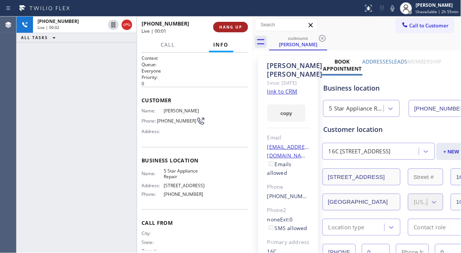
click at [224, 23] on button "HANG UP" at bounding box center [230, 27] width 35 height 11
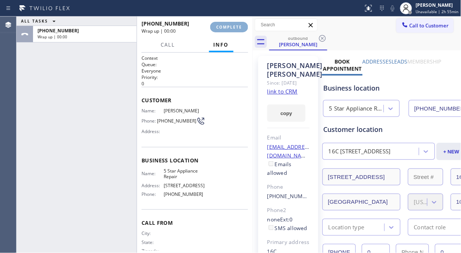
click at [226, 27] on span "COMPLETE" at bounding box center [229, 26] width 26 height 5
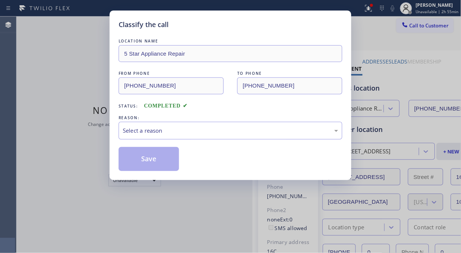
click at [228, 29] on div "Classify the call" at bounding box center [231, 25] width 224 height 10
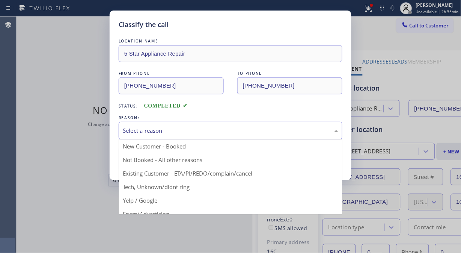
click at [237, 134] on div "Select a reason" at bounding box center [230, 130] width 215 height 9
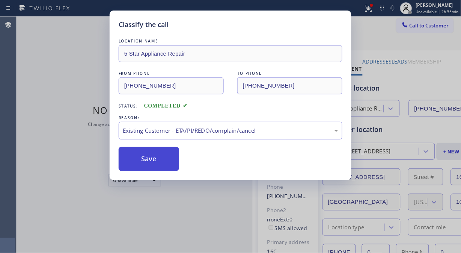
click at [159, 153] on button "Save" at bounding box center [149, 159] width 60 height 24
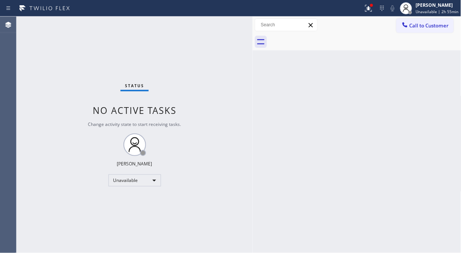
click at [421, 24] on span "Call to Customer" at bounding box center [428, 25] width 39 height 7
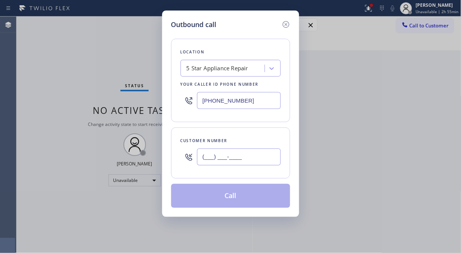
click at [255, 155] on input "(___) ___-____" at bounding box center [239, 156] width 84 height 17
paste input "646) 642-0534"
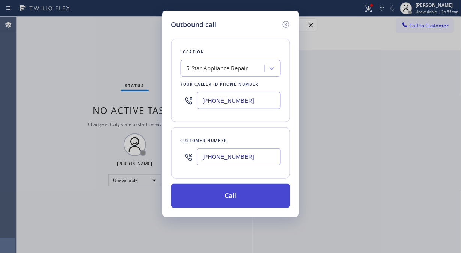
type input "[PHONE_NUMBER]"
click at [272, 199] on button "Call" at bounding box center [230, 195] width 119 height 24
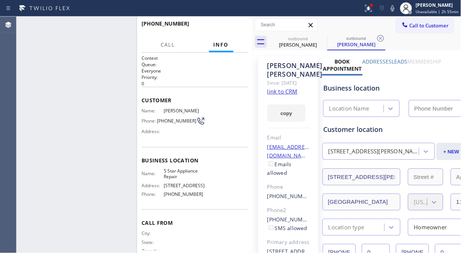
type input "[PHONE_NUMBER]"
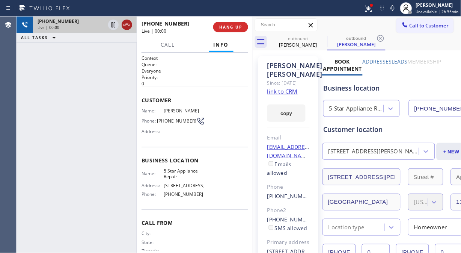
click at [127, 26] on icon at bounding box center [126, 24] width 9 height 9
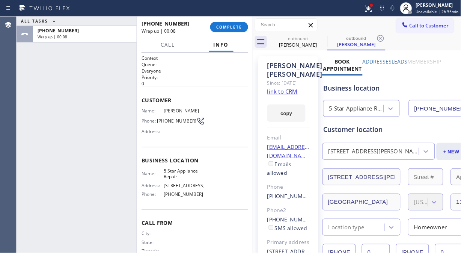
click at [247, 32] on div "[PHONE_NUMBER] Wrap up | 00:08 COMPLETE" at bounding box center [194, 27] width 107 height 20
click at [242, 30] on button "COMPLETE" at bounding box center [229, 27] width 38 height 11
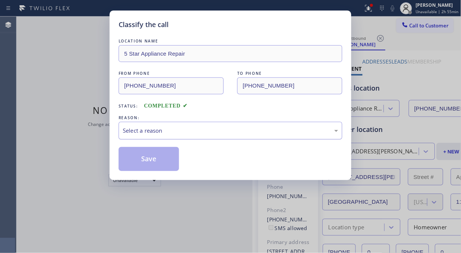
click at [233, 136] on div "Select a reason" at bounding box center [231, 131] width 224 height 18
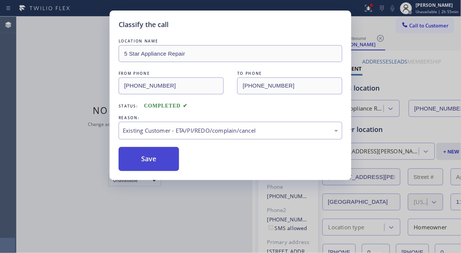
click at [150, 159] on button "Save" at bounding box center [149, 159] width 60 height 24
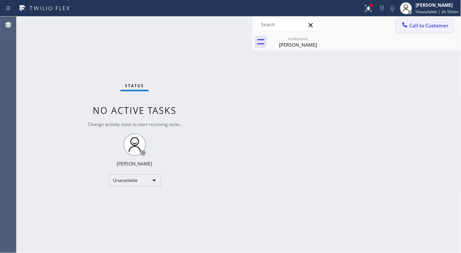
click at [413, 29] on button "Call to Customer" at bounding box center [424, 25] width 57 height 14
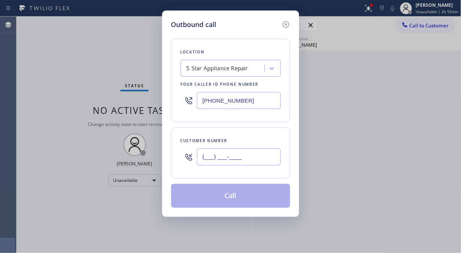
click at [241, 161] on input "(___) ___-____" at bounding box center [239, 156] width 84 height 17
paste input "408) 354-7108"
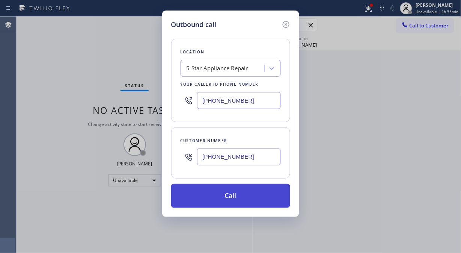
type input "[PHONE_NUMBER]"
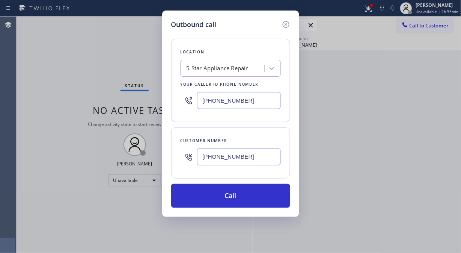
drag, startPoint x: 254, startPoint y: 200, endPoint x: 324, endPoint y: 13, distance: 200.2
click at [254, 200] on button "Call" at bounding box center [230, 195] width 119 height 24
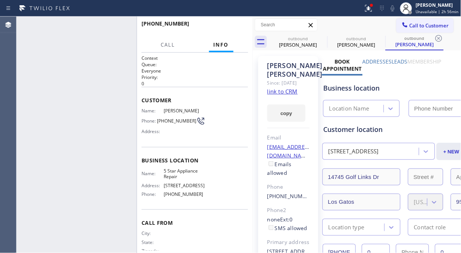
type input "[PHONE_NUMBER]"
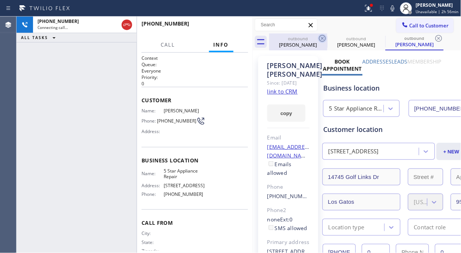
click at [322, 39] on icon at bounding box center [322, 38] width 9 height 9
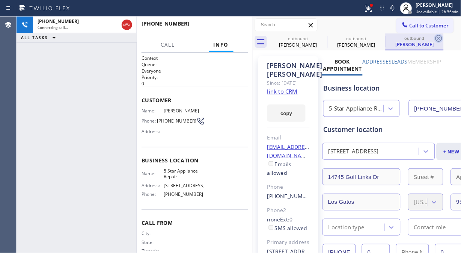
click at [0, 0] on icon at bounding box center [0, 0] width 0 height 0
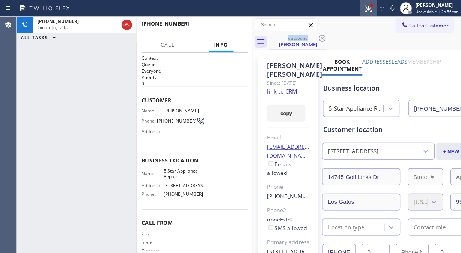
click at [370, 6] on icon at bounding box center [368, 7] width 5 height 3
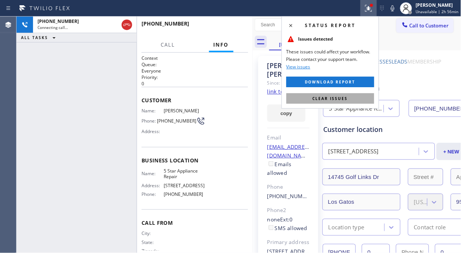
click at [344, 96] on span "Clear issues" at bounding box center [330, 98] width 35 height 5
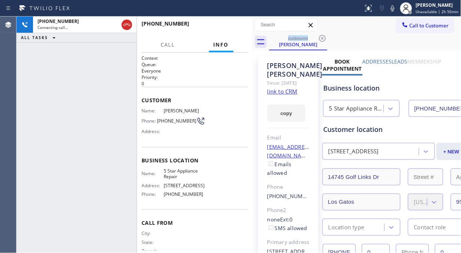
drag, startPoint x: 56, startPoint y: 96, endPoint x: 97, endPoint y: 77, distance: 44.7
click at [56, 96] on div "[PHONE_NUMBER] Connecting call… ALL TASKS ALL TASKS ACTIVE TASKS TASKS IN WRAP …" at bounding box center [77, 135] width 120 height 236
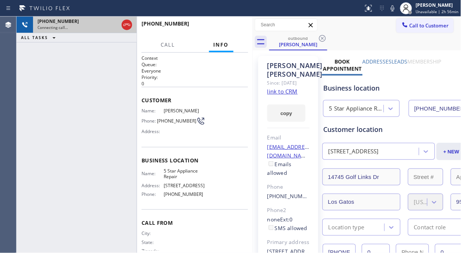
click at [127, 21] on icon at bounding box center [126, 24] width 9 height 9
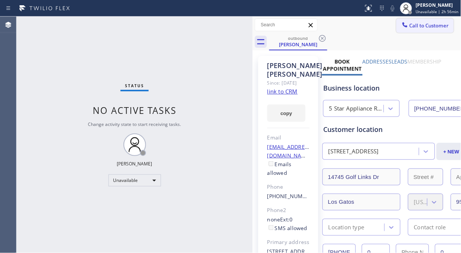
click at [418, 27] on span "Call to Customer" at bounding box center [428, 25] width 39 height 7
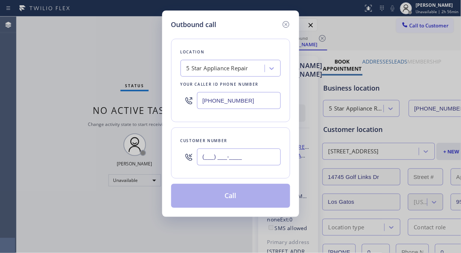
click at [225, 154] on input "(___) ___-____" at bounding box center [239, 156] width 84 height 17
paste input "917) 575-2898"
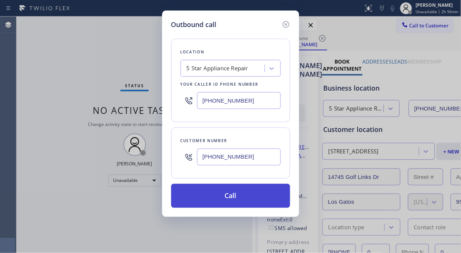
type input "[PHONE_NUMBER]"
click at [250, 197] on button "Call" at bounding box center [230, 195] width 119 height 24
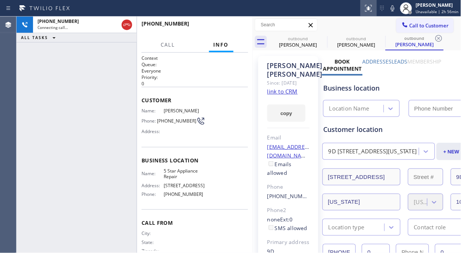
type input "[PHONE_NUMBER]"
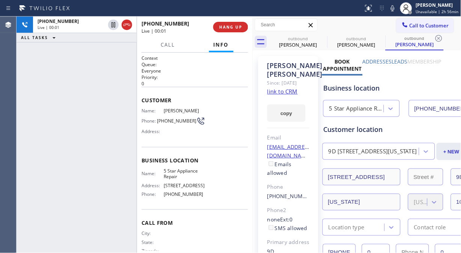
drag, startPoint x: 132, startPoint y: 24, endPoint x: 182, endPoint y: 23, distance: 50.3
click at [132, 24] on div at bounding box center [127, 24] width 11 height 9
click at [224, 21] on div "[PHONE_NUMBER] Live | 00:02 HANG UP" at bounding box center [194, 27] width 107 height 20
click at [225, 21] on div "[PHONE_NUMBER] Live | 00:02 HANG UP" at bounding box center [194, 27] width 107 height 20
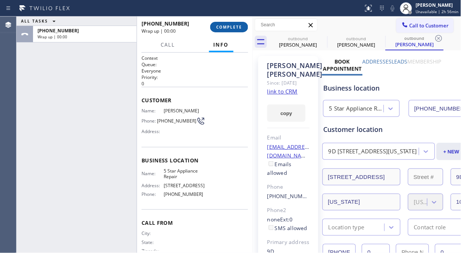
click at [227, 23] on button "COMPLETE" at bounding box center [229, 27] width 38 height 11
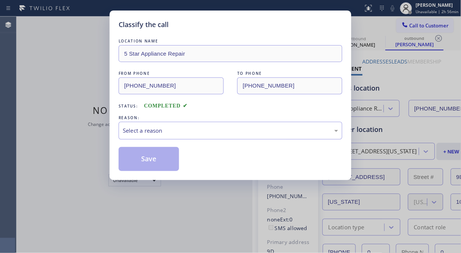
click at [228, 26] on div "Classify the call" at bounding box center [231, 25] width 224 height 10
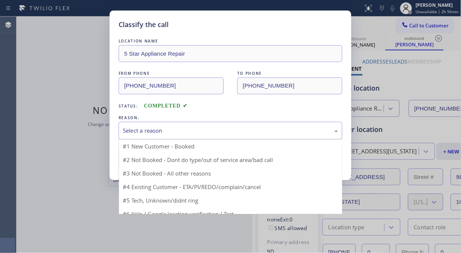
click at [215, 132] on div "Select a reason" at bounding box center [230, 130] width 215 height 9
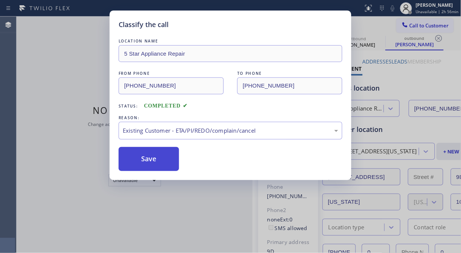
click at [158, 159] on button "Save" at bounding box center [149, 159] width 60 height 24
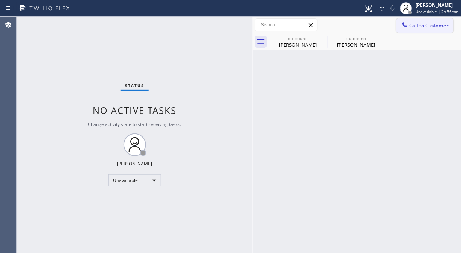
click at [427, 27] on span "Call to Customer" at bounding box center [428, 25] width 39 height 7
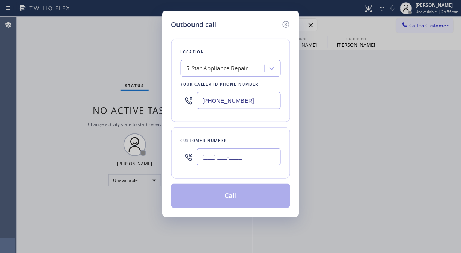
click at [220, 153] on input "(___) ___-____" at bounding box center [239, 156] width 84 height 17
paste input "805) 494-8869"
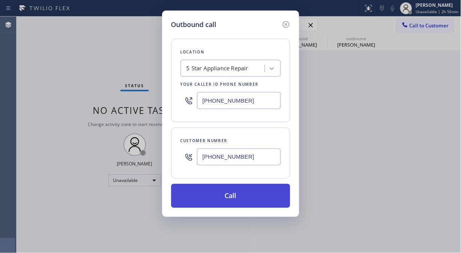
type input "[PHONE_NUMBER]"
drag, startPoint x: 242, startPoint y: 196, endPoint x: 248, endPoint y: 191, distance: 7.7
click at [245, 196] on button "Call" at bounding box center [230, 195] width 119 height 24
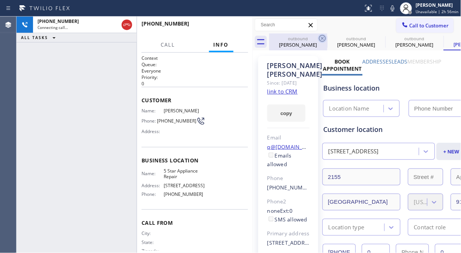
type input "[PHONE_NUMBER]"
click at [320, 38] on icon at bounding box center [322, 38] width 9 height 9
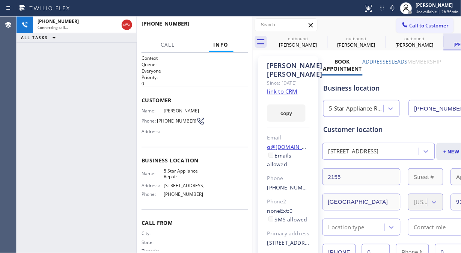
click at [0, 0] on icon at bounding box center [0, 0] width 0 height 0
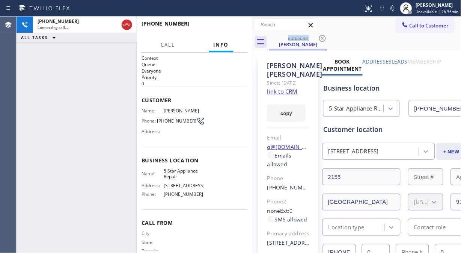
click at [395, 39] on div "outbound [PERSON_NAME]" at bounding box center [365, 41] width 192 height 17
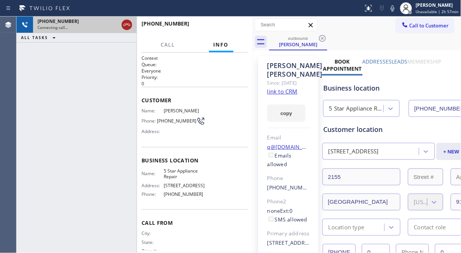
click at [131, 25] on icon at bounding box center [126, 24] width 9 height 9
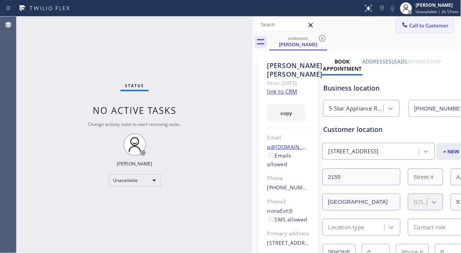
click at [419, 31] on button "Call to Customer" at bounding box center [424, 25] width 57 height 14
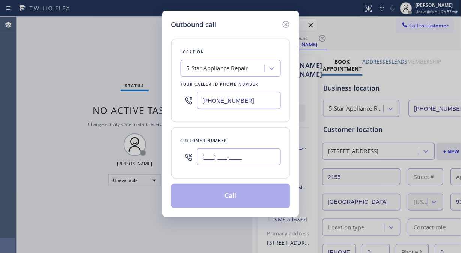
click at [221, 163] on input "(___) ___-____" at bounding box center [239, 156] width 84 height 17
paste input "480) 575-1105"
type input "[PHONE_NUMBER]"
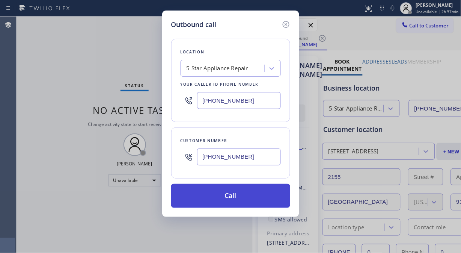
click at [236, 194] on button "Call" at bounding box center [230, 195] width 119 height 24
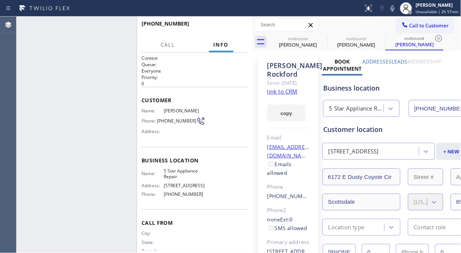
type input "[PHONE_NUMBER]"
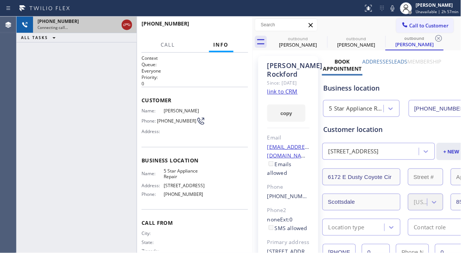
click at [126, 22] on icon at bounding box center [126, 24] width 9 height 9
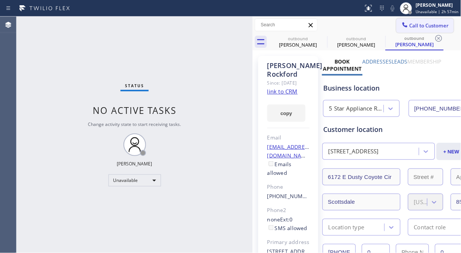
click at [421, 24] on span "Call to Customer" at bounding box center [428, 25] width 39 height 7
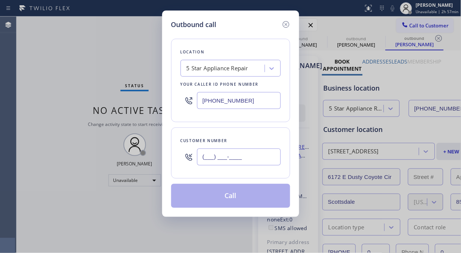
click at [241, 159] on input "(___) ___-____" at bounding box center [239, 156] width 84 height 17
paste input "425) 239-2592"
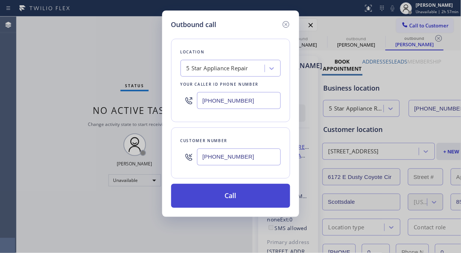
type input "[PHONE_NUMBER]"
click at [252, 199] on button "Call" at bounding box center [230, 195] width 119 height 24
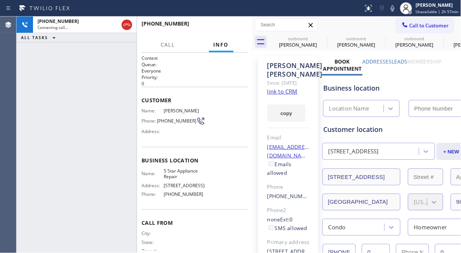
type input "[PHONE_NUMBER]"
click at [320, 37] on icon at bounding box center [322, 38] width 9 height 9
click at [0, 0] on icon at bounding box center [0, 0] width 0 height 0
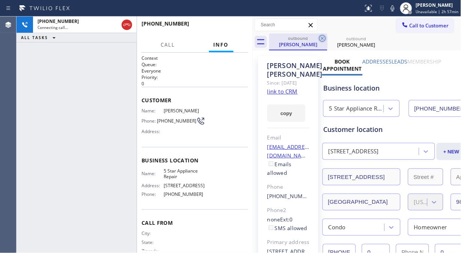
click at [322, 36] on icon at bounding box center [322, 38] width 9 height 9
click at [361, 36] on div "outbound [PERSON_NAME]" at bounding box center [365, 41] width 192 height 17
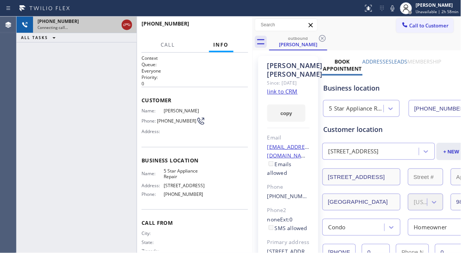
click at [126, 24] on icon at bounding box center [126, 25] width 7 height 2
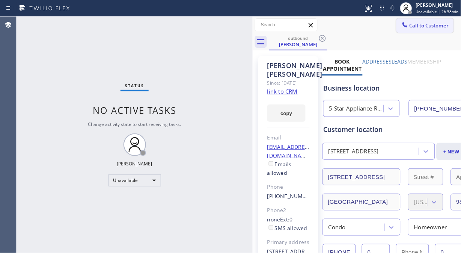
click at [408, 29] on button "Call to Customer" at bounding box center [424, 25] width 57 height 14
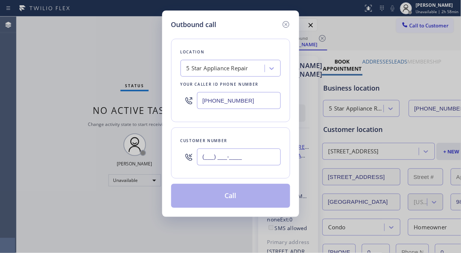
click at [226, 158] on input "(___) ___-____" at bounding box center [239, 156] width 84 height 17
paste input "415) 386-7730"
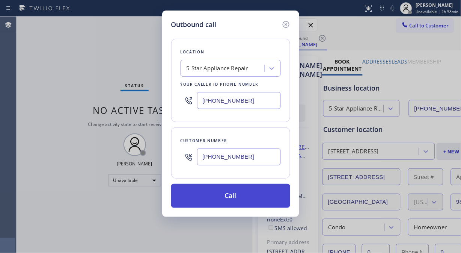
type input "[PHONE_NUMBER]"
click at [261, 200] on button "Call" at bounding box center [230, 195] width 119 height 24
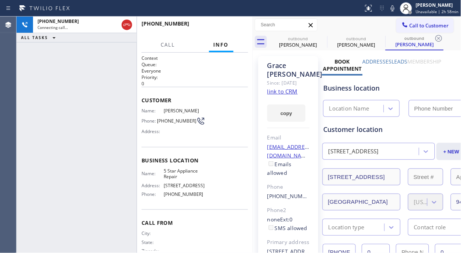
type input "[PHONE_NUMBER]"
click at [221, 24] on span "HANG UP" at bounding box center [230, 26] width 23 height 5
click at [225, 24] on span "HANG UP" at bounding box center [230, 26] width 23 height 5
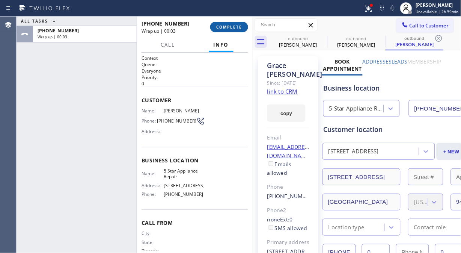
click at [232, 31] on button "COMPLETE" at bounding box center [229, 27] width 38 height 11
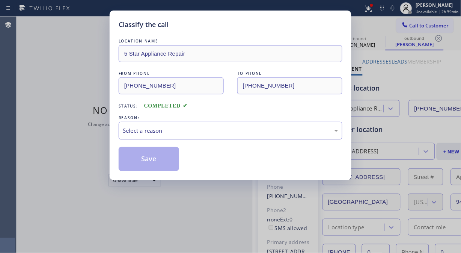
click at [218, 129] on div "Select a reason" at bounding box center [230, 130] width 215 height 9
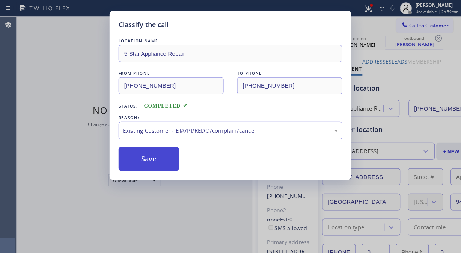
click at [153, 159] on button "Save" at bounding box center [149, 159] width 60 height 24
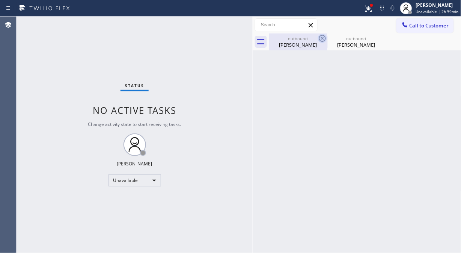
click at [323, 39] on icon at bounding box center [322, 38] width 9 height 9
click at [0, 0] on icon at bounding box center [0, 0] width 0 height 0
click at [323, 39] on div at bounding box center [365, 41] width 192 height 17
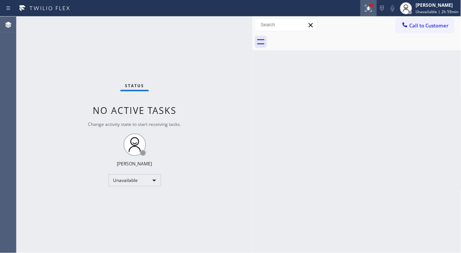
click at [376, 8] on div at bounding box center [368, 8] width 17 height 9
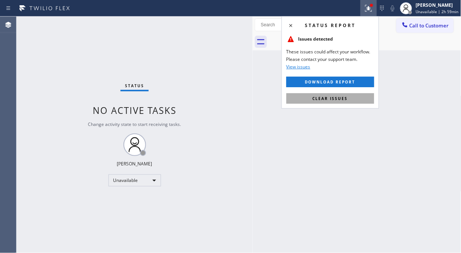
click at [344, 100] on span "Clear issues" at bounding box center [330, 98] width 35 height 5
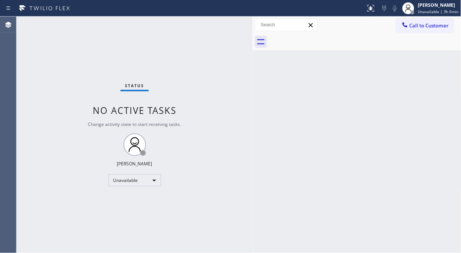
click at [227, 72] on div "Status No active tasks Change activity state to start receiving tasks. [PERSON_…" at bounding box center [135, 135] width 236 height 236
click at [24, 87] on div "Status No active tasks Change activity state to start receiving tasks. [PERSON_…" at bounding box center [135, 135] width 236 height 236
click at [49, 79] on div "Status No active tasks Change activity state to start receiving tasks. [PERSON_…" at bounding box center [135, 135] width 236 height 236
click at [430, 29] on button "Call to Customer" at bounding box center [424, 25] width 57 height 14
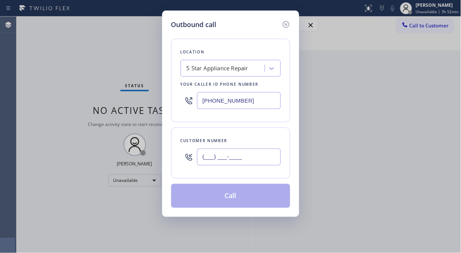
click at [244, 162] on input "(___) ___-____" at bounding box center [239, 156] width 84 height 17
paste input "415) 386-7730"
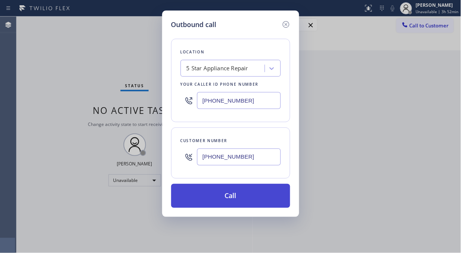
type input "[PHONE_NUMBER]"
click at [245, 195] on button "Call" at bounding box center [230, 195] width 119 height 24
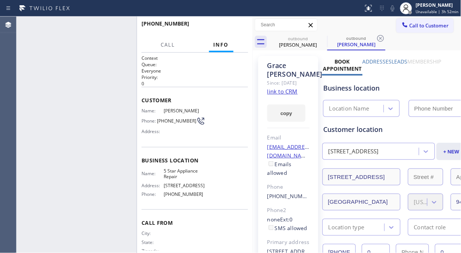
type input "[PHONE_NUMBER]"
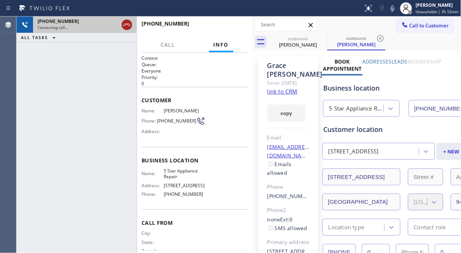
click at [127, 23] on icon at bounding box center [126, 24] width 9 height 9
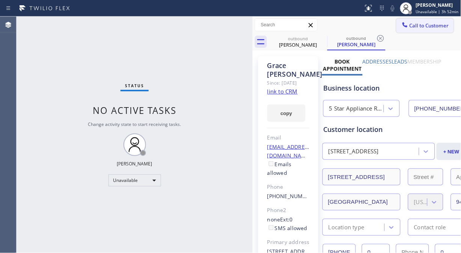
click at [428, 30] on button "Call to Customer" at bounding box center [424, 25] width 57 height 14
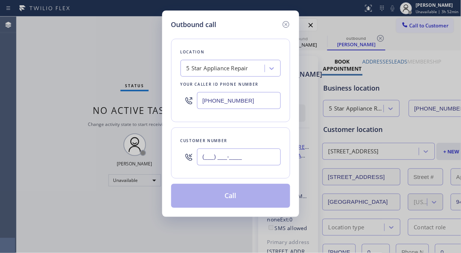
click at [223, 160] on input "(___) ___-____" at bounding box center [239, 156] width 84 height 17
paste input "949) 697-4246"
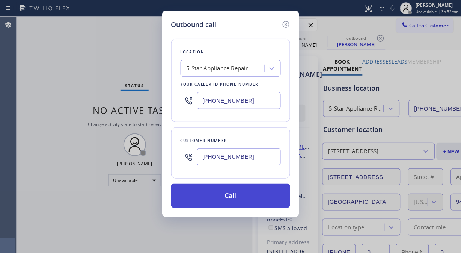
type input "[PHONE_NUMBER]"
click at [237, 200] on button "Call" at bounding box center [230, 195] width 119 height 24
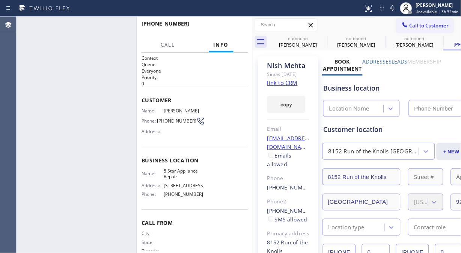
type input "[PHONE_NUMBER]"
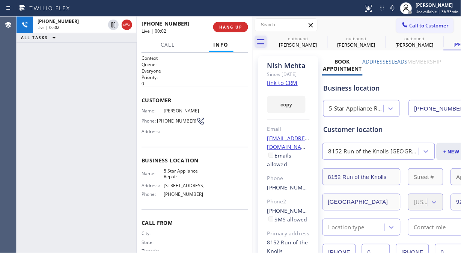
drag, startPoint x: 124, startPoint y: 24, endPoint x: 258, endPoint y: 42, distance: 135.1
click at [124, 24] on icon at bounding box center [126, 25] width 7 height 2
drag, startPoint x: 244, startPoint y: 31, endPoint x: 237, endPoint y: 29, distance: 7.1
click at [244, 31] on button "HANG UP" at bounding box center [230, 27] width 35 height 11
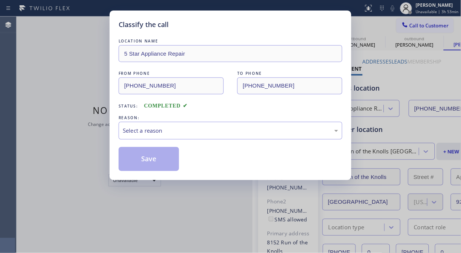
click at [216, 29] on div "Classify the call" at bounding box center [231, 25] width 224 height 10
click at [223, 128] on div "Select a reason" at bounding box center [230, 130] width 215 height 9
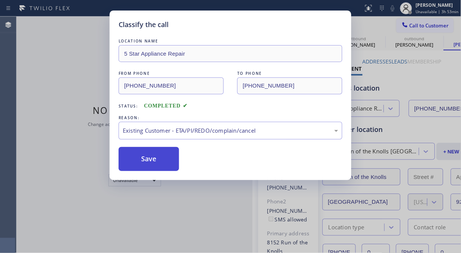
click at [166, 160] on button "Save" at bounding box center [149, 159] width 60 height 24
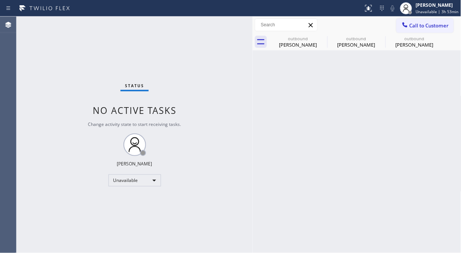
click at [424, 29] on span "Call to Customer" at bounding box center [428, 25] width 39 height 7
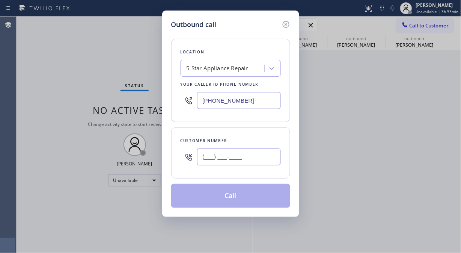
click at [233, 154] on input "(___) ___-____" at bounding box center [239, 156] width 84 height 17
paste input "224) 307-0360"
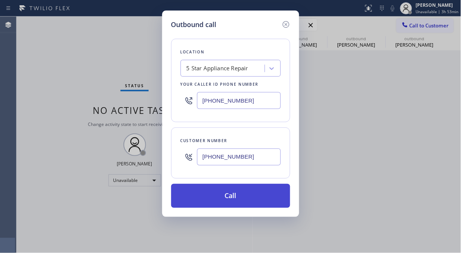
type input "[PHONE_NUMBER]"
click at [248, 196] on button "Call" at bounding box center [230, 195] width 119 height 24
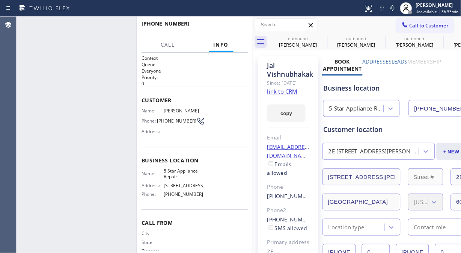
type input "[PHONE_NUMBER]"
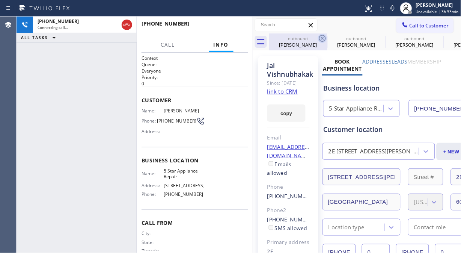
click at [322, 39] on icon at bounding box center [322, 38] width 7 height 7
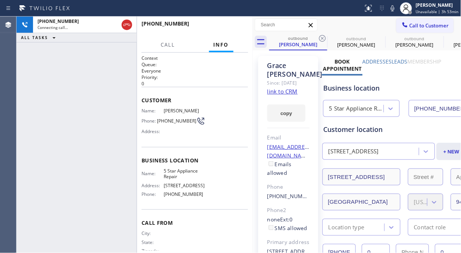
click at [322, 39] on icon at bounding box center [322, 38] width 7 height 7
click at [0, 0] on icon at bounding box center [0, 0] width 0 height 0
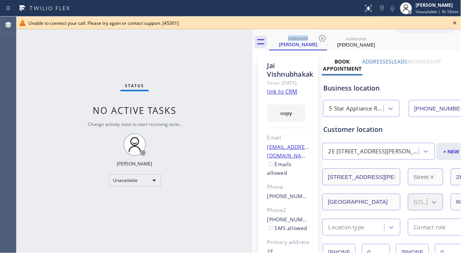
click at [456, 23] on icon at bounding box center [454, 22] width 9 height 9
click at [421, 28] on span "Call to Customer" at bounding box center [428, 25] width 39 height 7
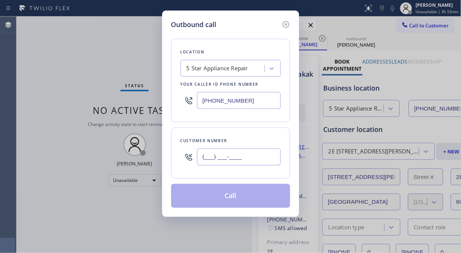
click at [225, 152] on input "(___) ___-____" at bounding box center [239, 156] width 84 height 17
paste input "917) 364-8667"
type input "[PHONE_NUMBER]"
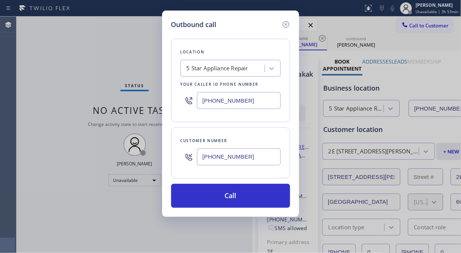
drag, startPoint x: 239, startPoint y: 199, endPoint x: 340, endPoint y: 57, distance: 174.4
click at [239, 199] on button "Call" at bounding box center [230, 195] width 119 height 24
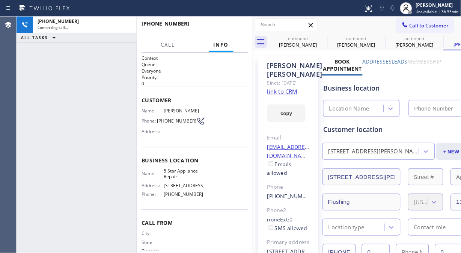
type input "[PHONE_NUMBER]"
click at [323, 38] on icon at bounding box center [322, 38] width 7 height 7
click at [0, 0] on icon at bounding box center [0, 0] width 0 height 0
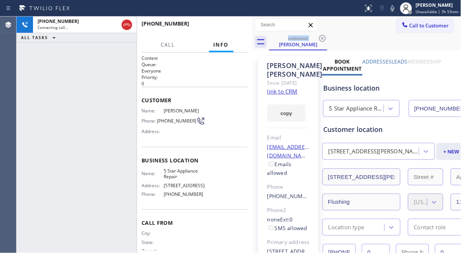
click at [57, 78] on div "[PHONE_NUMBER] Connecting call… ALL TASKS ALL TASKS ACTIVE TASKS TASKS IN WRAP …" at bounding box center [77, 135] width 120 height 236
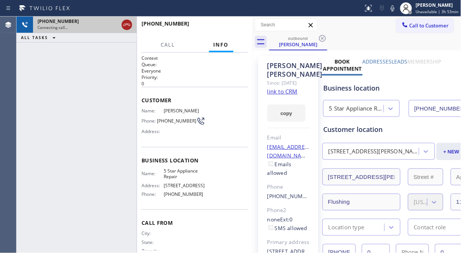
click at [126, 24] on icon at bounding box center [126, 24] width 9 height 9
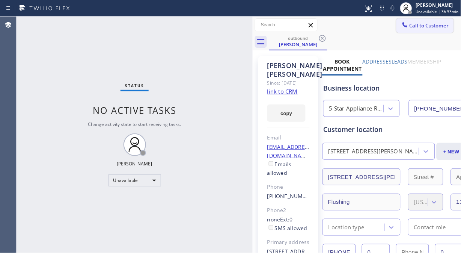
click at [409, 24] on span "Call to Customer" at bounding box center [428, 25] width 39 height 7
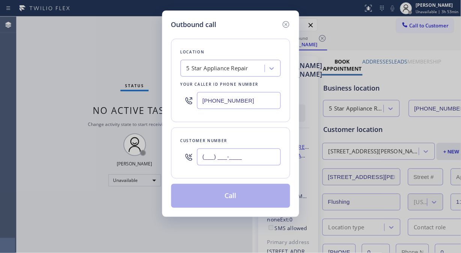
click at [203, 157] on input "(___) ___-____" at bounding box center [239, 156] width 84 height 17
paste input "415) 823-7147"
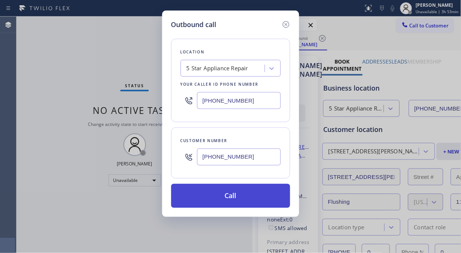
type input "[PHONE_NUMBER]"
click at [245, 198] on button "Call" at bounding box center [230, 195] width 119 height 24
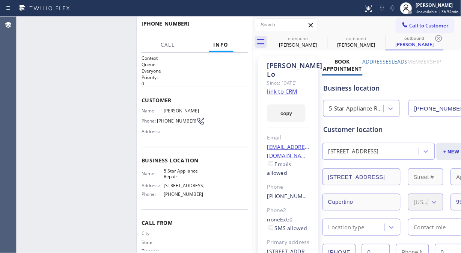
type input "[PHONE_NUMBER]"
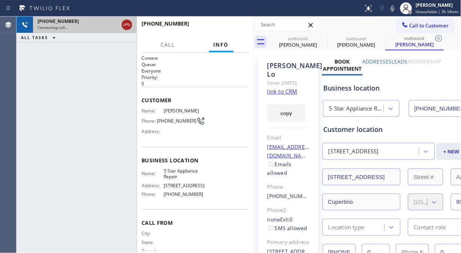
click at [126, 29] on icon at bounding box center [126, 24] width 9 height 9
click at [431, 24] on span "Call to Customer" at bounding box center [428, 25] width 39 height 7
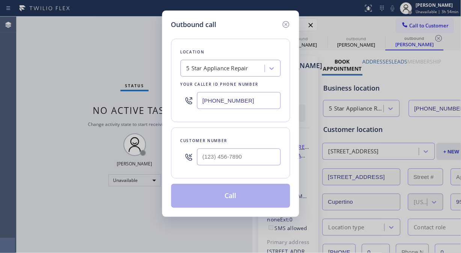
click at [201, 152] on input "text" at bounding box center [239, 156] width 84 height 17
click at [204, 156] on input "(___) ___-____" at bounding box center [239, 156] width 84 height 17
paste input "650) 967-1748"
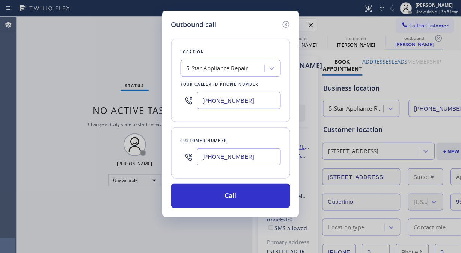
drag, startPoint x: 227, startPoint y: 197, endPoint x: 290, endPoint y: 84, distance: 130.4
click at [228, 197] on button "Call" at bounding box center [230, 195] width 119 height 24
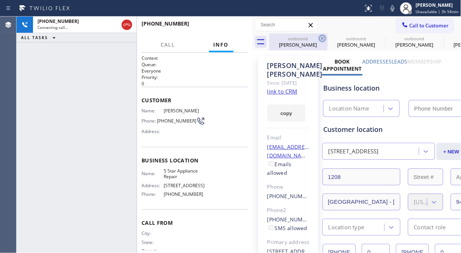
click at [320, 38] on icon at bounding box center [322, 38] width 9 height 9
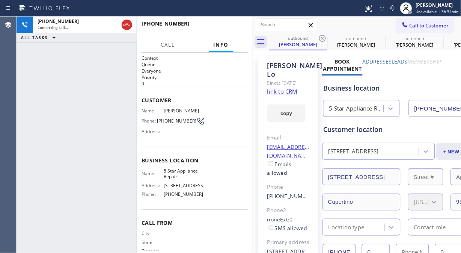
click at [320, 38] on icon at bounding box center [322, 38] width 9 height 9
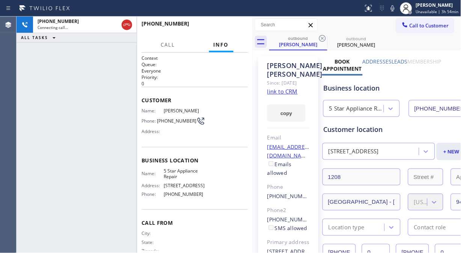
click at [320, 38] on icon at bounding box center [322, 38] width 9 height 9
click at [45, 87] on div "[PHONE_NUMBER] Connecting call… ALL TASKS ALL TASKS ACTIVE TASKS TASKS IN WRAP …" at bounding box center [77, 135] width 120 height 236
click at [63, 95] on div "[PHONE_NUMBER] Connecting call… ALL TASKS ALL TASKS ACTIVE TASKS TASKS IN WRAP …" at bounding box center [77, 135] width 120 height 236
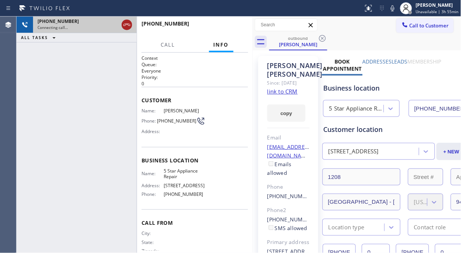
click at [124, 24] on icon at bounding box center [126, 24] width 9 height 9
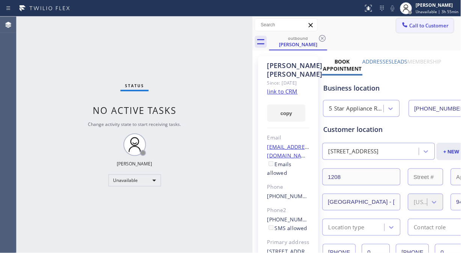
click at [409, 24] on span "Call to Customer" at bounding box center [428, 25] width 39 height 7
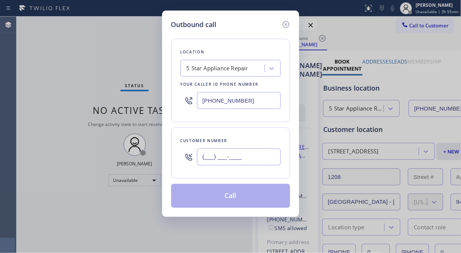
click at [209, 160] on input "(___) ___-____" at bounding box center [239, 156] width 84 height 17
paste input "312) 593-5996"
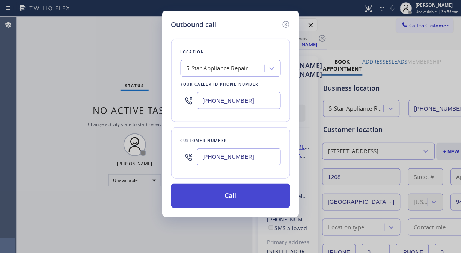
type input "[PHONE_NUMBER]"
click at [249, 201] on button "Call" at bounding box center [230, 195] width 119 height 24
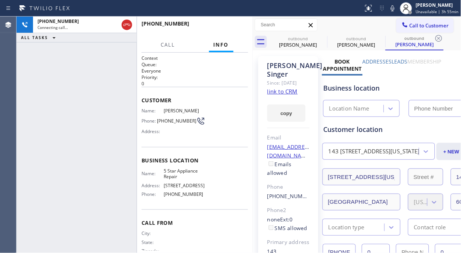
type input "[PHONE_NUMBER]"
click at [322, 36] on icon at bounding box center [322, 38] width 9 height 9
click at [376, 36] on icon at bounding box center [380, 38] width 9 height 9
click at [434, 36] on icon at bounding box center [438, 38] width 9 height 9
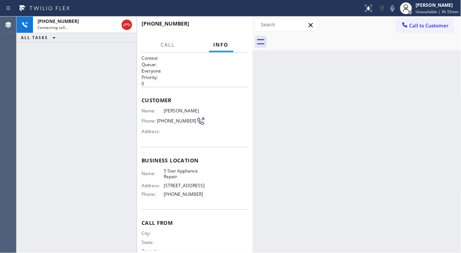
drag, startPoint x: 36, startPoint y: 69, endPoint x: 41, endPoint y: 68, distance: 5.7
click at [36, 69] on div "[PHONE_NUMBER] Connecting call… ALL TASKS ALL TASKS ACTIVE TASKS TASKS IN WRAP …" at bounding box center [77, 135] width 120 height 236
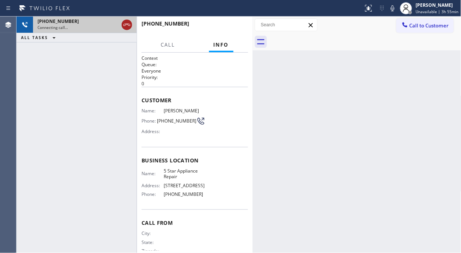
click at [128, 25] on icon at bounding box center [126, 25] width 7 height 2
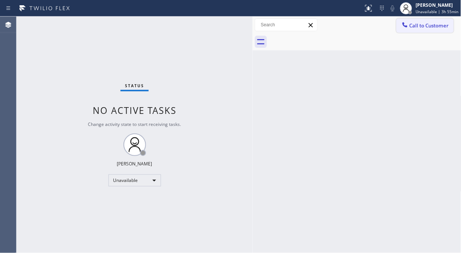
click at [425, 28] on span "Call to Customer" at bounding box center [428, 25] width 39 height 7
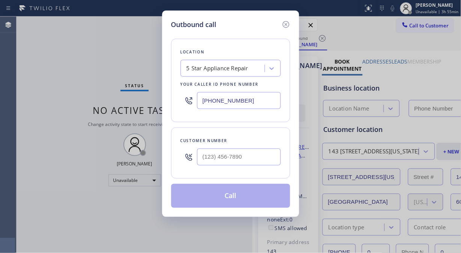
type input "[PHONE_NUMBER]"
click at [202, 155] on input "(___) ___-____" at bounding box center [239, 156] width 84 height 17
paste input "206) 412-1512"
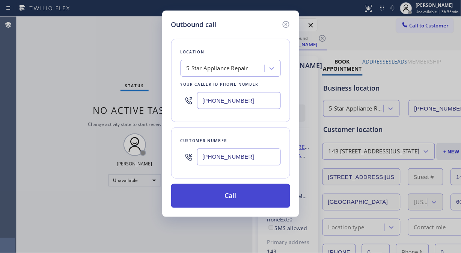
type input "[PHONE_NUMBER]"
click at [221, 199] on button "Call" at bounding box center [230, 195] width 119 height 24
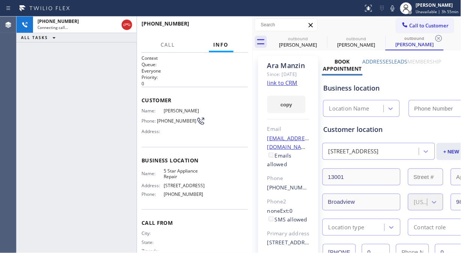
type input "[PHONE_NUMBER]"
click at [397, 10] on icon at bounding box center [392, 8] width 9 height 9
click at [397, 9] on icon at bounding box center [392, 8] width 9 height 9
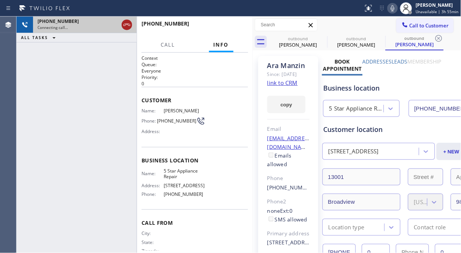
click at [128, 25] on icon at bounding box center [126, 24] width 9 height 9
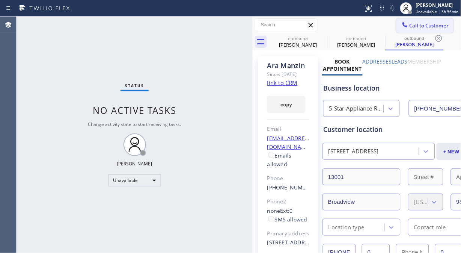
click at [409, 23] on span "Call to Customer" at bounding box center [428, 25] width 39 height 7
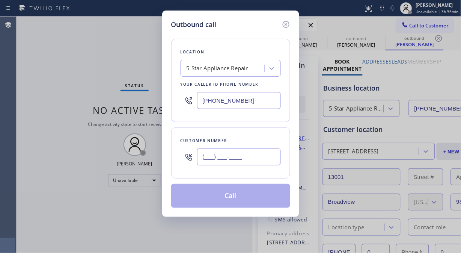
click at [218, 157] on input "(___) ___-____" at bounding box center [239, 156] width 84 height 17
paste input "917) 757-4820"
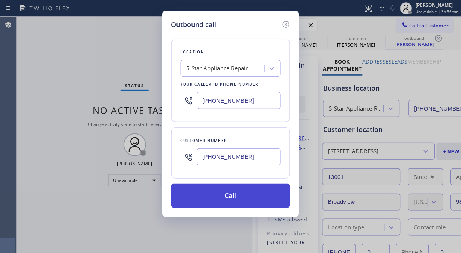
type input "[PHONE_NUMBER]"
click at [233, 199] on button "Call" at bounding box center [230, 195] width 119 height 24
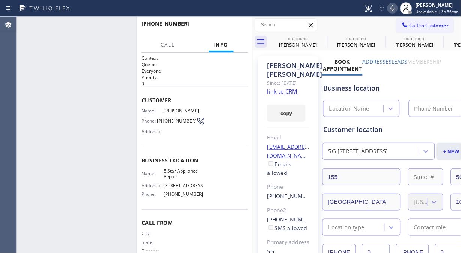
type input "[PHONE_NUMBER]"
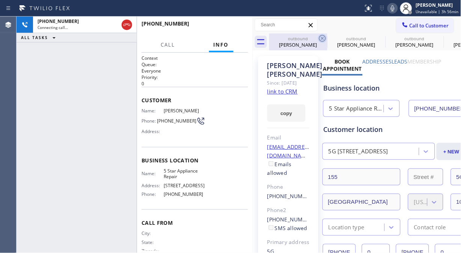
click at [323, 39] on icon at bounding box center [322, 38] width 9 height 9
click at [0, 0] on icon at bounding box center [0, 0] width 0 height 0
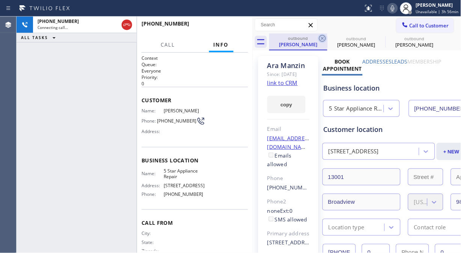
click at [324, 39] on icon at bounding box center [322, 38] width 9 height 9
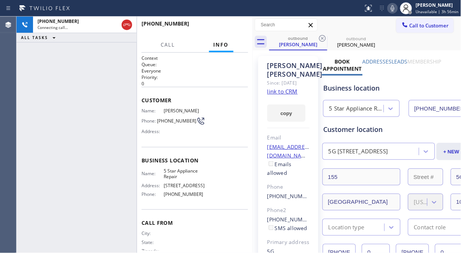
click at [324, 39] on icon at bounding box center [322, 38] width 9 height 9
drag, startPoint x: 52, startPoint y: 75, endPoint x: 83, endPoint y: 65, distance: 32.4
click at [52, 75] on div "[PHONE_NUMBER] Connecting call… ALL TASKS ALL TASKS ACTIVE TASKS TASKS IN WRAP …" at bounding box center [77, 135] width 120 height 236
click at [394, 11] on icon at bounding box center [393, 8] width 4 height 6
click at [392, 8] on icon at bounding box center [392, 8] width 9 height 9
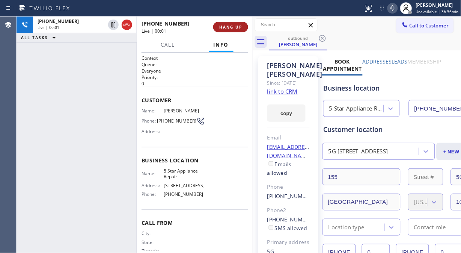
click at [229, 29] on span "HANG UP" at bounding box center [230, 26] width 23 height 5
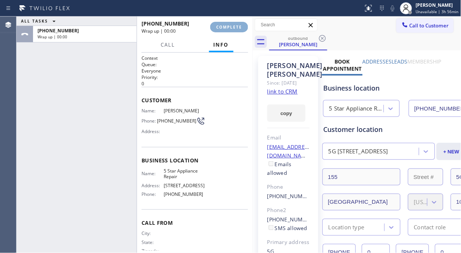
click at [230, 29] on span "COMPLETE" at bounding box center [229, 26] width 26 height 5
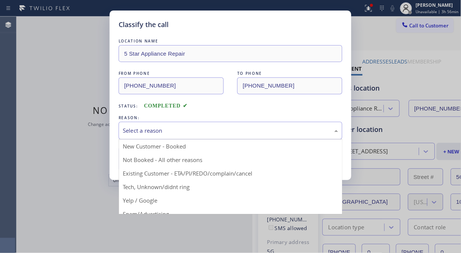
click at [219, 128] on div "Select a reason" at bounding box center [230, 130] width 215 height 9
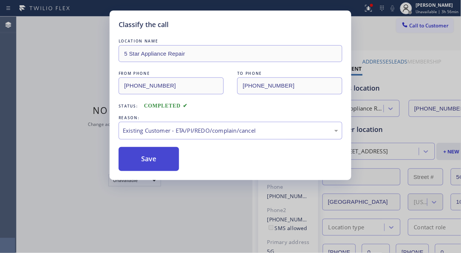
click at [129, 159] on button "Save" at bounding box center [149, 159] width 60 height 24
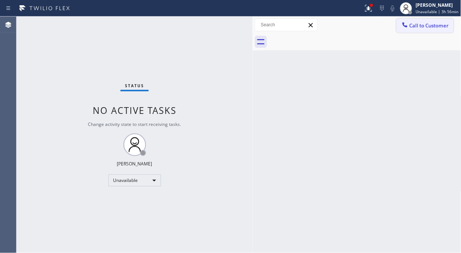
click at [422, 21] on button "Call to Customer" at bounding box center [424, 25] width 57 height 14
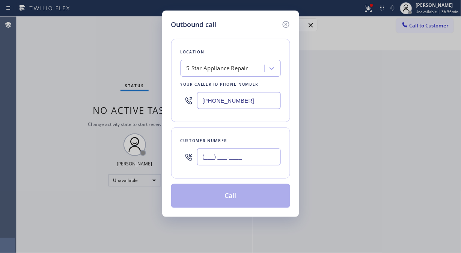
click at [245, 161] on input "(___) ___-____" at bounding box center [239, 156] width 84 height 17
paste input "646) 675-4213"
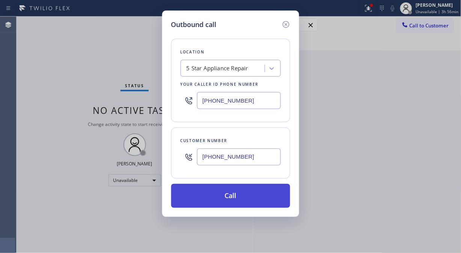
type input "[PHONE_NUMBER]"
click at [241, 193] on button "Call" at bounding box center [230, 195] width 119 height 24
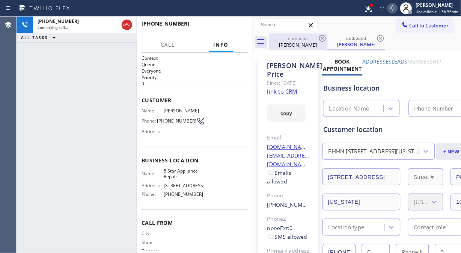
type input "[PHONE_NUMBER]"
click at [322, 36] on icon at bounding box center [322, 38] width 9 height 9
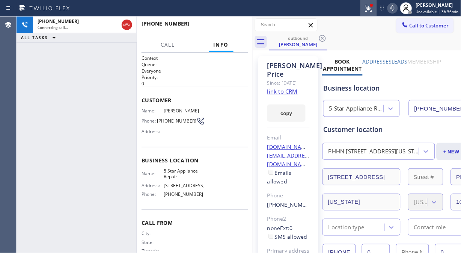
click at [373, 8] on icon at bounding box center [368, 8] width 9 height 9
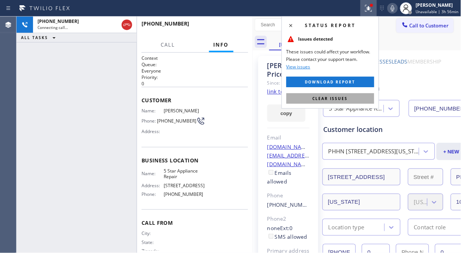
click at [343, 99] on span "Clear issues" at bounding box center [330, 98] width 35 height 5
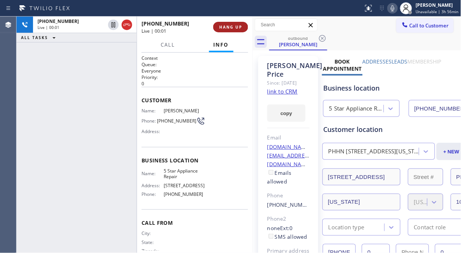
click at [233, 27] on span "HANG UP" at bounding box center [230, 26] width 23 height 5
click at [231, 25] on span "HANG UP" at bounding box center [230, 26] width 23 height 5
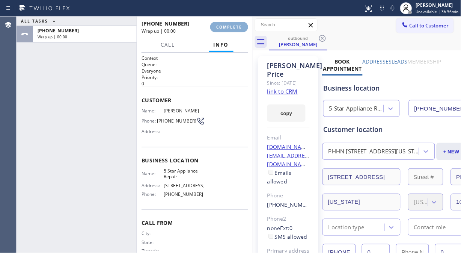
click at [231, 25] on span "COMPLETE" at bounding box center [229, 26] width 26 height 5
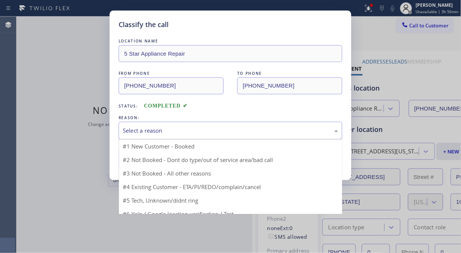
click at [231, 126] on div "Select a reason" at bounding box center [230, 130] width 215 height 9
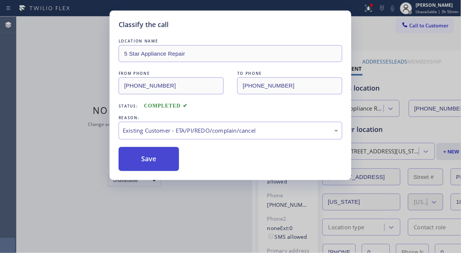
click at [167, 167] on button "Save" at bounding box center [149, 159] width 60 height 24
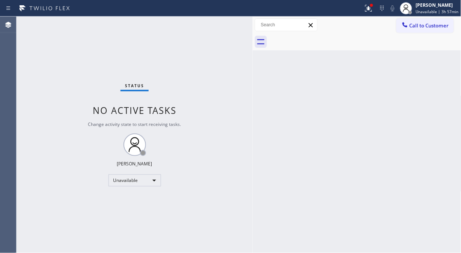
click at [413, 27] on span "Call to Customer" at bounding box center [428, 25] width 39 height 7
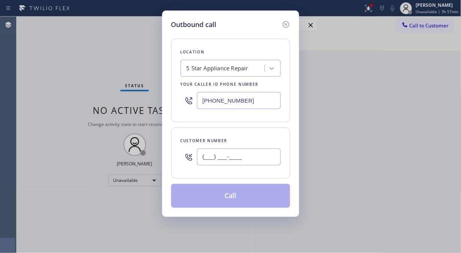
click at [242, 159] on input "(___) ___-____" at bounding box center [239, 156] width 84 height 17
paste input "818) 914-6026"
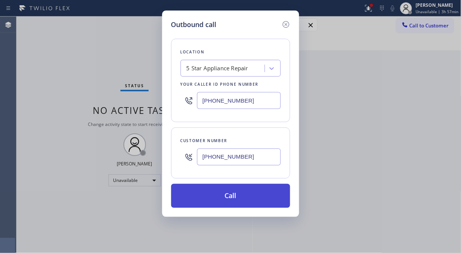
type input "[PHONE_NUMBER]"
drag, startPoint x: 248, startPoint y: 193, endPoint x: 328, endPoint y: 12, distance: 197.1
click at [248, 193] on button "Call" at bounding box center [230, 195] width 119 height 24
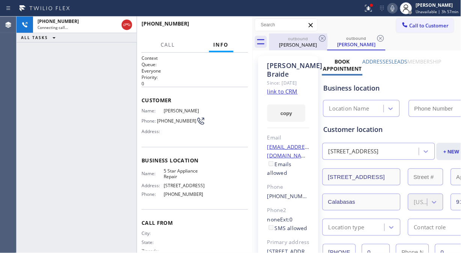
type input "[PHONE_NUMBER]"
click at [321, 38] on icon at bounding box center [322, 38] width 9 height 9
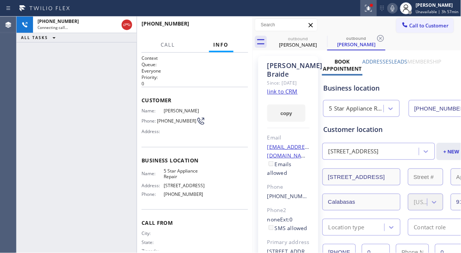
click at [368, 9] on icon at bounding box center [368, 8] width 9 height 9
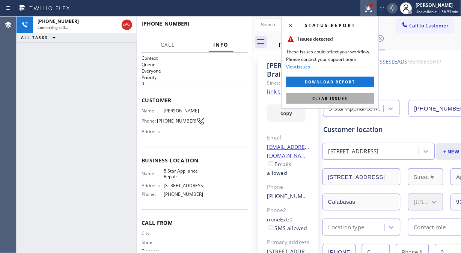
click at [340, 100] on span "Clear issues" at bounding box center [330, 98] width 35 height 5
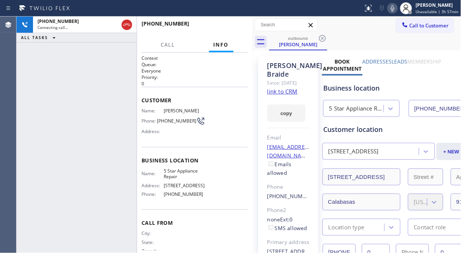
click at [125, 91] on div "[PHONE_NUMBER] Connecting call… ALL TASKS ALL TASKS ACTIVE TASKS TASKS IN WRAP …" at bounding box center [77, 135] width 120 height 236
click at [220, 26] on span "HANG UP" at bounding box center [230, 26] width 23 height 5
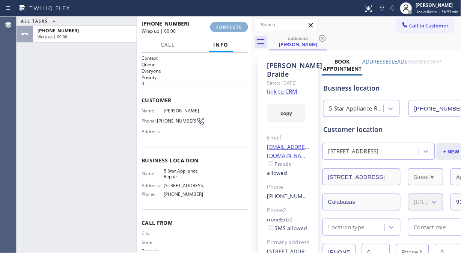
click at [220, 26] on span "COMPLETE" at bounding box center [229, 26] width 26 height 5
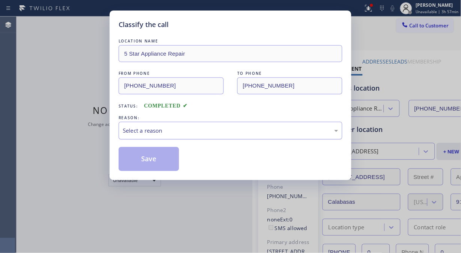
click at [226, 129] on div "Select a reason" at bounding box center [230, 130] width 215 height 9
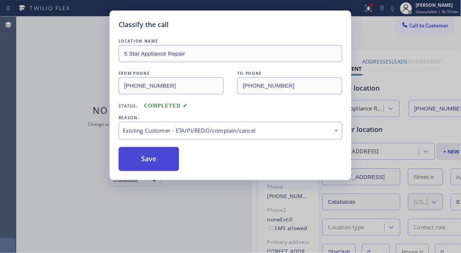
click at [147, 158] on button "Save" at bounding box center [149, 159] width 60 height 24
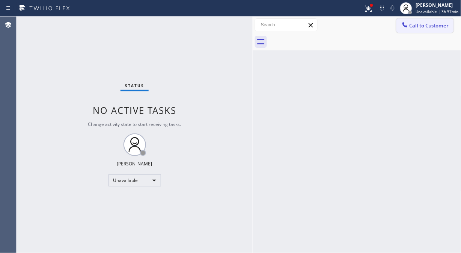
click at [413, 26] on span "Call to Customer" at bounding box center [428, 25] width 39 height 7
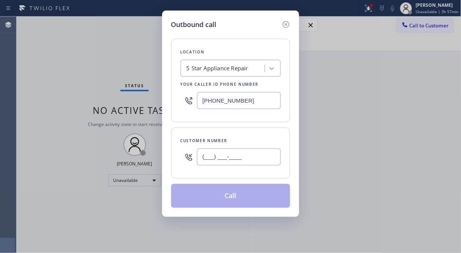
click at [238, 163] on input "(___) ___-____" at bounding box center [239, 156] width 84 height 17
paste input "516) 946-6825"
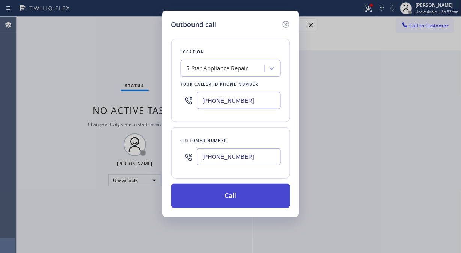
type input "[PHONE_NUMBER]"
click at [256, 197] on button "Call" at bounding box center [230, 195] width 119 height 24
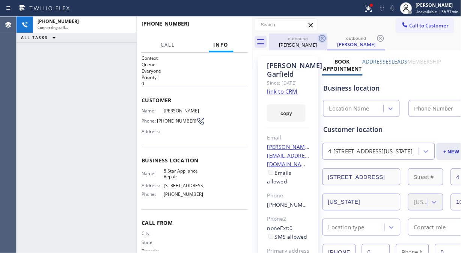
click at [326, 38] on icon at bounding box center [322, 38] width 9 height 9
type input "[PHONE_NUMBER]"
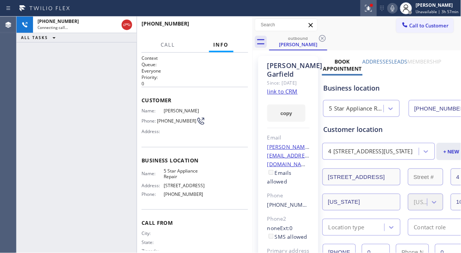
click at [371, 9] on icon at bounding box center [368, 8] width 9 height 9
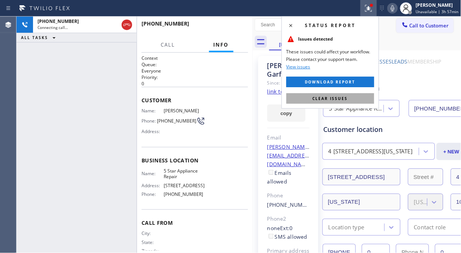
click at [343, 98] on span "Clear issues" at bounding box center [330, 98] width 35 height 5
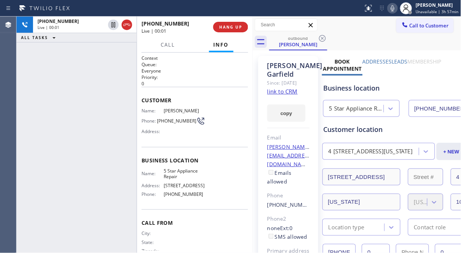
click at [54, 74] on div "[PHONE_NUMBER] Live | 00:01 ALL TASKS ALL TASKS ACTIVE TASKS TASKS IN WRAP UP" at bounding box center [77, 135] width 120 height 236
click at [230, 29] on div "[PHONE_NUMBER] Live | 00:02 HANG UP" at bounding box center [194, 27] width 107 height 20
click at [232, 31] on button "HANG UP" at bounding box center [230, 27] width 35 height 11
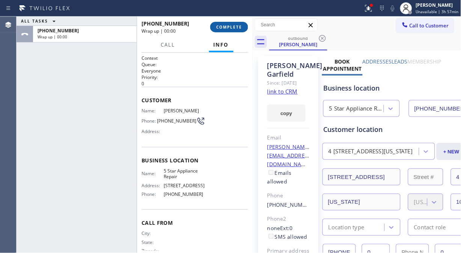
click at [234, 27] on span "COMPLETE" at bounding box center [229, 26] width 26 height 5
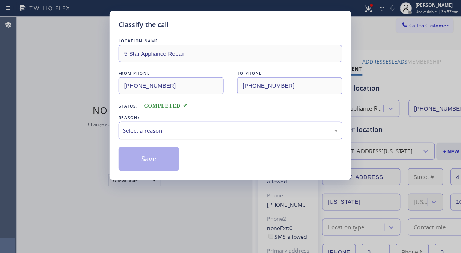
click at [226, 124] on div "Select a reason" at bounding box center [231, 131] width 224 height 18
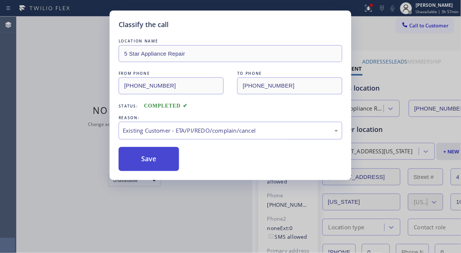
click at [168, 160] on button "Save" at bounding box center [149, 159] width 60 height 24
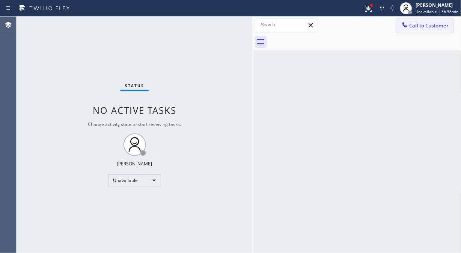
click at [428, 26] on span "Call to Customer" at bounding box center [428, 25] width 39 height 7
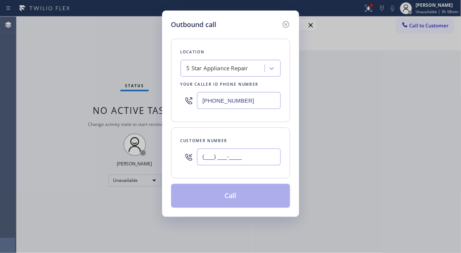
click at [249, 153] on input "(___) ___-____" at bounding box center [239, 156] width 84 height 17
paste input "646) 823-7730"
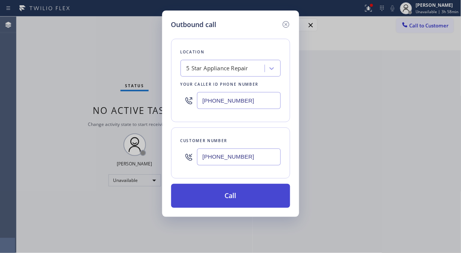
type input "[PHONE_NUMBER]"
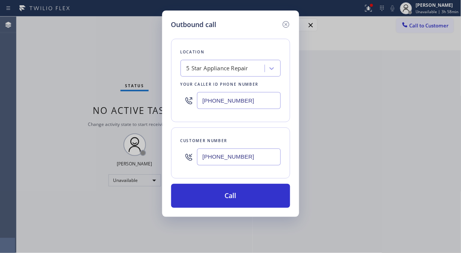
drag, startPoint x: 241, startPoint y: 197, endPoint x: 254, endPoint y: 167, distance: 33.1
click at [241, 198] on button "Call" at bounding box center [230, 195] width 119 height 24
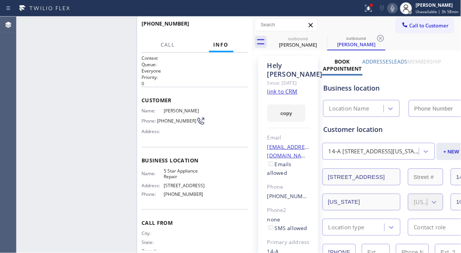
type input "[PHONE_NUMBER]"
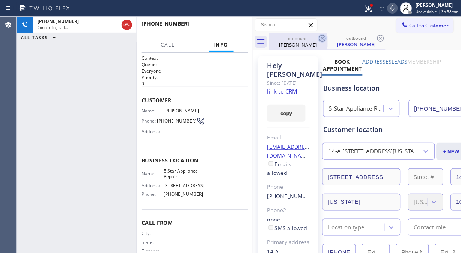
click at [321, 39] on icon at bounding box center [322, 38] width 9 height 9
click at [368, 14] on button at bounding box center [368, 8] width 17 height 17
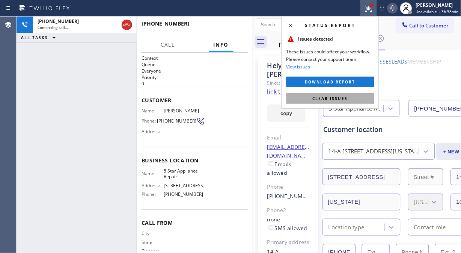
click at [346, 103] on button "Clear issues" at bounding box center [330, 98] width 88 height 11
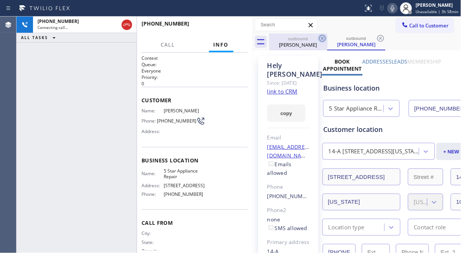
click at [322, 39] on icon at bounding box center [322, 38] width 7 height 7
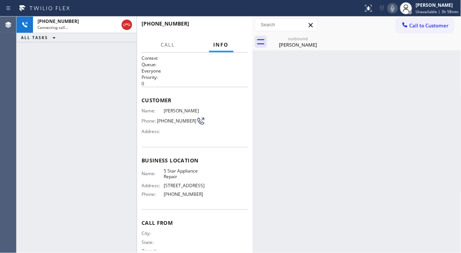
drag, startPoint x: 47, startPoint y: 86, endPoint x: 56, endPoint y: 77, distance: 12.2
click at [47, 86] on div "[PHONE_NUMBER] Connecting call… ALL TASKS ALL TASKS ACTIVE TASKS TASKS IN WRAP …" at bounding box center [77, 135] width 120 height 236
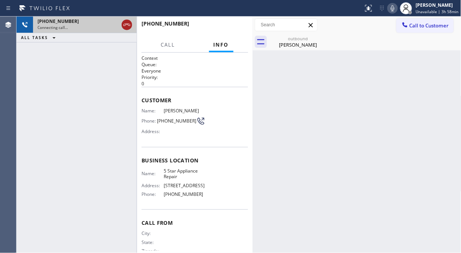
click at [129, 25] on icon at bounding box center [126, 25] width 7 height 2
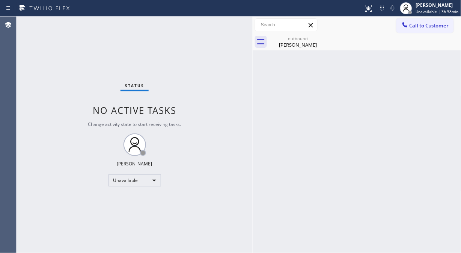
drag, startPoint x: 419, startPoint y: 24, endPoint x: 403, endPoint y: 48, distance: 29.4
click at [419, 24] on span "Call to Customer" at bounding box center [428, 25] width 39 height 7
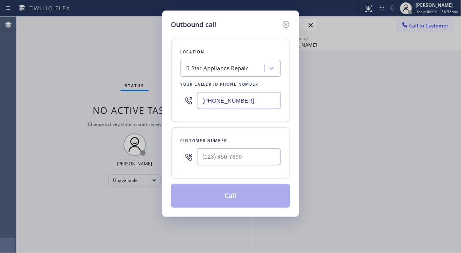
click at [254, 156] on input "text" at bounding box center [239, 156] width 84 height 17
click at [248, 160] on input "(___) ___-____" at bounding box center [239, 156] width 84 height 17
paste input "text"
click at [211, 158] on input "(___) ___-____" at bounding box center [239, 156] width 84 height 17
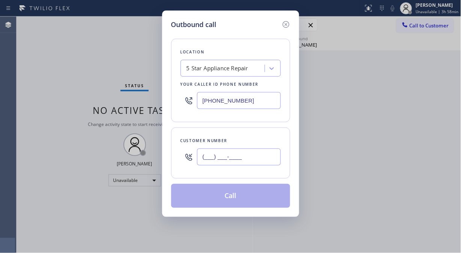
click at [201, 159] on input "(___) ___-____" at bounding box center [239, 156] width 84 height 17
paste input "213) 712-8238"
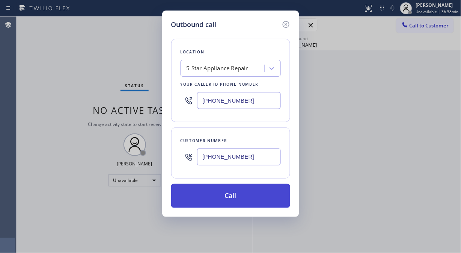
type input "[PHONE_NUMBER]"
click at [253, 199] on button "Call" at bounding box center [230, 195] width 119 height 24
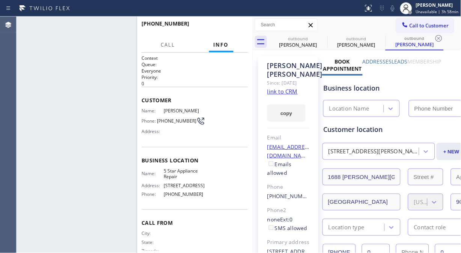
type input "[PHONE_NUMBER]"
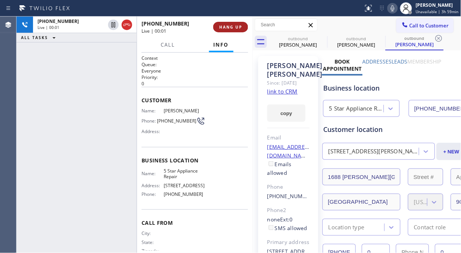
click at [220, 26] on span "HANG UP" at bounding box center [230, 26] width 23 height 5
click at [220, 27] on span "HANG UP" at bounding box center [230, 26] width 23 height 5
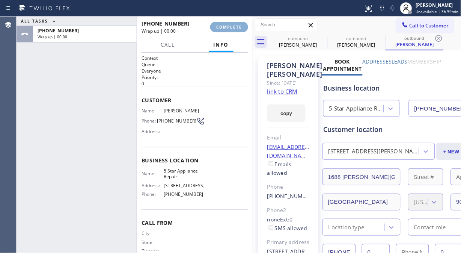
click at [222, 29] on span "COMPLETE" at bounding box center [229, 26] width 26 height 5
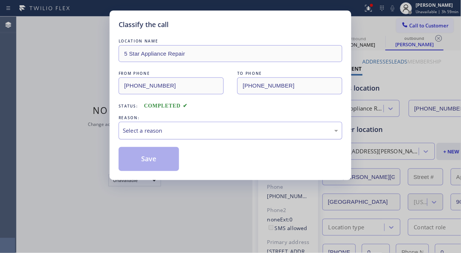
click at [198, 134] on div "Select a reason" at bounding box center [230, 130] width 215 height 9
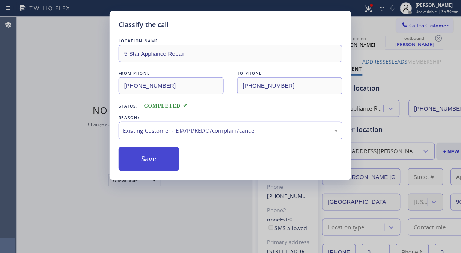
click at [154, 170] on button "Save" at bounding box center [149, 159] width 60 height 24
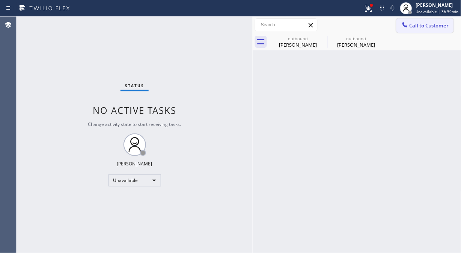
click at [424, 28] on span "Call to Customer" at bounding box center [428, 25] width 39 height 7
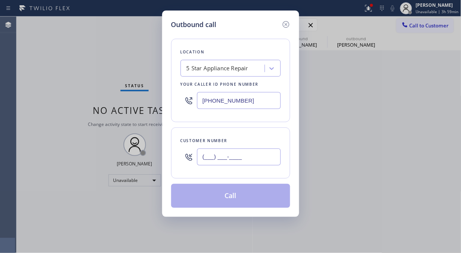
click at [246, 154] on input "(___) ___-____" at bounding box center [239, 156] width 84 height 17
paste input "310) 560-5440"
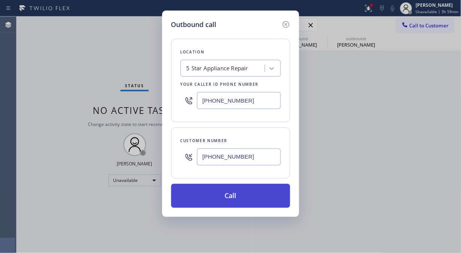
type input "[PHONE_NUMBER]"
click at [257, 197] on button "Call" at bounding box center [230, 195] width 119 height 24
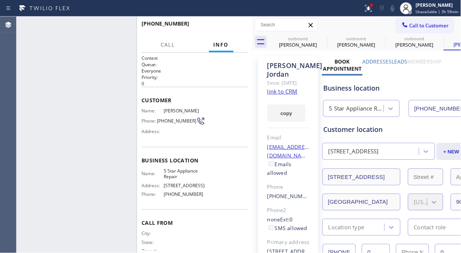
type input "[PHONE_NUMBER]"
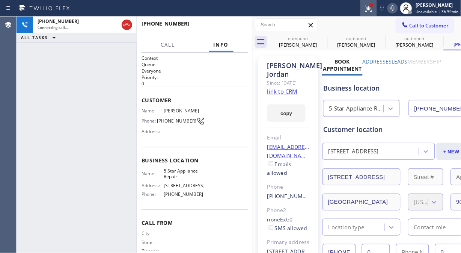
click at [373, 9] on icon at bounding box center [368, 8] width 9 height 9
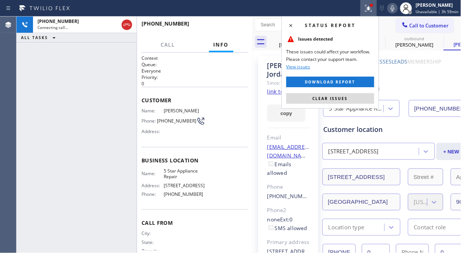
drag, startPoint x: 339, startPoint y: 97, endPoint x: 345, endPoint y: 101, distance: 7.4
click at [340, 97] on span "Clear issues" at bounding box center [330, 98] width 35 height 5
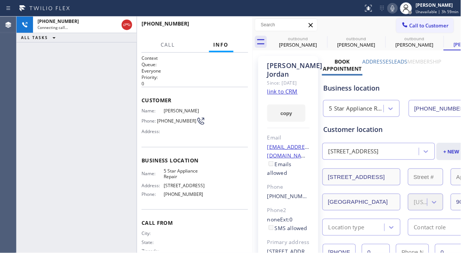
click at [395, 8] on icon at bounding box center [392, 8] width 9 height 9
click at [281, 95] on link "link to CRM" at bounding box center [282, 91] width 30 height 8
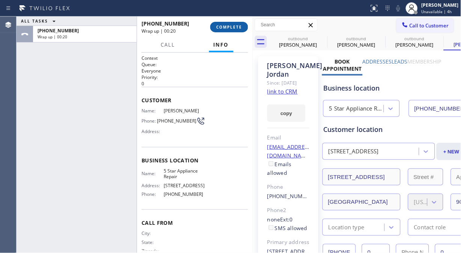
click at [218, 29] on span "COMPLETE" at bounding box center [229, 26] width 26 height 5
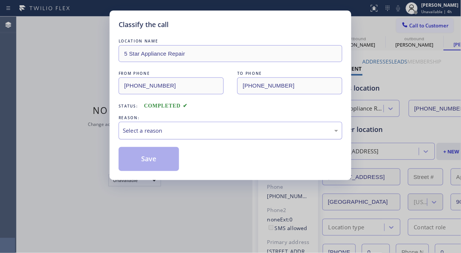
click at [229, 132] on div "Select a reason" at bounding box center [230, 130] width 215 height 9
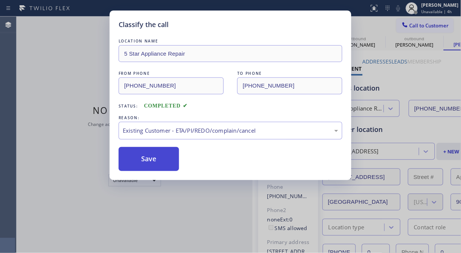
click at [162, 163] on button "Save" at bounding box center [149, 159] width 60 height 24
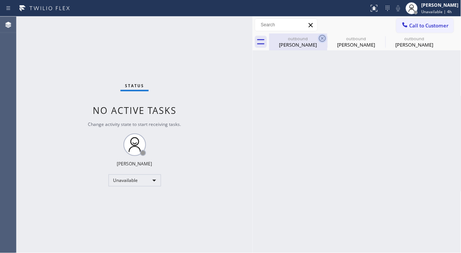
click at [321, 36] on icon at bounding box center [322, 38] width 9 height 9
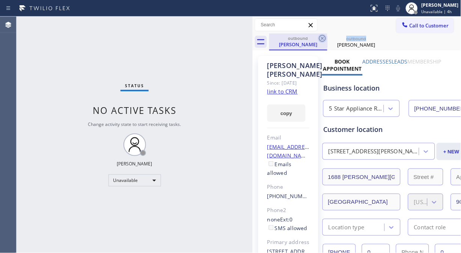
click at [321, 36] on icon at bounding box center [322, 38] width 9 height 9
click at [0, 0] on icon at bounding box center [0, 0] width 0 height 0
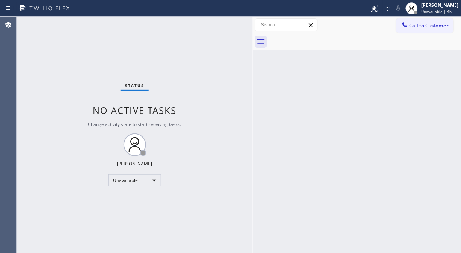
drag, startPoint x: 321, startPoint y: 36, endPoint x: 351, endPoint y: 29, distance: 31.3
click at [322, 36] on div at bounding box center [365, 41] width 192 height 17
click at [401, 24] on icon at bounding box center [405, 25] width 8 height 8
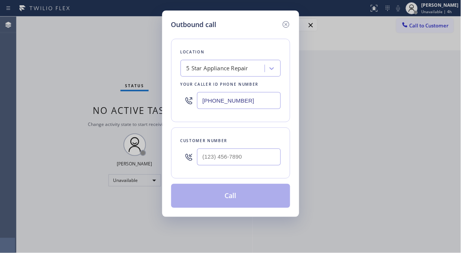
drag, startPoint x: 236, startPoint y: 165, endPoint x: 237, endPoint y: 162, distance: 3.9
click at [236, 165] on div at bounding box center [239, 156] width 84 height 24
click at [237, 159] on input "(___) ___-____" at bounding box center [239, 156] width 84 height 17
paste input "212) 927-3087"
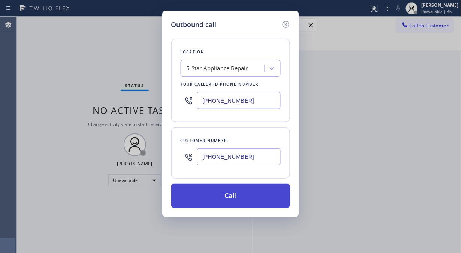
type input "[PHONE_NUMBER]"
click at [248, 195] on button "Call" at bounding box center [230, 195] width 119 height 24
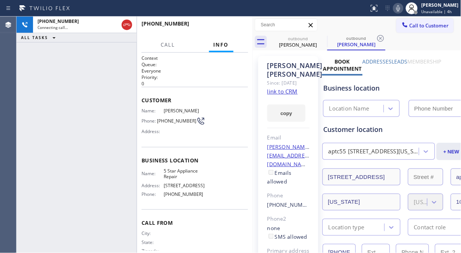
type input "[PHONE_NUMBER]"
click at [319, 40] on icon at bounding box center [322, 38] width 9 height 9
click at [322, 38] on icon at bounding box center [322, 38] width 7 height 7
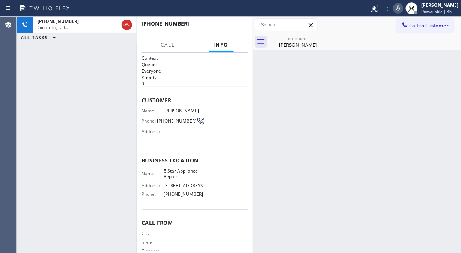
click at [365, 40] on div "outbound [PERSON_NAME]" at bounding box center [365, 41] width 192 height 17
drag, startPoint x: 38, startPoint y: 65, endPoint x: 89, endPoint y: 40, distance: 57.4
click at [38, 65] on div "[PHONE_NUMBER] Connecting call… ALL TASKS ALL TASKS ACTIVE TASKS TASKS IN WRAP …" at bounding box center [77, 135] width 120 height 236
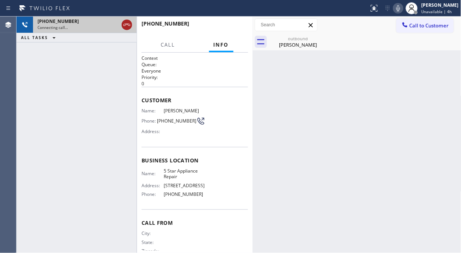
click at [123, 24] on icon at bounding box center [126, 24] width 9 height 9
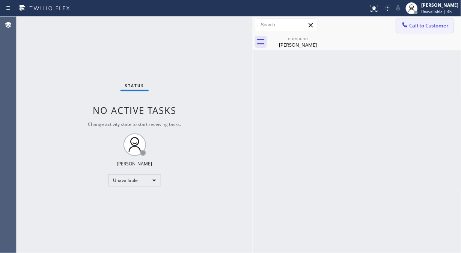
click at [413, 23] on span "Call to Customer" at bounding box center [428, 25] width 39 height 7
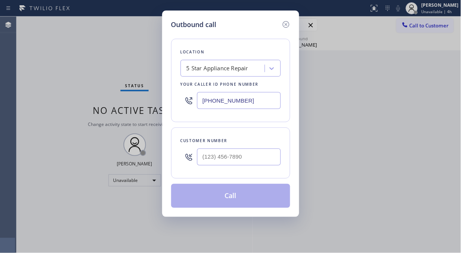
click at [230, 155] on input "text" at bounding box center [239, 156] width 84 height 17
paste input "310) 804-6786"
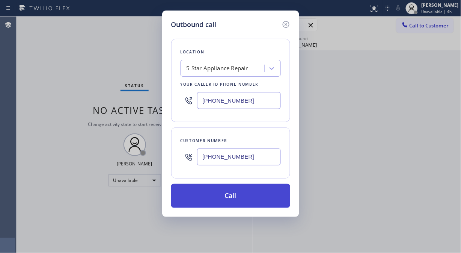
type input "[PHONE_NUMBER]"
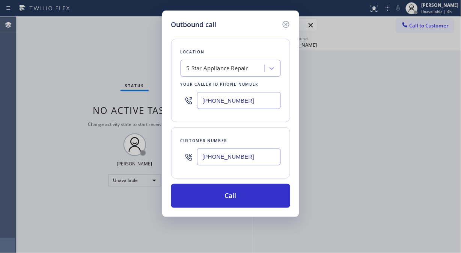
drag, startPoint x: 235, startPoint y: 199, endPoint x: 311, endPoint y: 50, distance: 167.3
click at [235, 198] on button "Call" at bounding box center [230, 195] width 119 height 24
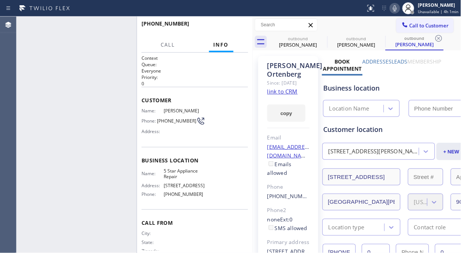
type input "[PHONE_NUMBER]"
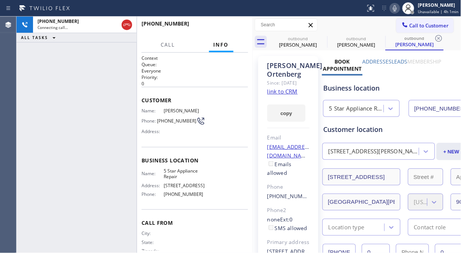
drag, startPoint x: 126, startPoint y: 26, endPoint x: 156, endPoint y: 65, distance: 49.3
click at [156, 65] on div "[PHONE_NUMBER] Connecting call… ALL TASKS ALL TASKS ACTIVE TASKS TASKS IN WRAP …" at bounding box center [135, 135] width 236 height 236
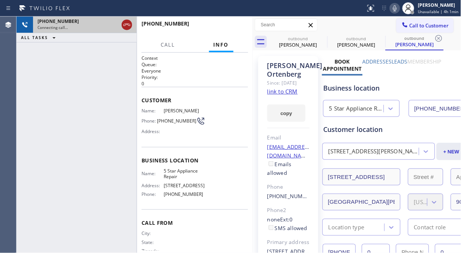
click at [125, 28] on icon at bounding box center [126, 24] width 9 height 9
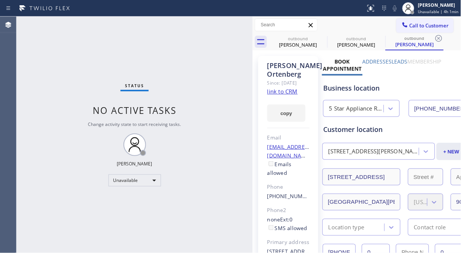
drag, startPoint x: 410, startPoint y: 23, endPoint x: 391, endPoint y: 39, distance: 24.5
click at [410, 24] on span "Call to Customer" at bounding box center [428, 25] width 39 height 7
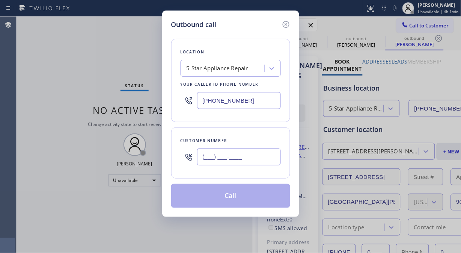
click at [244, 158] on input "(___) ___-____" at bounding box center [239, 156] width 84 height 17
paste input "917) 562-6609"
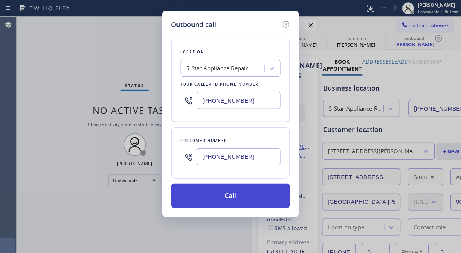
type input "[PHONE_NUMBER]"
click at [245, 196] on button "Call" at bounding box center [230, 195] width 119 height 24
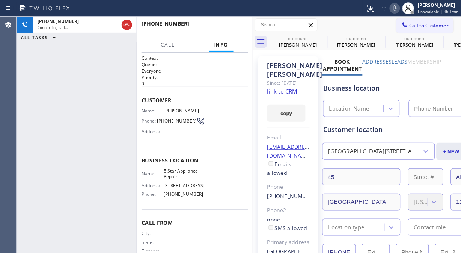
type input "[PHONE_NUMBER]"
click at [322, 38] on icon at bounding box center [322, 38] width 9 height 9
click at [0, 0] on icon at bounding box center [0, 0] width 0 height 0
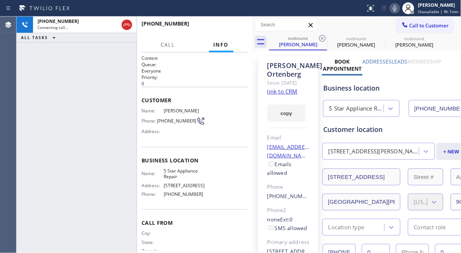
click at [322, 38] on icon at bounding box center [322, 38] width 9 height 9
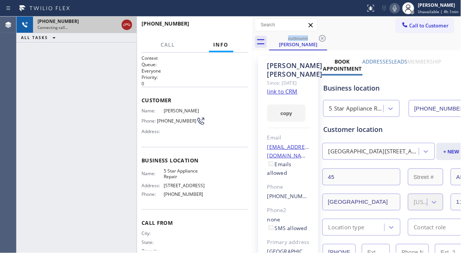
click at [128, 25] on icon at bounding box center [126, 25] width 7 height 2
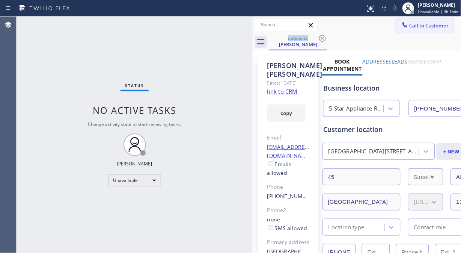
click at [424, 26] on span "Call to Customer" at bounding box center [428, 25] width 39 height 7
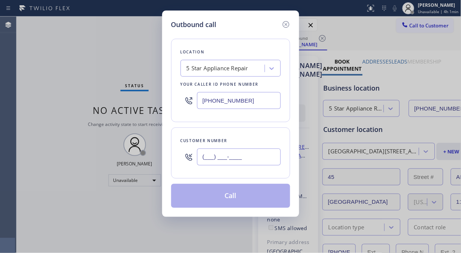
click at [204, 155] on input "(___) ___-____" at bounding box center [239, 156] width 84 height 17
paste input "858) 538-4060"
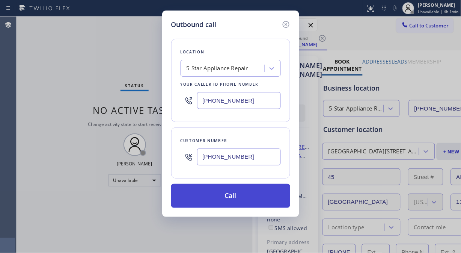
type input "[PHONE_NUMBER]"
click at [229, 193] on button "Call" at bounding box center [230, 195] width 119 height 24
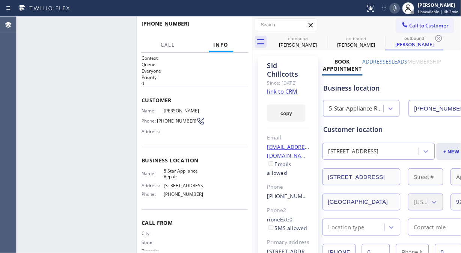
type input "[PHONE_NUMBER]"
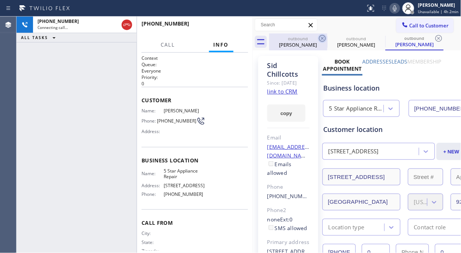
click at [320, 38] on icon at bounding box center [322, 38] width 9 height 9
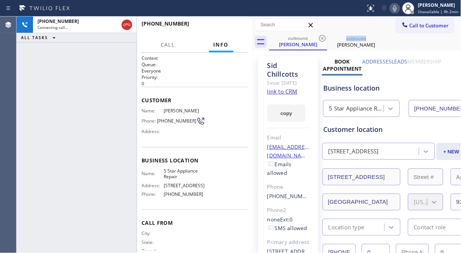
click at [320, 38] on icon at bounding box center [322, 38] width 9 height 9
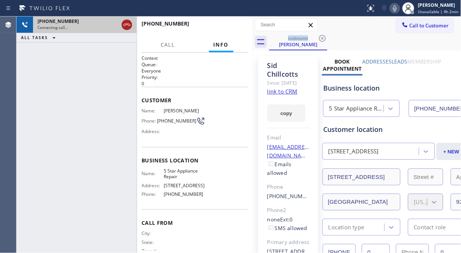
click at [132, 25] on div at bounding box center [127, 24] width 11 height 9
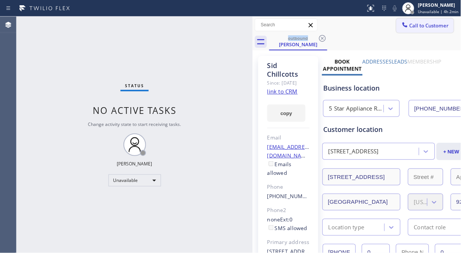
click at [418, 26] on span "Call to Customer" at bounding box center [428, 25] width 39 height 7
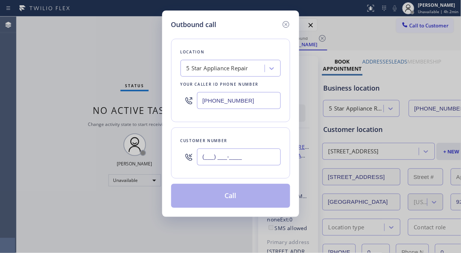
click at [233, 153] on input "(___) ___-____" at bounding box center [239, 156] width 84 height 17
paste input "323) 697-6209"
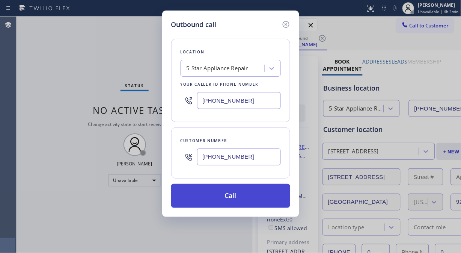
type input "[PHONE_NUMBER]"
drag, startPoint x: 245, startPoint y: 199, endPoint x: 344, endPoint y: 40, distance: 187.4
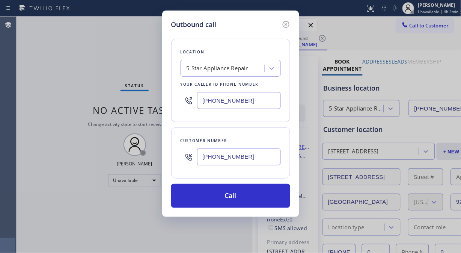
click at [245, 199] on button "Call" at bounding box center [230, 195] width 119 height 24
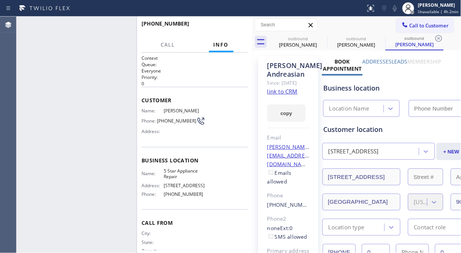
type input "[PHONE_NUMBER]"
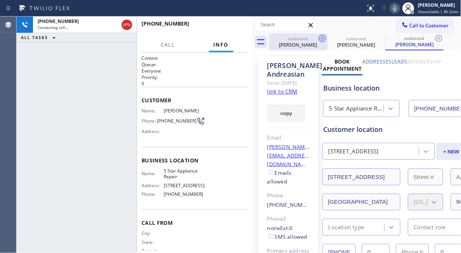
click at [323, 38] on icon at bounding box center [322, 38] width 9 height 9
click at [325, 38] on icon at bounding box center [322, 38] width 9 height 9
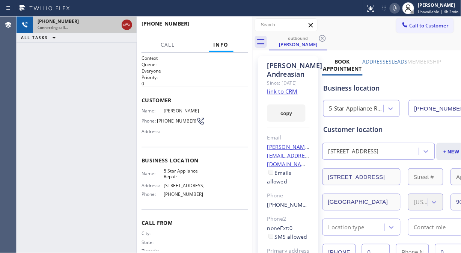
click at [126, 21] on icon at bounding box center [126, 24] width 9 height 9
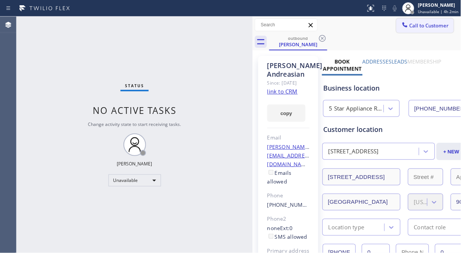
click at [409, 26] on span "Call to Customer" at bounding box center [428, 25] width 39 height 7
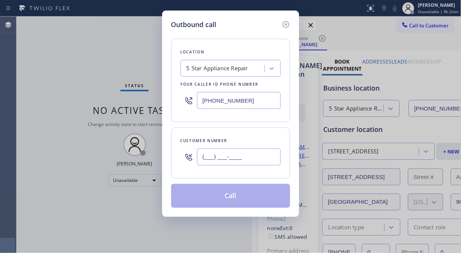
click at [222, 159] on input "(___) ___-____" at bounding box center [239, 156] width 84 height 17
paste input "310) 210-6060"
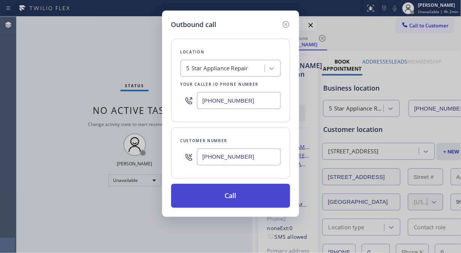
type input "[PHONE_NUMBER]"
click at [230, 196] on button "Call" at bounding box center [230, 195] width 119 height 24
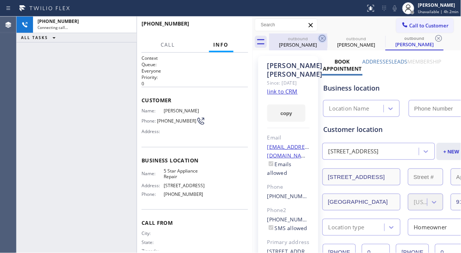
click at [320, 38] on icon at bounding box center [322, 38] width 9 height 9
click at [0, 0] on icon at bounding box center [0, 0] width 0 height 0
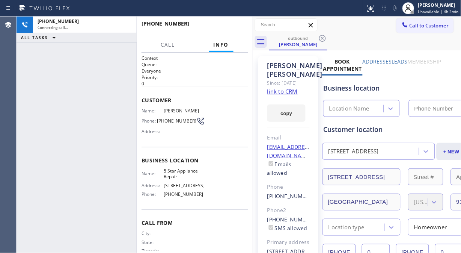
type input "[PHONE_NUMBER]"
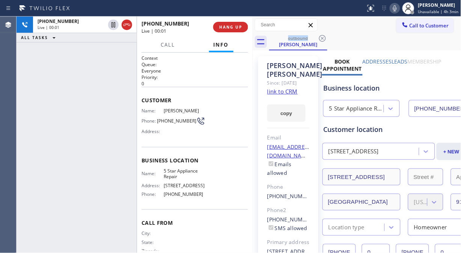
click at [52, 65] on div "[PHONE_NUMBER] Live | 00:01 ALL TASKS ALL TASKS ACTIVE TASKS TASKS IN WRAP UP" at bounding box center [77, 135] width 120 height 236
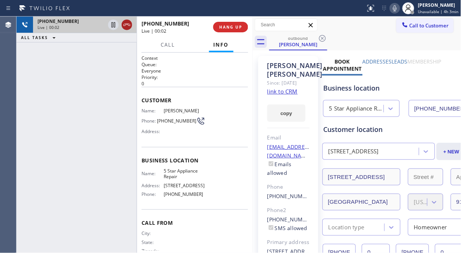
click at [128, 25] on icon at bounding box center [126, 24] width 9 height 9
click at [249, 32] on div "[PHONE_NUMBER] Live | 00:03 HANG UP" at bounding box center [195, 27] width 116 height 21
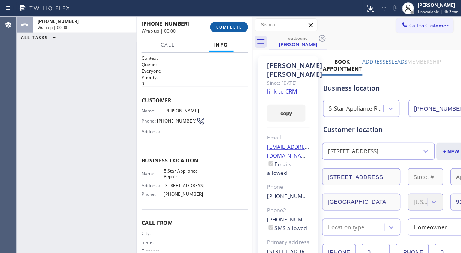
click at [235, 26] on span "COMPLETE" at bounding box center [229, 26] width 26 height 5
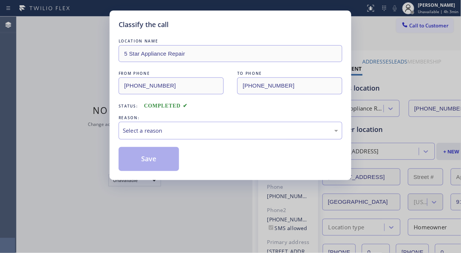
click at [235, 26] on div "Classify the call" at bounding box center [231, 25] width 224 height 10
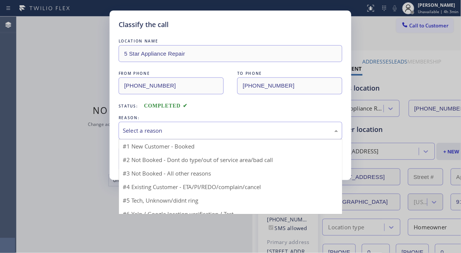
click at [230, 126] on div "Select a reason" at bounding box center [230, 130] width 215 height 9
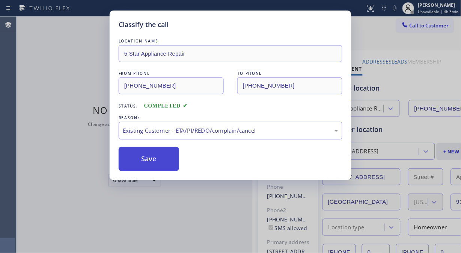
click at [143, 153] on button "Save" at bounding box center [149, 159] width 60 height 24
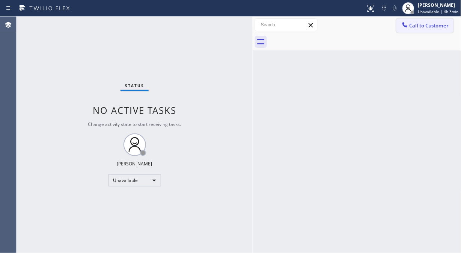
click at [416, 25] on span "Call to Customer" at bounding box center [428, 25] width 39 height 7
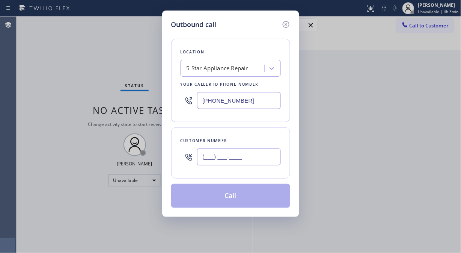
click at [233, 155] on input "(___) ___-____" at bounding box center [239, 156] width 84 height 17
paste input "646) 574-5731"
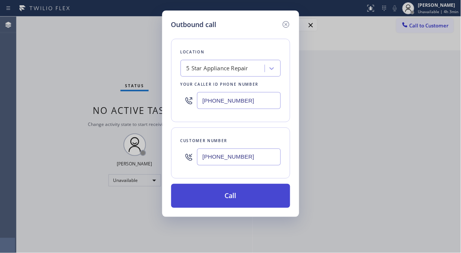
type input "[PHONE_NUMBER]"
click at [260, 200] on button "Call" at bounding box center [230, 195] width 119 height 24
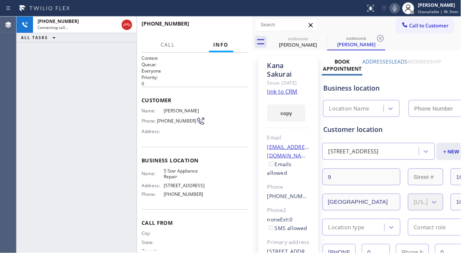
type input "[PHONE_NUMBER]"
drag, startPoint x: 322, startPoint y: 39, endPoint x: 307, endPoint y: 39, distance: 14.6
click at [322, 39] on icon at bounding box center [322, 38] width 9 height 9
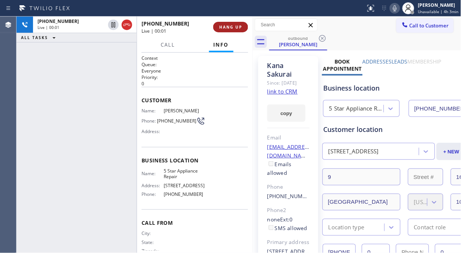
click at [235, 28] on span "HANG UP" at bounding box center [230, 26] width 23 height 5
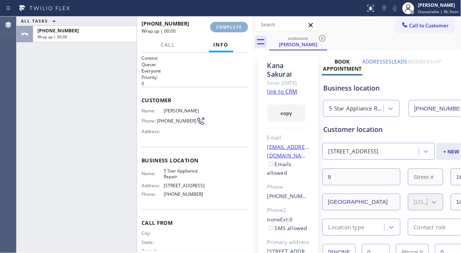
click at [235, 27] on span "COMPLETE" at bounding box center [229, 26] width 26 height 5
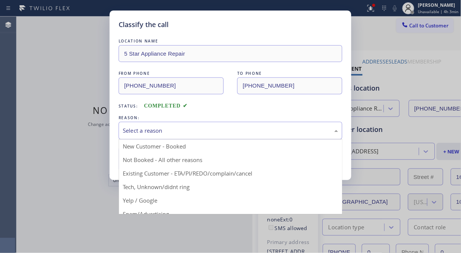
click at [236, 129] on div "Select a reason" at bounding box center [230, 130] width 215 height 9
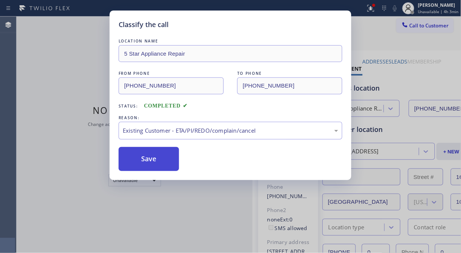
drag, startPoint x: 166, startPoint y: 163, endPoint x: 173, endPoint y: 163, distance: 6.4
click at [167, 163] on button "Save" at bounding box center [149, 159] width 60 height 24
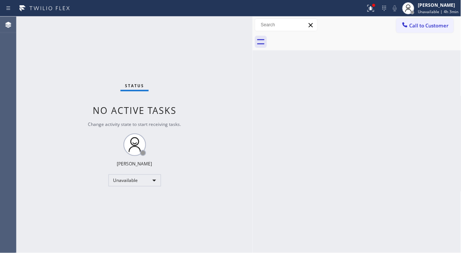
click at [422, 27] on span "Call to Customer" at bounding box center [428, 25] width 39 height 7
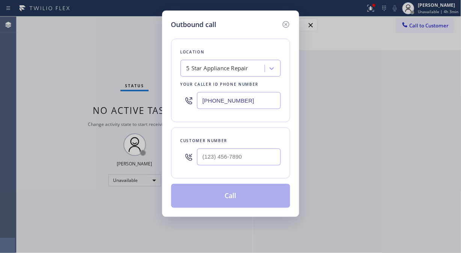
click at [253, 159] on input "text" at bounding box center [239, 156] width 84 height 17
paste input "917) 859-8365"
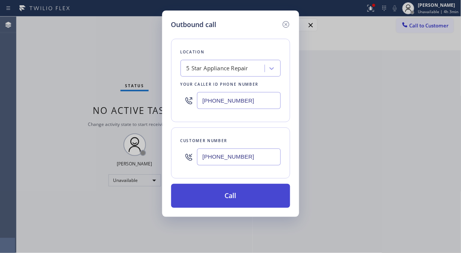
type input "[PHONE_NUMBER]"
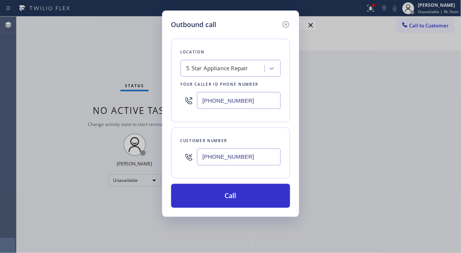
drag, startPoint x: 255, startPoint y: 196, endPoint x: 326, endPoint y: 49, distance: 163.4
click at [256, 197] on button "Call" at bounding box center [230, 195] width 119 height 24
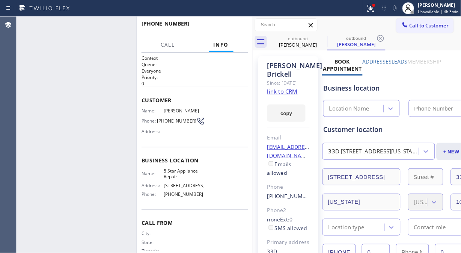
type input "[PHONE_NUMBER]"
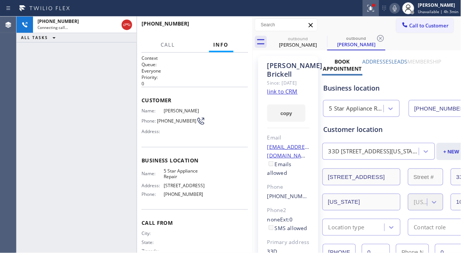
click at [372, 6] on icon at bounding box center [370, 8] width 9 height 9
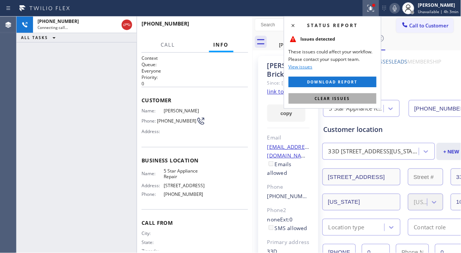
click at [334, 96] on span "Clear issues" at bounding box center [332, 98] width 35 height 5
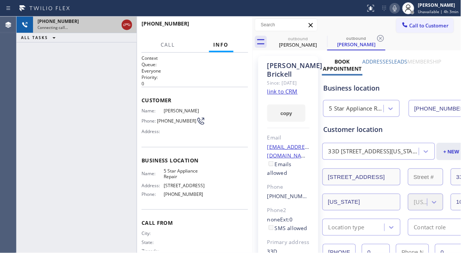
click at [128, 25] on icon at bounding box center [126, 25] width 7 height 2
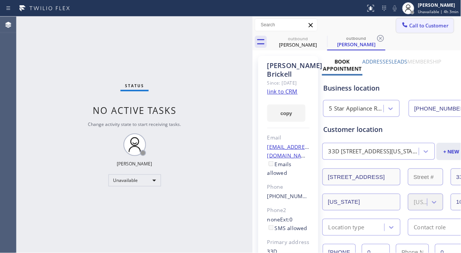
click at [413, 28] on span "Call to Customer" at bounding box center [428, 25] width 39 height 7
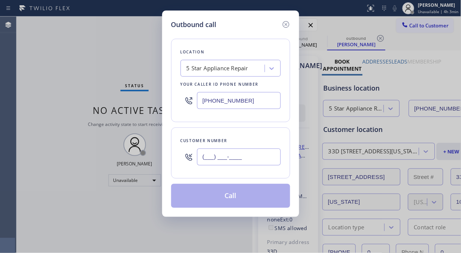
click at [200, 158] on input "(___) ___-____" at bounding box center [239, 156] width 84 height 17
paste input "757) 515-5375"
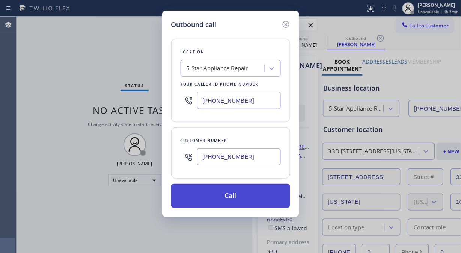
type input "[PHONE_NUMBER]"
click at [238, 197] on button "Call" at bounding box center [230, 195] width 119 height 24
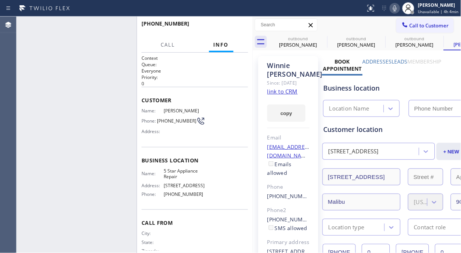
type input "[PHONE_NUMBER]"
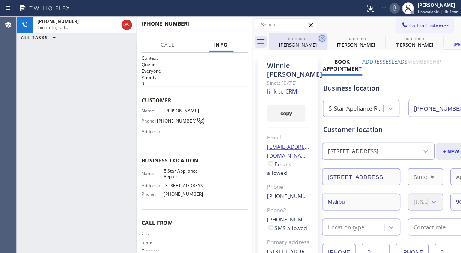
click at [322, 36] on icon at bounding box center [322, 38] width 9 height 9
click at [0, 0] on icon at bounding box center [0, 0] width 0 height 0
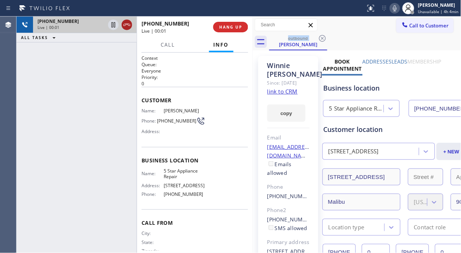
click at [125, 25] on icon at bounding box center [126, 24] width 9 height 9
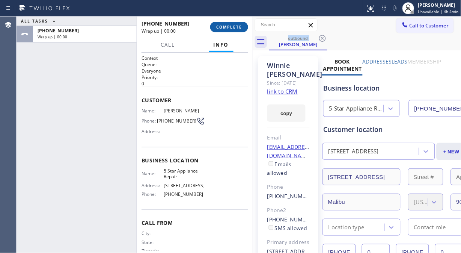
click at [219, 29] on span "COMPLETE" at bounding box center [229, 26] width 26 height 5
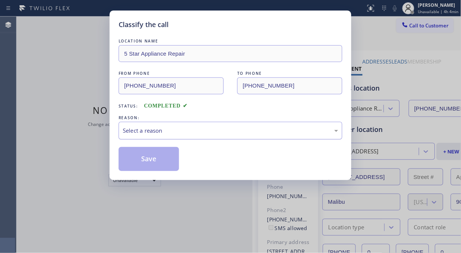
click at [236, 135] on div "Select a reason" at bounding box center [231, 131] width 224 height 18
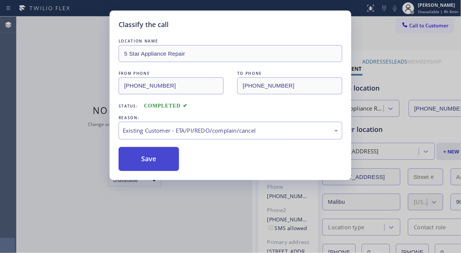
click at [150, 157] on button "Save" at bounding box center [149, 159] width 60 height 24
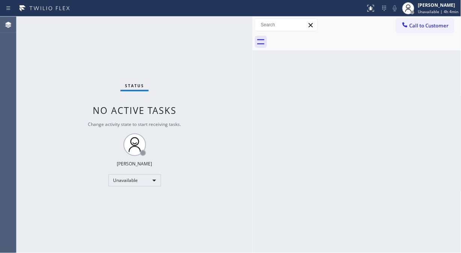
click at [415, 26] on span "Call to Customer" at bounding box center [428, 25] width 39 height 7
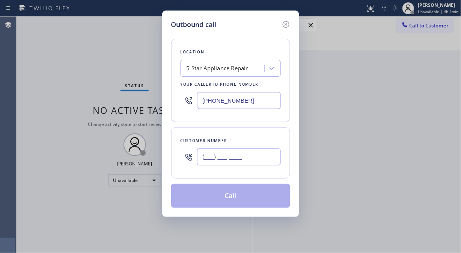
click at [242, 161] on input "(___) ___-____" at bounding box center [239, 156] width 84 height 17
paste input "714) 955-1192"
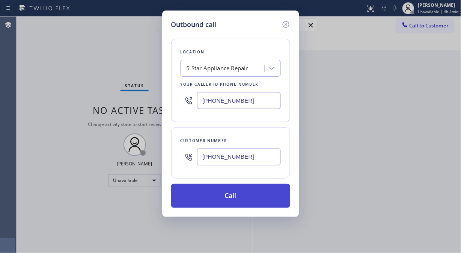
type input "[PHONE_NUMBER]"
click at [244, 196] on button "Call" at bounding box center [230, 195] width 119 height 24
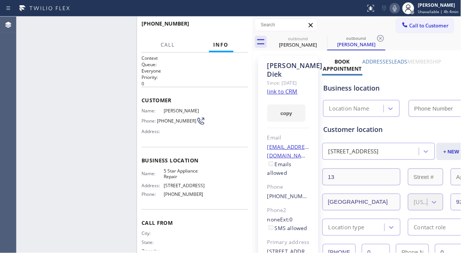
type input "[PHONE_NUMBER]"
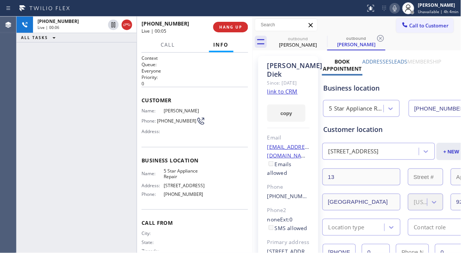
click at [397, 8] on icon at bounding box center [395, 8] width 4 height 6
click at [293, 92] on link "link to CRM" at bounding box center [282, 91] width 30 height 8
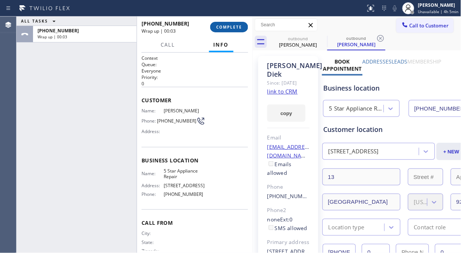
click at [241, 29] on span "COMPLETE" at bounding box center [229, 26] width 26 height 5
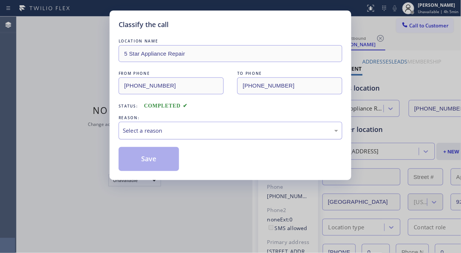
click at [232, 134] on div "Select a reason" at bounding box center [230, 130] width 215 height 9
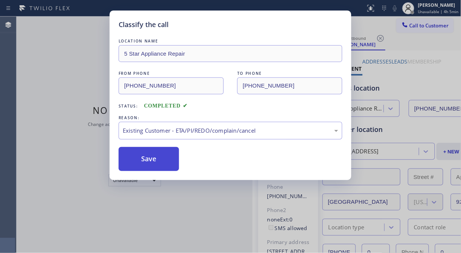
click at [161, 161] on button "Save" at bounding box center [149, 159] width 60 height 24
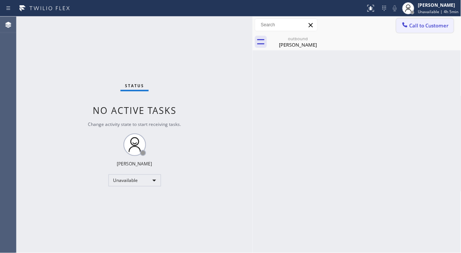
click at [421, 23] on span "Call to Customer" at bounding box center [428, 25] width 39 height 7
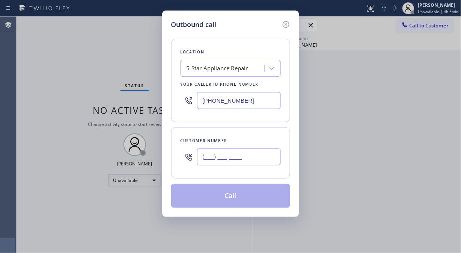
click at [237, 153] on input "(___) ___-____" at bounding box center [239, 156] width 84 height 17
paste input "323) 491-7812"
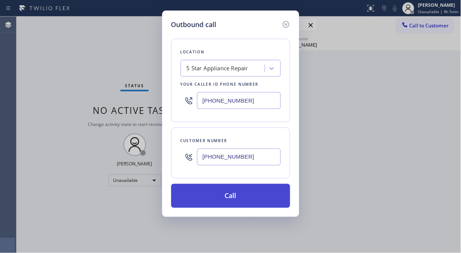
type input "[PHONE_NUMBER]"
click at [254, 197] on button "Call" at bounding box center [230, 195] width 119 height 24
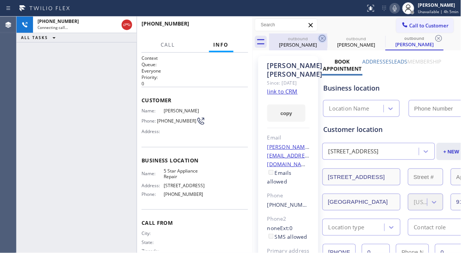
type input "[PHONE_NUMBER]"
click at [320, 39] on icon at bounding box center [322, 38] width 9 height 9
click at [0, 0] on icon at bounding box center [0, 0] width 0 height 0
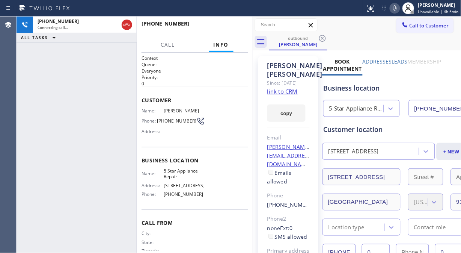
click at [47, 90] on div "[PHONE_NUMBER] Connecting call… ALL TASKS ALL TASKS ACTIVE TASKS TASKS IN WRAP …" at bounding box center [77, 135] width 120 height 236
click at [352, 31] on div "Call to Customer Outbound call Location 5 Star Appliance Repair Your caller id …" at bounding box center [357, 24] width 209 height 13
click at [236, 27] on span "HANG UP" at bounding box center [230, 26] width 23 height 5
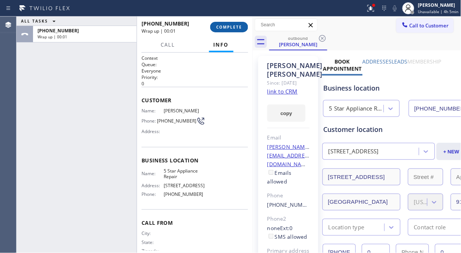
click at [236, 27] on span "COMPLETE" at bounding box center [229, 26] width 26 height 5
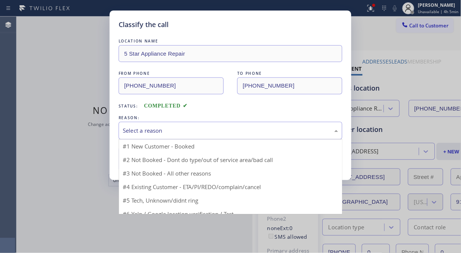
click at [221, 136] on div "Select a reason" at bounding box center [231, 131] width 224 height 18
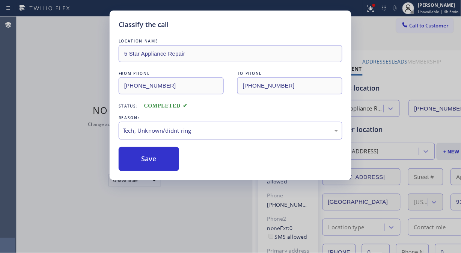
click at [220, 123] on div "Tech, Unknown/didnt ring" at bounding box center [231, 131] width 224 height 18
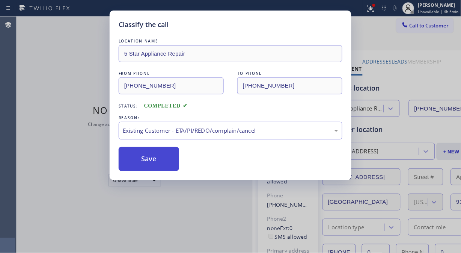
click at [172, 162] on button "Save" at bounding box center [149, 159] width 60 height 24
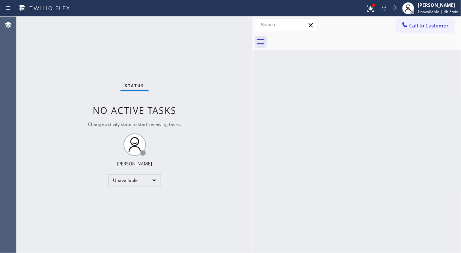
click at [420, 27] on span "Call to Customer" at bounding box center [428, 25] width 39 height 7
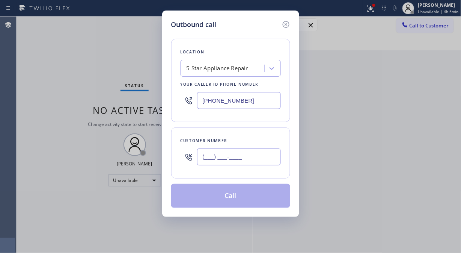
click at [263, 157] on input "(___) ___-____" at bounding box center [239, 156] width 84 height 17
paste input "310) 703-7986"
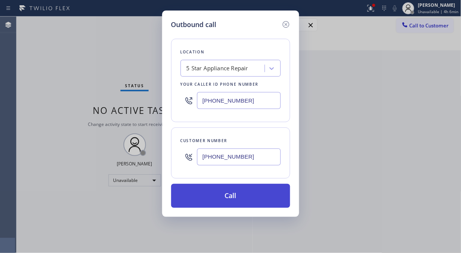
type input "[PHONE_NUMBER]"
click at [259, 195] on button "Call" at bounding box center [230, 195] width 119 height 24
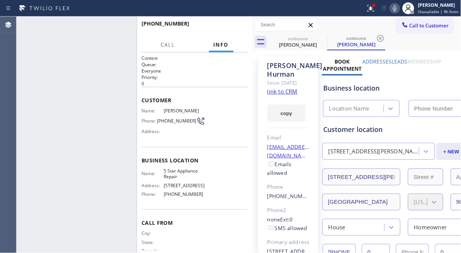
type input "[PHONE_NUMBER]"
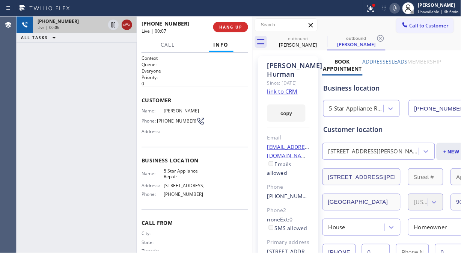
click at [124, 22] on icon at bounding box center [126, 24] width 9 height 9
click at [224, 28] on span "HANG UP" at bounding box center [230, 26] width 23 height 5
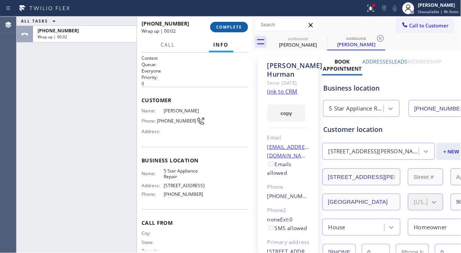
click at [224, 28] on span "COMPLETE" at bounding box center [229, 26] width 26 height 5
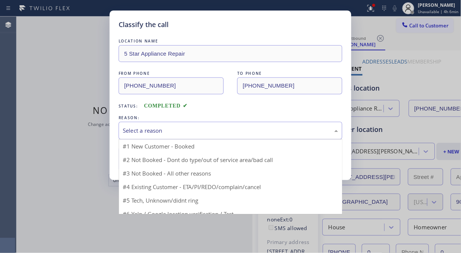
click at [221, 135] on div "Select a reason" at bounding box center [231, 131] width 224 height 18
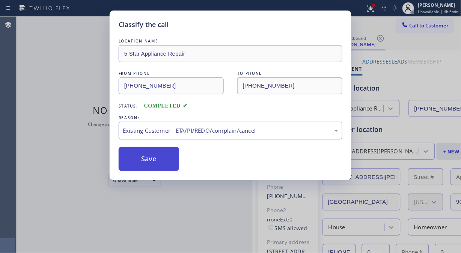
click at [145, 162] on button "Save" at bounding box center [149, 159] width 60 height 24
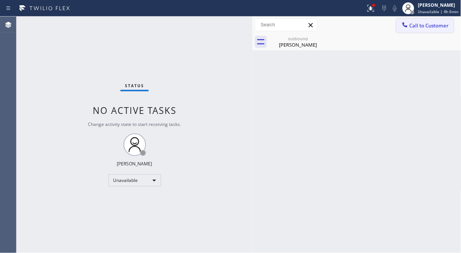
click at [407, 24] on icon at bounding box center [405, 25] width 8 height 8
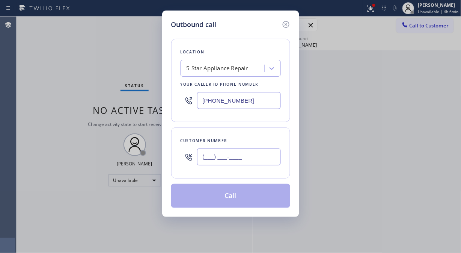
click at [247, 164] on input "(___) ___-____" at bounding box center [239, 156] width 84 height 17
paste input "661) 645-8710"
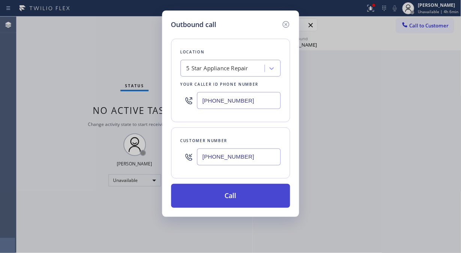
type input "[PHONE_NUMBER]"
click at [242, 198] on button "Call" at bounding box center [230, 195] width 119 height 24
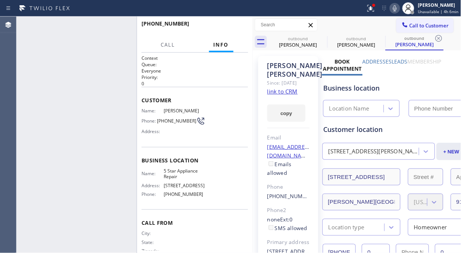
type input "[PHONE_NUMBER]"
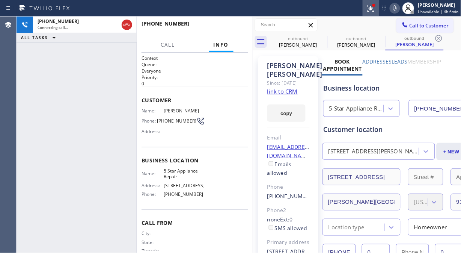
click at [378, 14] on button at bounding box center [370, 8] width 17 height 17
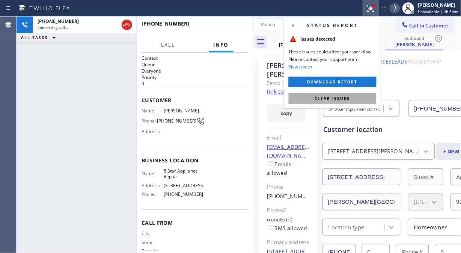
click at [361, 100] on button "Clear issues" at bounding box center [333, 98] width 88 height 11
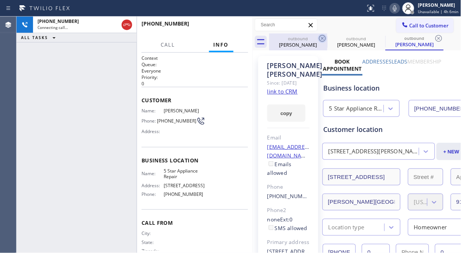
click at [321, 41] on icon at bounding box center [322, 38] width 9 height 9
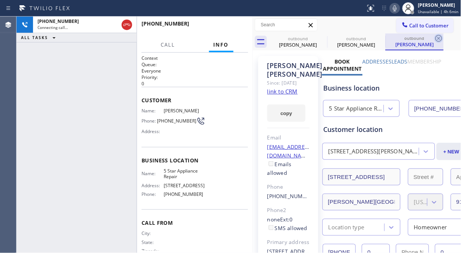
click at [0, 0] on icon at bounding box center [0, 0] width 0 height 0
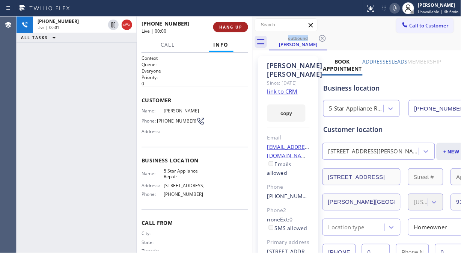
click at [233, 27] on span "HANG UP" at bounding box center [230, 26] width 23 height 5
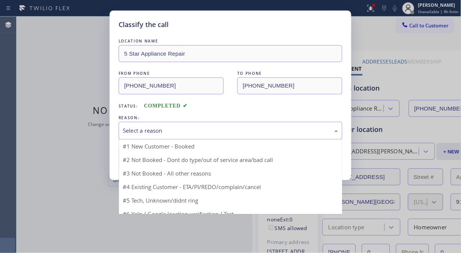
click at [236, 125] on div "Select a reason" at bounding box center [231, 131] width 224 height 18
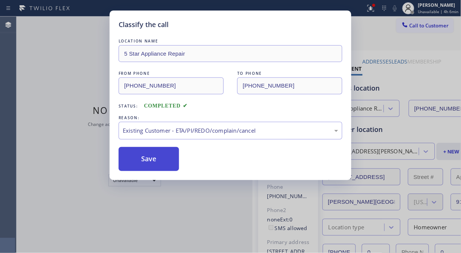
click at [154, 160] on button "Save" at bounding box center [149, 159] width 60 height 24
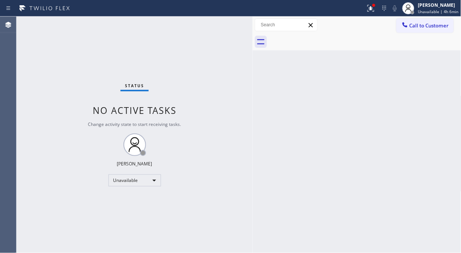
click at [412, 24] on span "Call to Customer" at bounding box center [428, 25] width 39 height 7
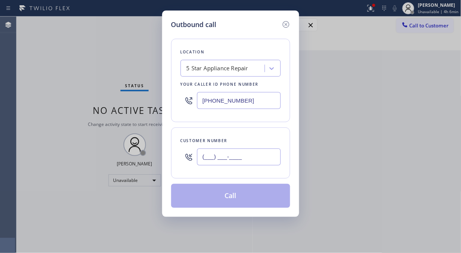
click at [230, 155] on input "(___) ___-____" at bounding box center [239, 156] width 84 height 17
paste input "818) 790-6264"
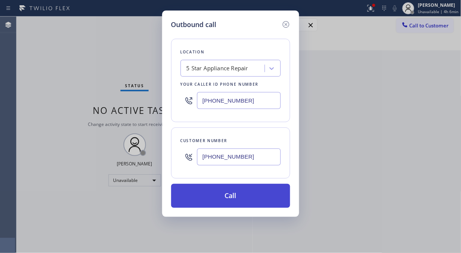
type input "[PHONE_NUMBER]"
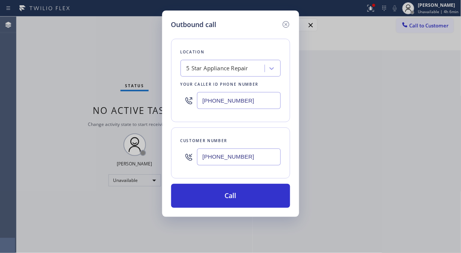
drag, startPoint x: 237, startPoint y: 194, endPoint x: 272, endPoint y: 78, distance: 121.4
click at [238, 194] on button "Call" at bounding box center [230, 195] width 119 height 24
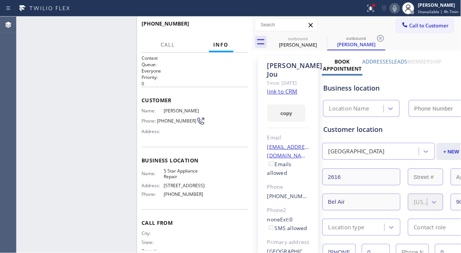
type input "[PHONE_NUMBER]"
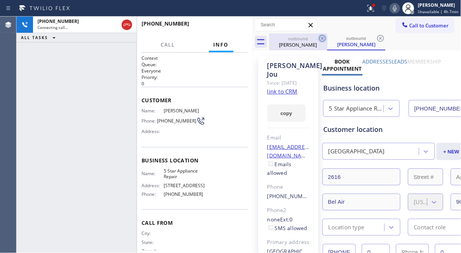
click at [320, 38] on icon at bounding box center [322, 38] width 9 height 9
click at [373, 11] on icon at bounding box center [370, 8] width 9 height 9
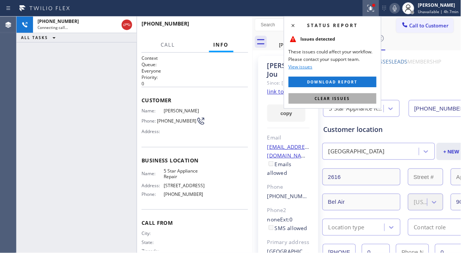
click at [338, 99] on span "Clear issues" at bounding box center [332, 98] width 35 height 5
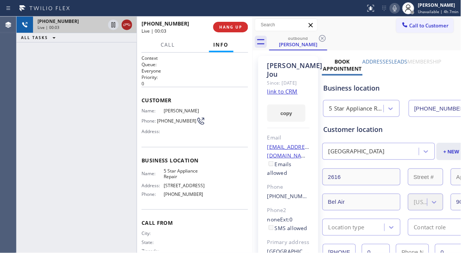
click at [126, 27] on icon at bounding box center [126, 24] width 9 height 9
click at [220, 27] on span "HANG UP" at bounding box center [230, 26] width 23 height 5
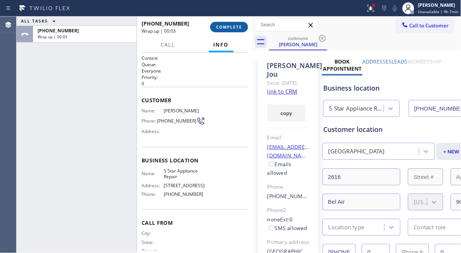
click at [221, 29] on span "COMPLETE" at bounding box center [229, 26] width 26 height 5
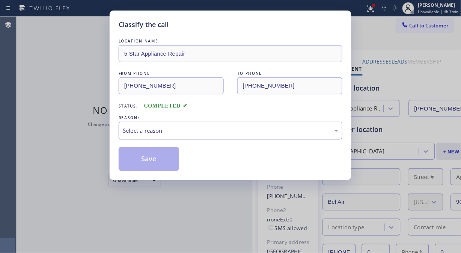
click at [221, 131] on div "Select a reason" at bounding box center [230, 130] width 215 height 9
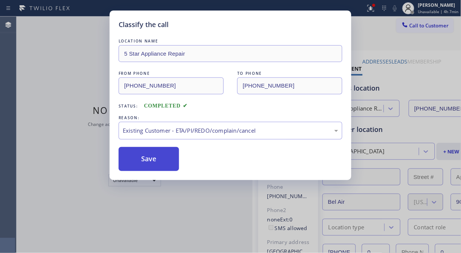
click at [172, 166] on button "Save" at bounding box center [149, 159] width 60 height 24
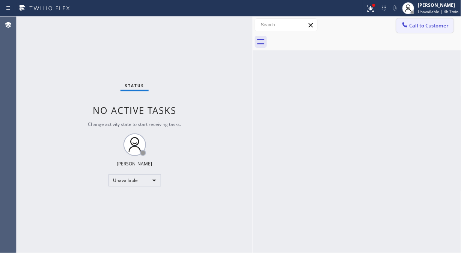
click at [423, 24] on span "Call to Customer" at bounding box center [428, 25] width 39 height 7
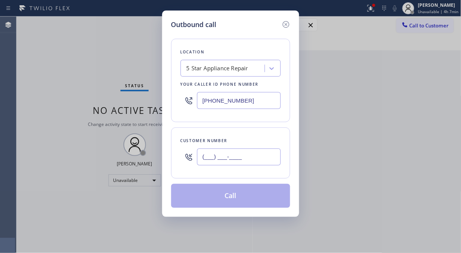
click at [273, 158] on input "(___) ___-____" at bounding box center [239, 156] width 84 height 17
paste input "818) 516-2649"
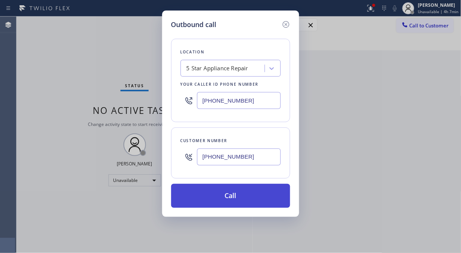
type input "[PHONE_NUMBER]"
click at [272, 199] on button "Call" at bounding box center [230, 195] width 119 height 24
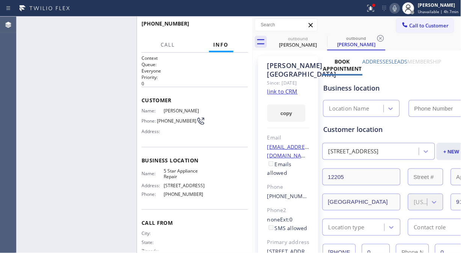
type input "[PHONE_NUMBER]"
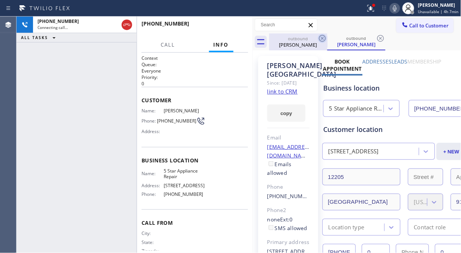
click at [322, 38] on icon at bounding box center [322, 38] width 7 height 7
click at [370, 13] on button at bounding box center [370, 8] width 17 height 17
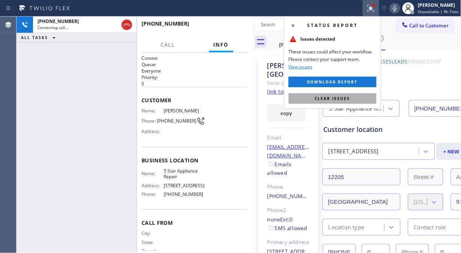
click at [349, 98] on span "Clear issues" at bounding box center [332, 98] width 35 height 5
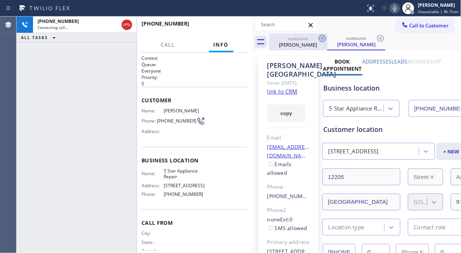
click at [320, 38] on icon at bounding box center [322, 38] width 9 height 9
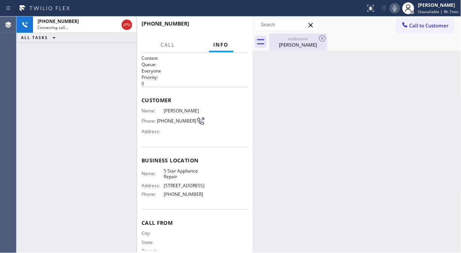
click at [291, 47] on div "[PERSON_NAME]" at bounding box center [298, 44] width 57 height 7
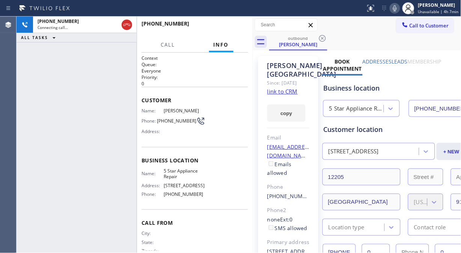
click at [39, 83] on div "[PHONE_NUMBER] Connecting call… ALL TASKS ALL TASKS ACTIVE TASKS TASKS IN WRAP …" at bounding box center [77, 135] width 120 height 236
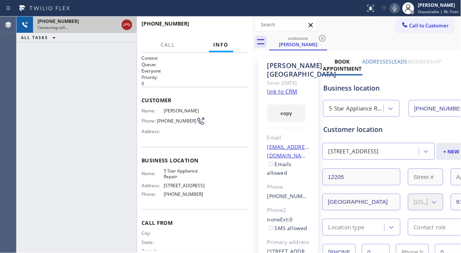
click at [126, 26] on icon at bounding box center [126, 24] width 9 height 9
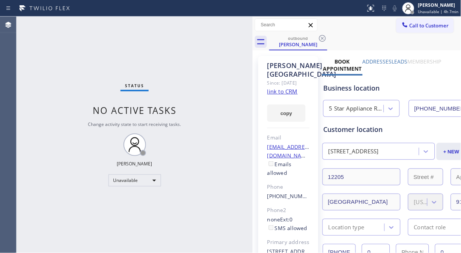
click at [402, 24] on icon at bounding box center [405, 25] width 8 height 8
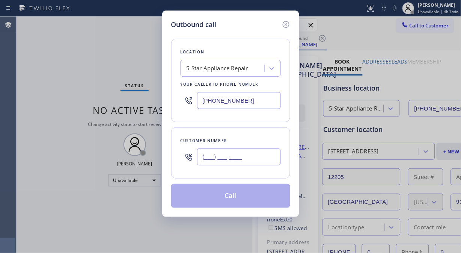
click at [260, 162] on input "(___) ___-____" at bounding box center [239, 156] width 84 height 17
paste input "347) 351-5564"
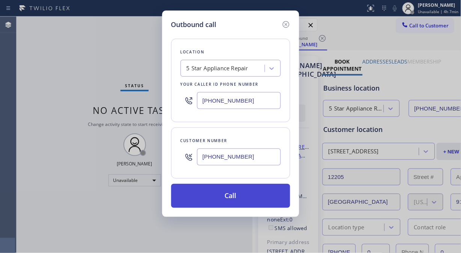
type input "[PHONE_NUMBER]"
click at [257, 193] on button "Call" at bounding box center [230, 195] width 119 height 24
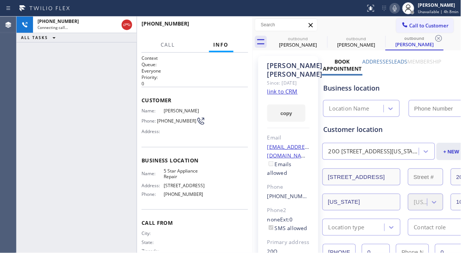
type input "[PHONE_NUMBER]"
click at [396, 10] on icon at bounding box center [394, 8] width 9 height 9
click at [320, 39] on icon at bounding box center [322, 38] width 9 height 9
click at [0, 0] on icon at bounding box center [0, 0] width 0 height 0
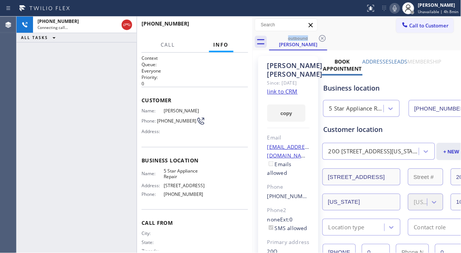
click at [399, 5] on icon at bounding box center [394, 8] width 9 height 9
click at [395, 12] on icon at bounding box center [394, 8] width 9 height 9
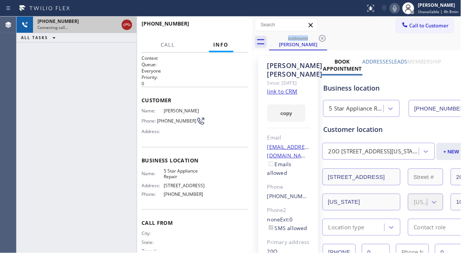
click at [126, 29] on div at bounding box center [127, 25] width 14 height 17
click at [126, 27] on icon at bounding box center [126, 24] width 9 height 9
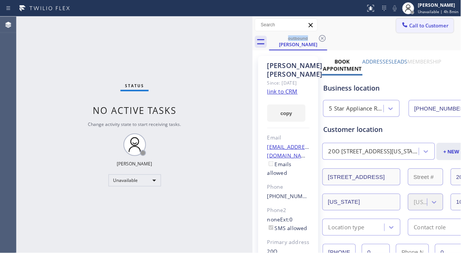
click at [411, 23] on span "Call to Customer" at bounding box center [428, 25] width 39 height 7
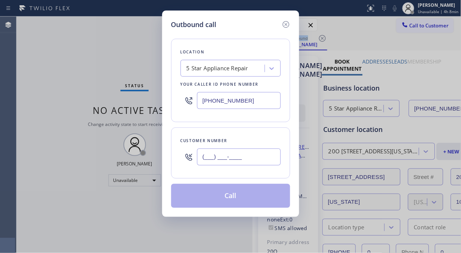
click at [209, 160] on input "(___) ___-____" at bounding box center [239, 156] width 84 height 17
paste input "310) 902-4050"
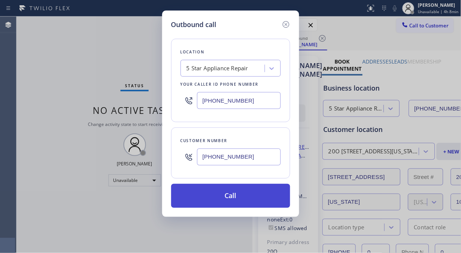
type input "[PHONE_NUMBER]"
click at [245, 192] on button "Call" at bounding box center [230, 195] width 119 height 24
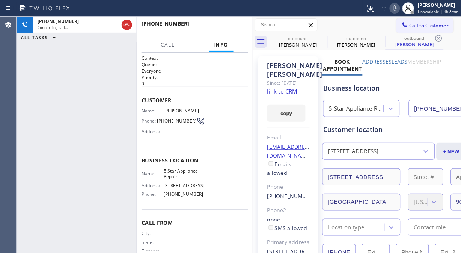
type input "[PHONE_NUMBER]"
click at [320, 38] on icon at bounding box center [322, 38] width 9 height 9
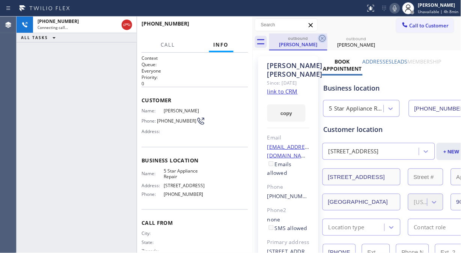
click at [320, 38] on icon at bounding box center [322, 38] width 9 height 9
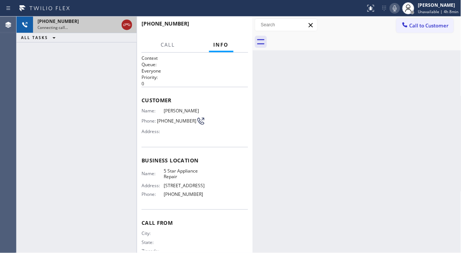
click at [124, 24] on icon at bounding box center [126, 25] width 7 height 2
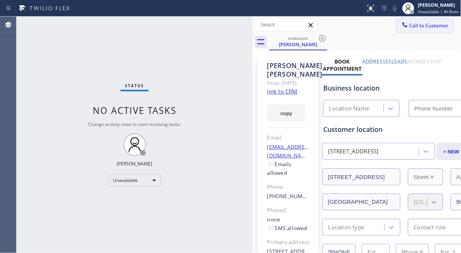
click at [431, 28] on span "Call to Customer" at bounding box center [428, 25] width 39 height 7
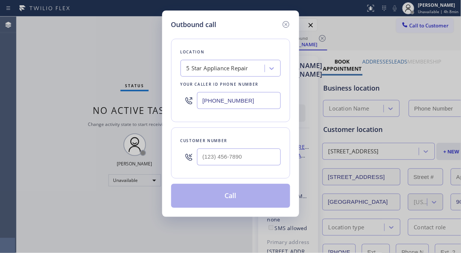
type input "[PHONE_NUMBER]"
click at [211, 159] on input "(___) ___-____" at bounding box center [239, 156] width 84 height 17
paste input "626) 298-6598"
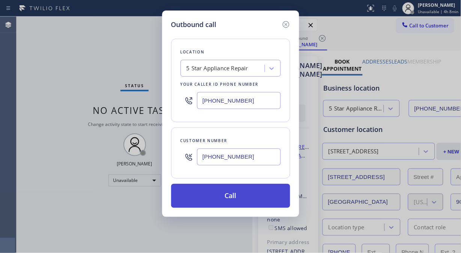
type input "[PHONE_NUMBER]"
click at [265, 196] on button "Call" at bounding box center [230, 195] width 119 height 24
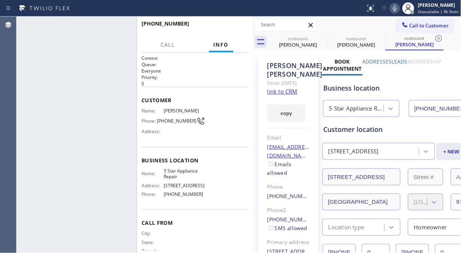
type input "[PHONE_NUMBER]"
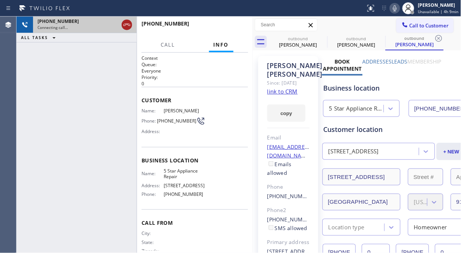
click at [125, 27] on icon at bounding box center [126, 24] width 9 height 9
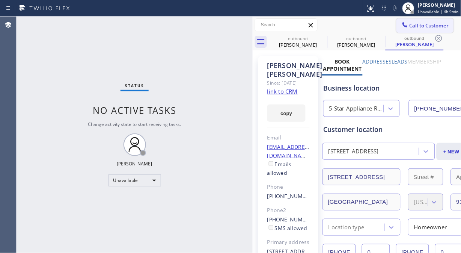
click at [427, 28] on span "Call to Customer" at bounding box center [428, 25] width 39 height 7
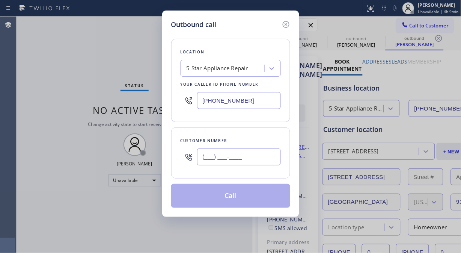
click at [209, 160] on input "(___) ___-____" at bounding box center [239, 156] width 84 height 17
paste input "310) 459-7819"
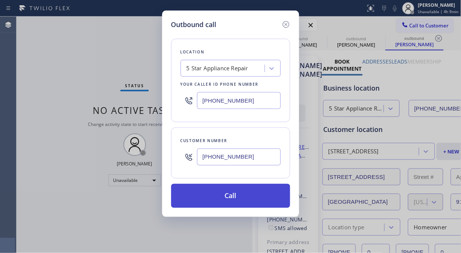
type input "[PHONE_NUMBER]"
click at [258, 194] on button "Call" at bounding box center [230, 195] width 119 height 24
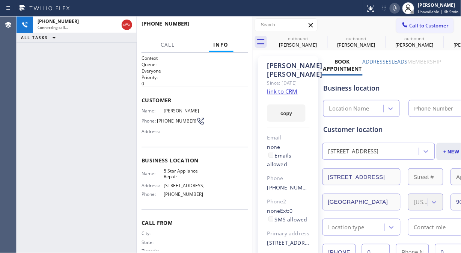
type input "[PHONE_NUMBER]"
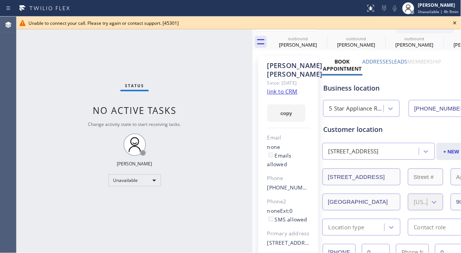
click at [455, 24] on icon at bounding box center [454, 22] width 9 height 9
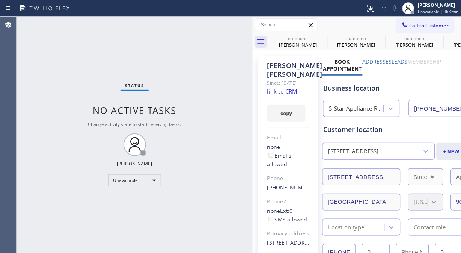
click at [424, 29] on span "Call to Customer" at bounding box center [428, 25] width 39 height 7
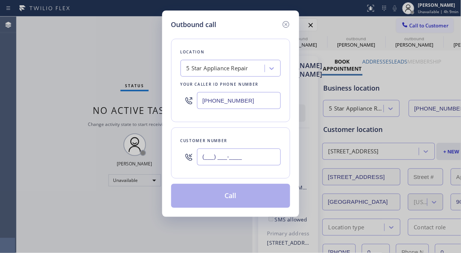
click at [253, 161] on input "(___) ___-____" at bounding box center [239, 156] width 84 height 17
paste input "951) 282-6634"
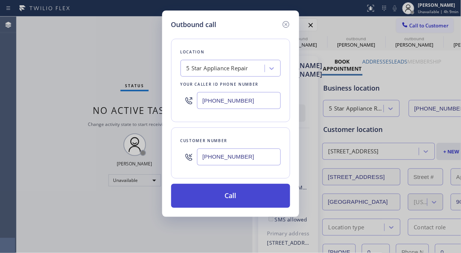
type input "[PHONE_NUMBER]"
click at [268, 199] on button "Call" at bounding box center [230, 195] width 119 height 24
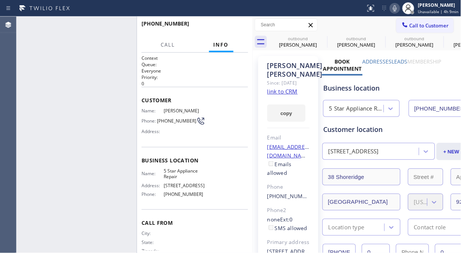
type input "[PHONE_NUMBER]"
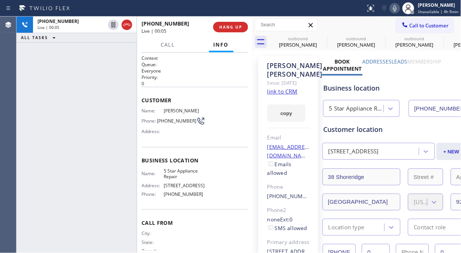
click at [293, 95] on link "link to CRM" at bounding box center [282, 91] width 30 height 8
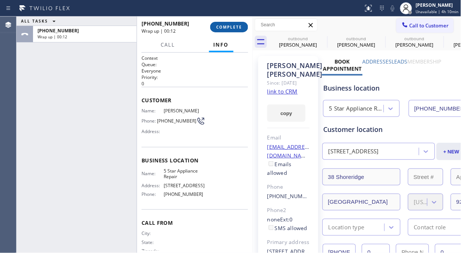
click at [220, 28] on span "COMPLETE" at bounding box center [229, 26] width 26 height 5
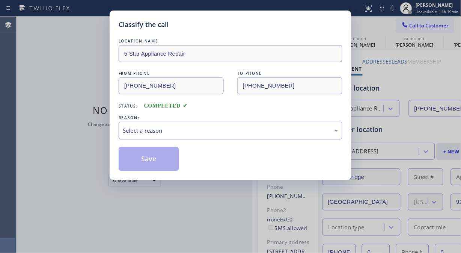
click at [205, 134] on div "Select a reason" at bounding box center [230, 130] width 215 height 9
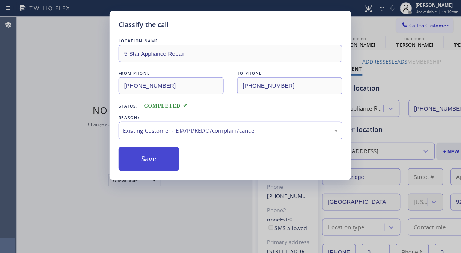
click at [152, 162] on button "Save" at bounding box center [149, 159] width 60 height 24
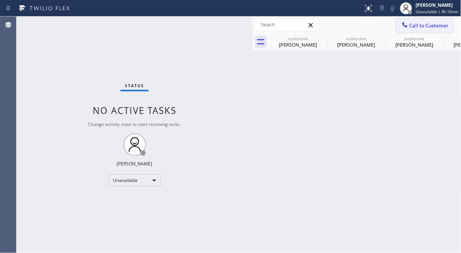
click at [409, 25] on span "Call to Customer" at bounding box center [428, 25] width 39 height 7
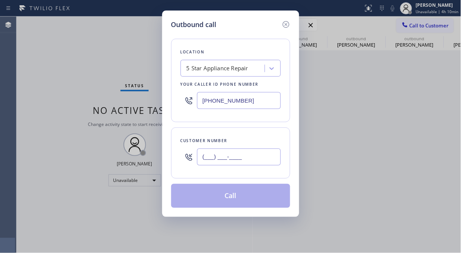
click at [251, 157] on input "(___) ___-____" at bounding box center [239, 156] width 84 height 17
paste input "323) 253-0924"
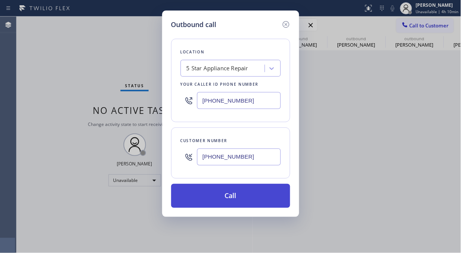
type input "[PHONE_NUMBER]"
click at [249, 200] on button "Call" at bounding box center [230, 195] width 119 height 24
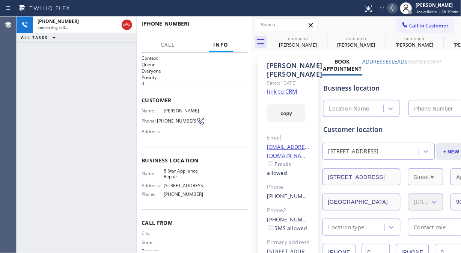
type input "[PHONE_NUMBER]"
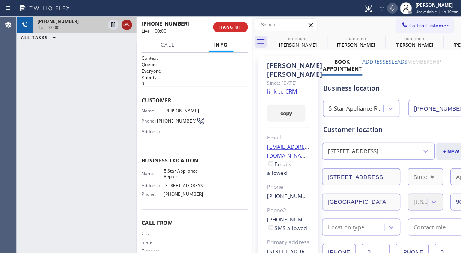
click at [128, 27] on icon at bounding box center [126, 24] width 9 height 9
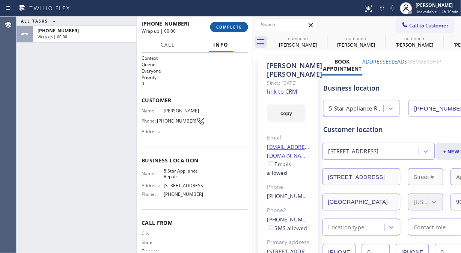
click at [231, 26] on span "COMPLETE" at bounding box center [229, 26] width 26 height 5
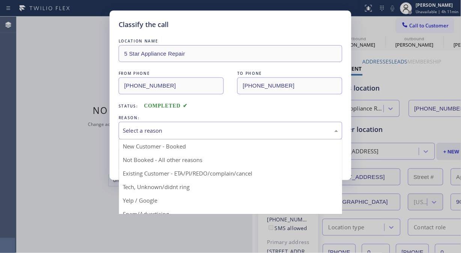
click at [247, 132] on div "Select a reason" at bounding box center [230, 130] width 215 height 9
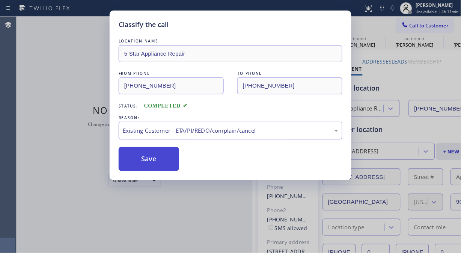
click at [167, 156] on button "Save" at bounding box center [149, 159] width 60 height 24
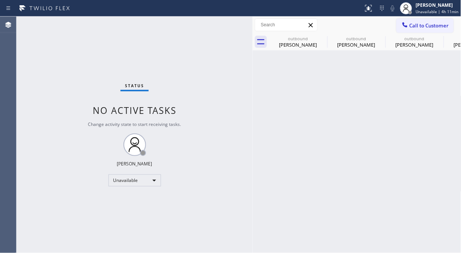
click at [427, 27] on span "Call to Customer" at bounding box center [428, 25] width 39 height 7
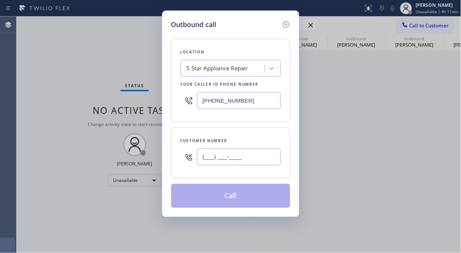
click at [245, 159] on input "(___) ___-____" at bounding box center [239, 156] width 84 height 17
paste input "310) 623-7078"
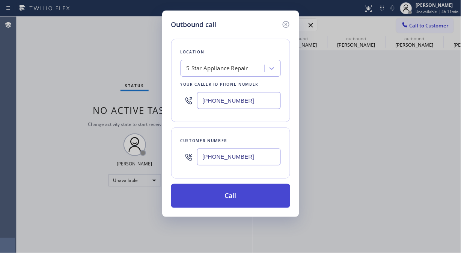
type input "[PHONE_NUMBER]"
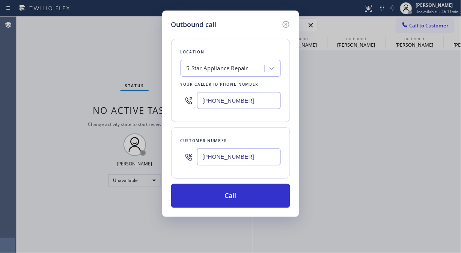
drag, startPoint x: 242, startPoint y: 195, endPoint x: 264, endPoint y: 156, distance: 45.2
click at [243, 195] on button "Call" at bounding box center [230, 195] width 119 height 24
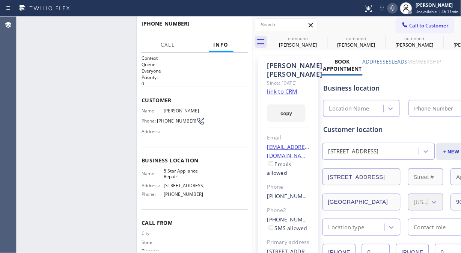
type input "[PHONE_NUMBER]"
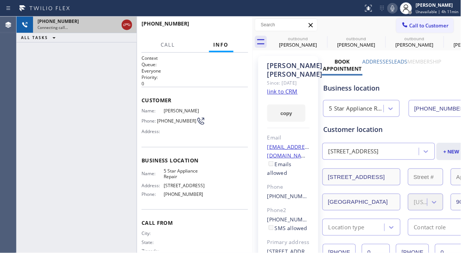
click at [125, 24] on icon at bounding box center [126, 24] width 9 height 9
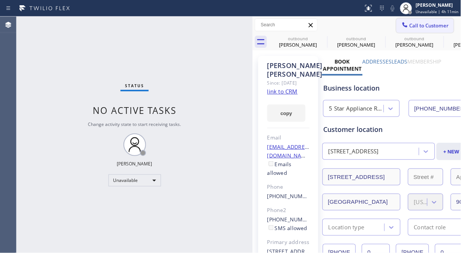
click at [412, 23] on span "Call to Customer" at bounding box center [428, 25] width 39 height 7
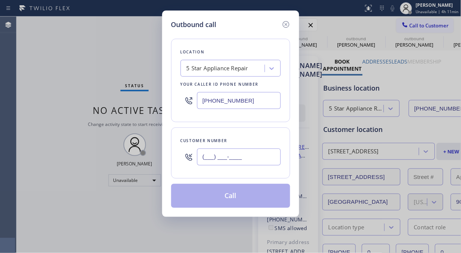
click at [201, 161] on input "(___) ___-____" at bounding box center [239, 156] width 84 height 17
paste input "310) 801-4851"
